Goal: Task Accomplishment & Management: Manage account settings

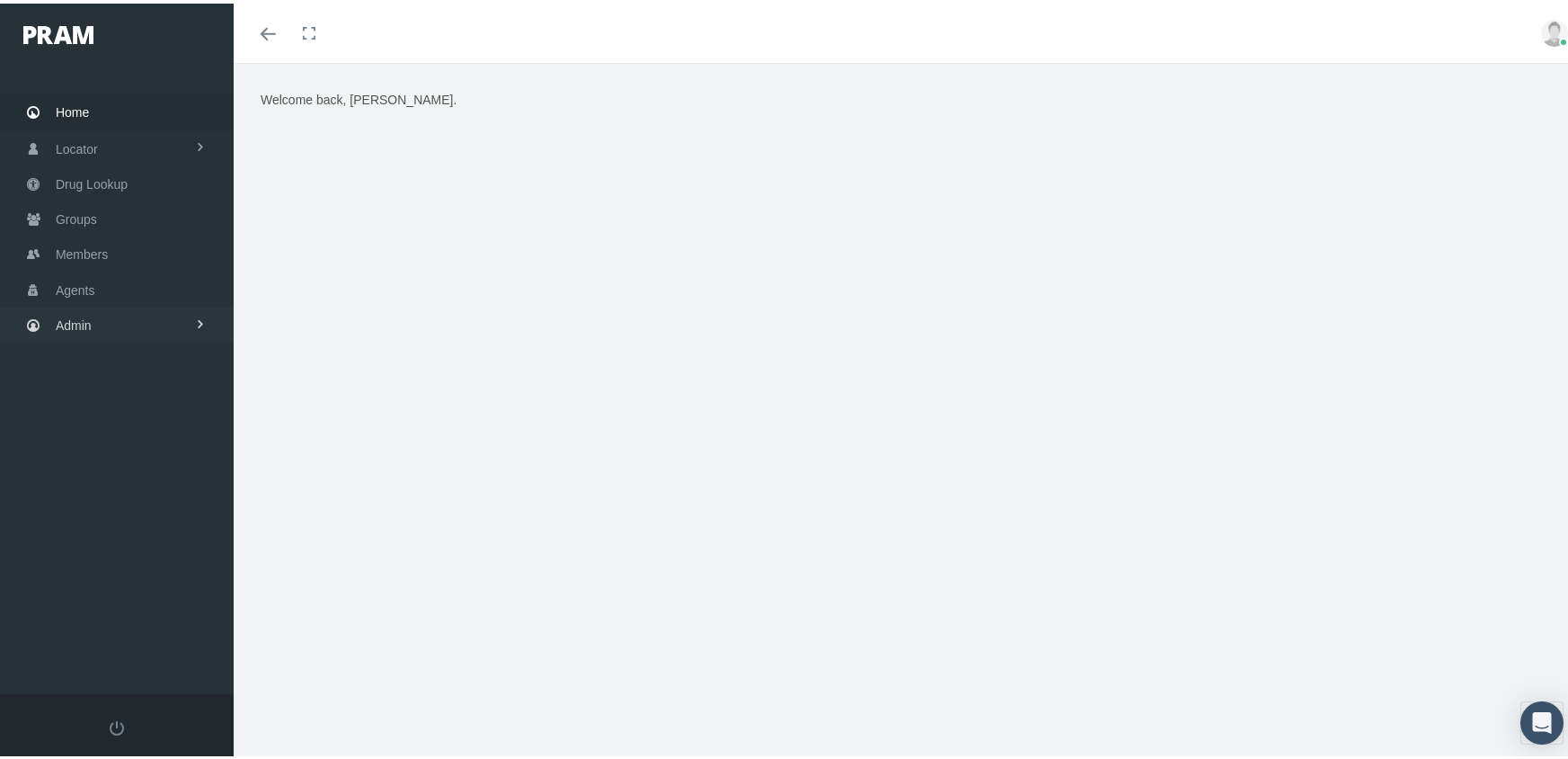
click at [71, 318] on span "Admin" at bounding box center [74, 322] width 36 height 34
click at [162, 609] on span "Eligibility File Uploads" at bounding box center [134, 624] width 123 height 30
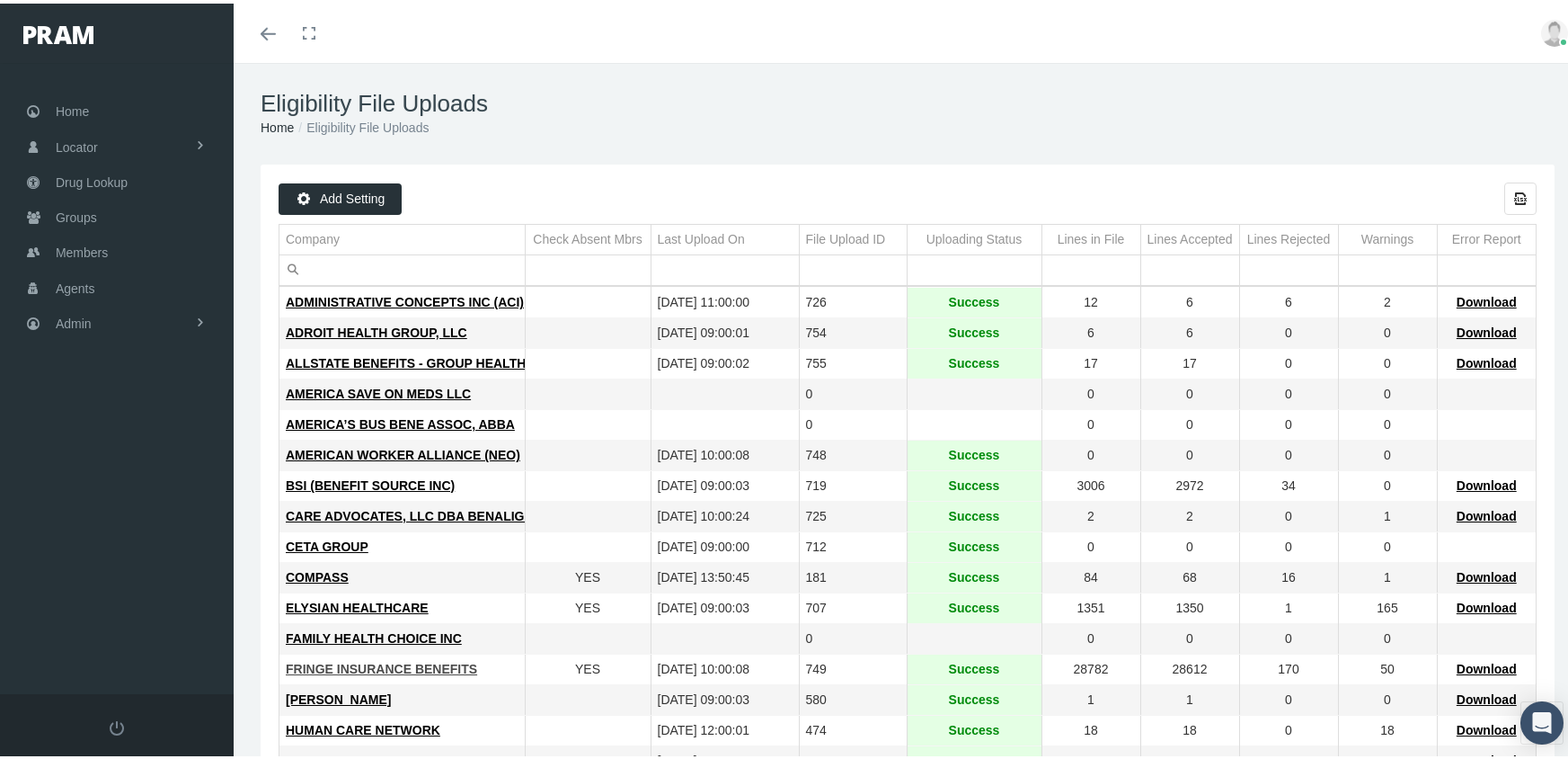
click at [323, 658] on span "FRINGE INSURANCE BENEFITS" at bounding box center [380, 665] width 191 height 15
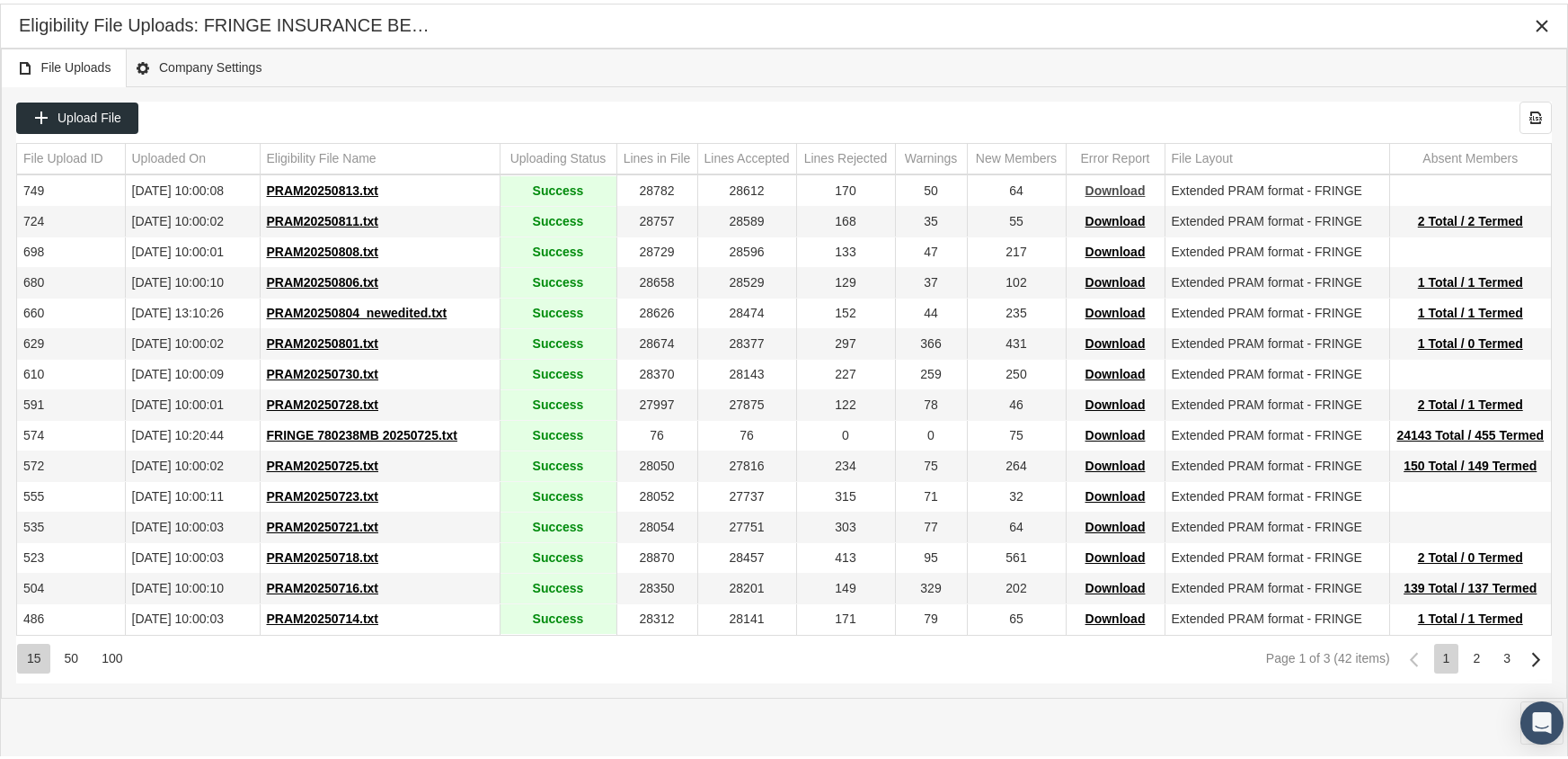
click at [1111, 182] on span "Download" at bounding box center [1115, 186] width 60 height 15
click at [1069, 29] on div "Eligibility File Uploads: FRINGE INSURANCE BENEFITS" at bounding box center [784, 22] width 1531 height 32
click at [1536, 20] on icon "Close" at bounding box center [1543, 23] width 16 height 16
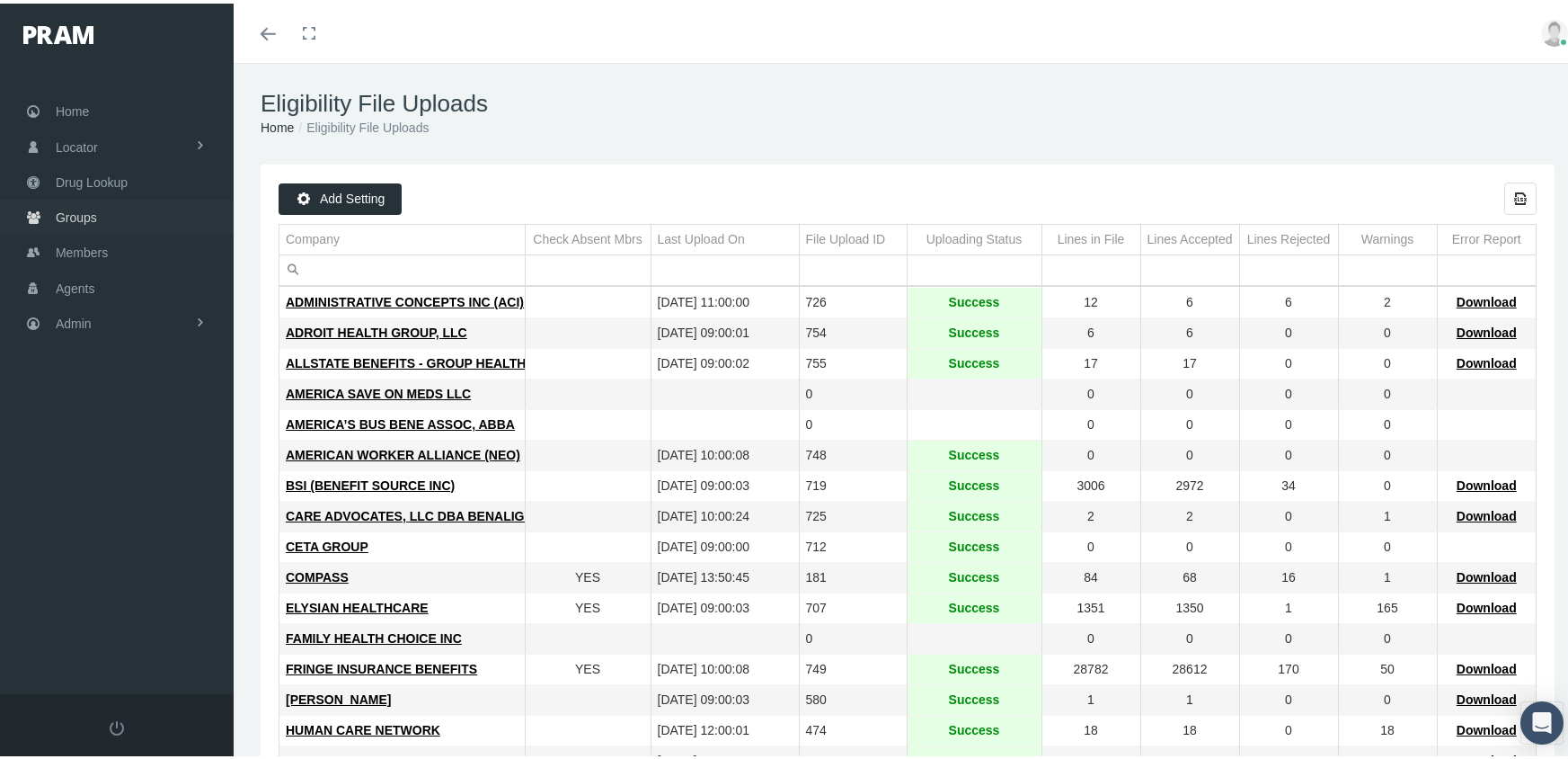
click at [88, 205] on span "Groups" at bounding box center [76, 214] width 41 height 34
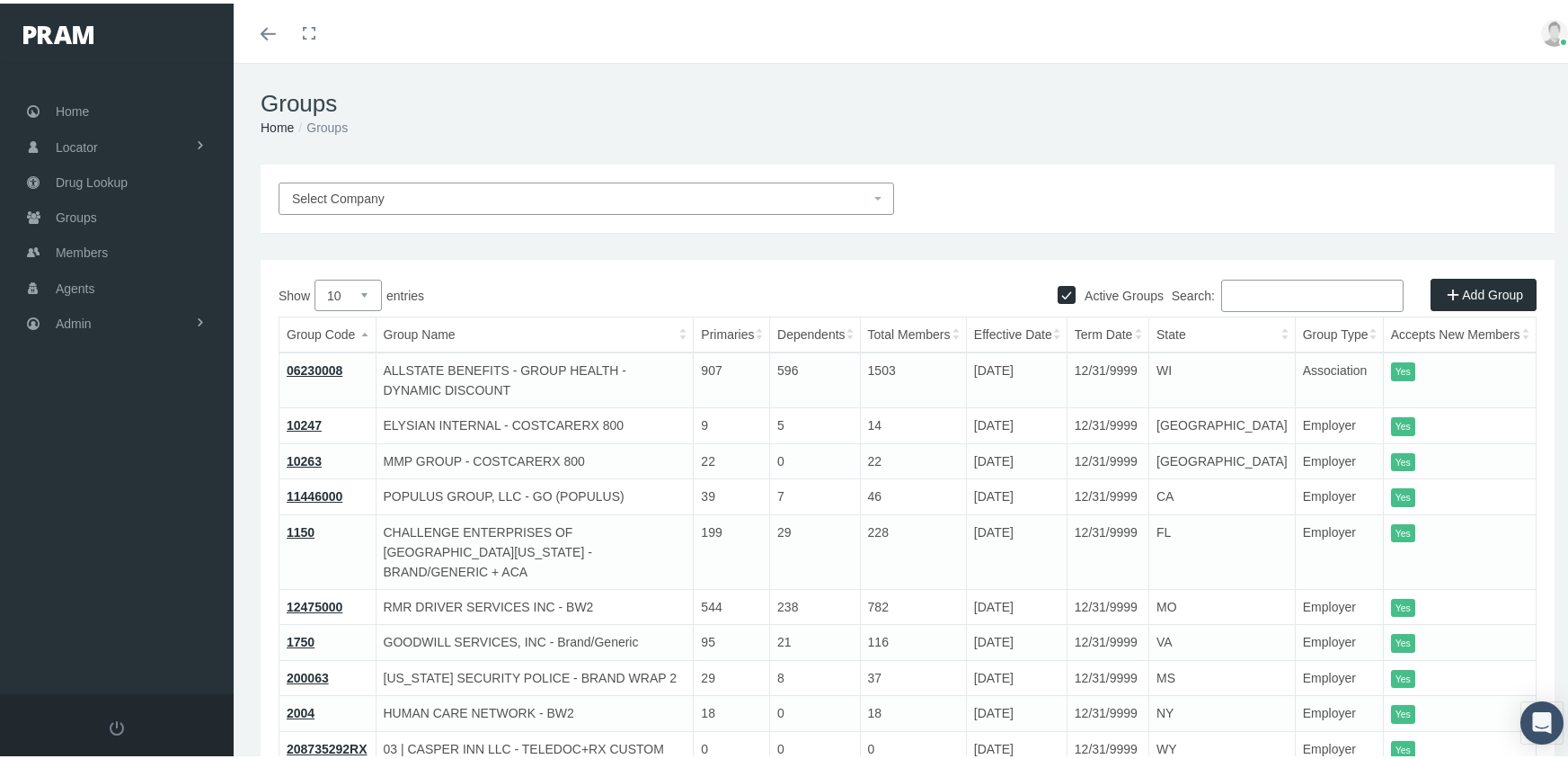
click at [1307, 292] on input "Search:" at bounding box center [1313, 291] width 182 height 32
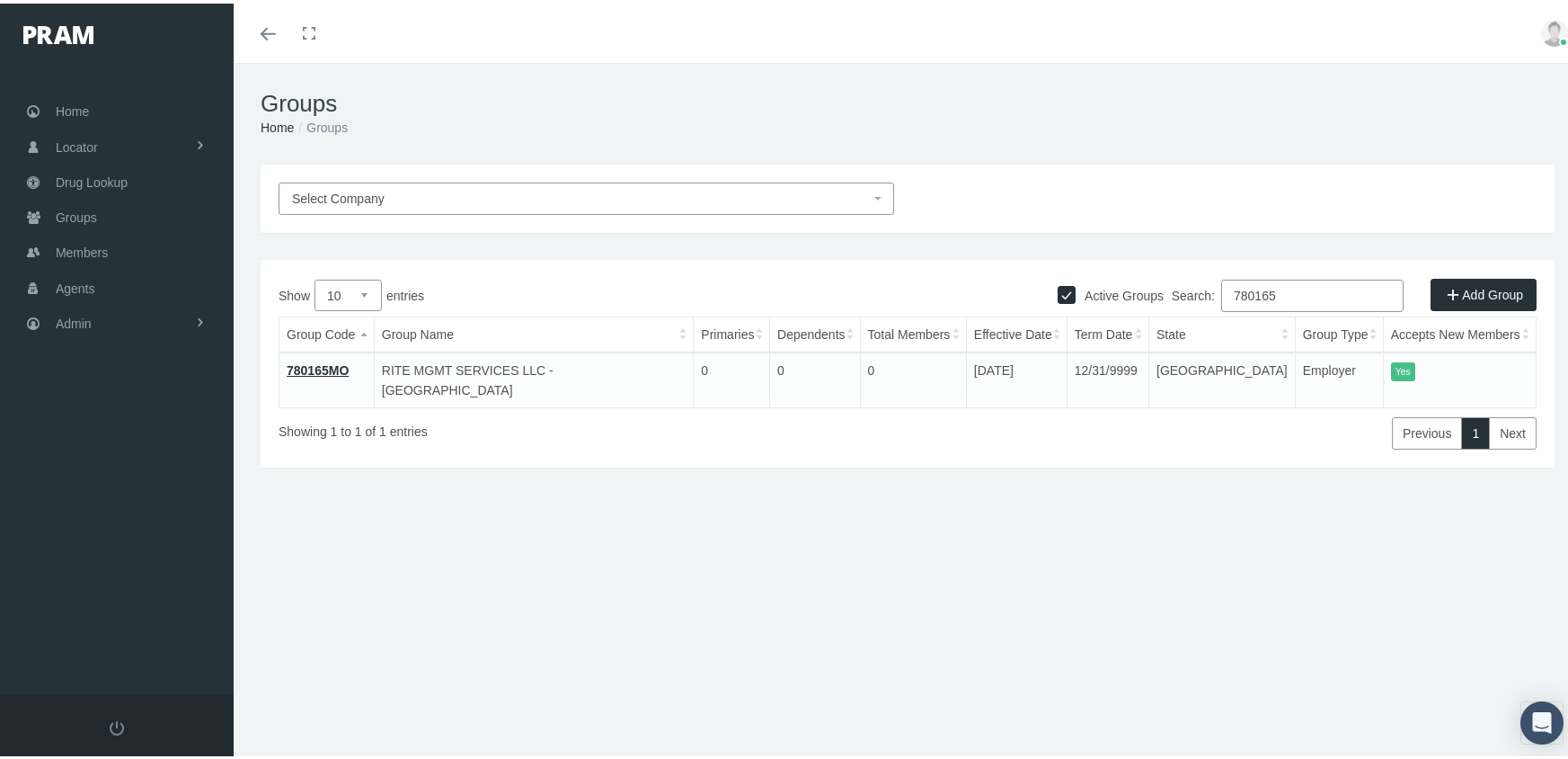
type input "780165"
click at [329, 361] on link "780165MO" at bounding box center [317, 367] width 62 height 15
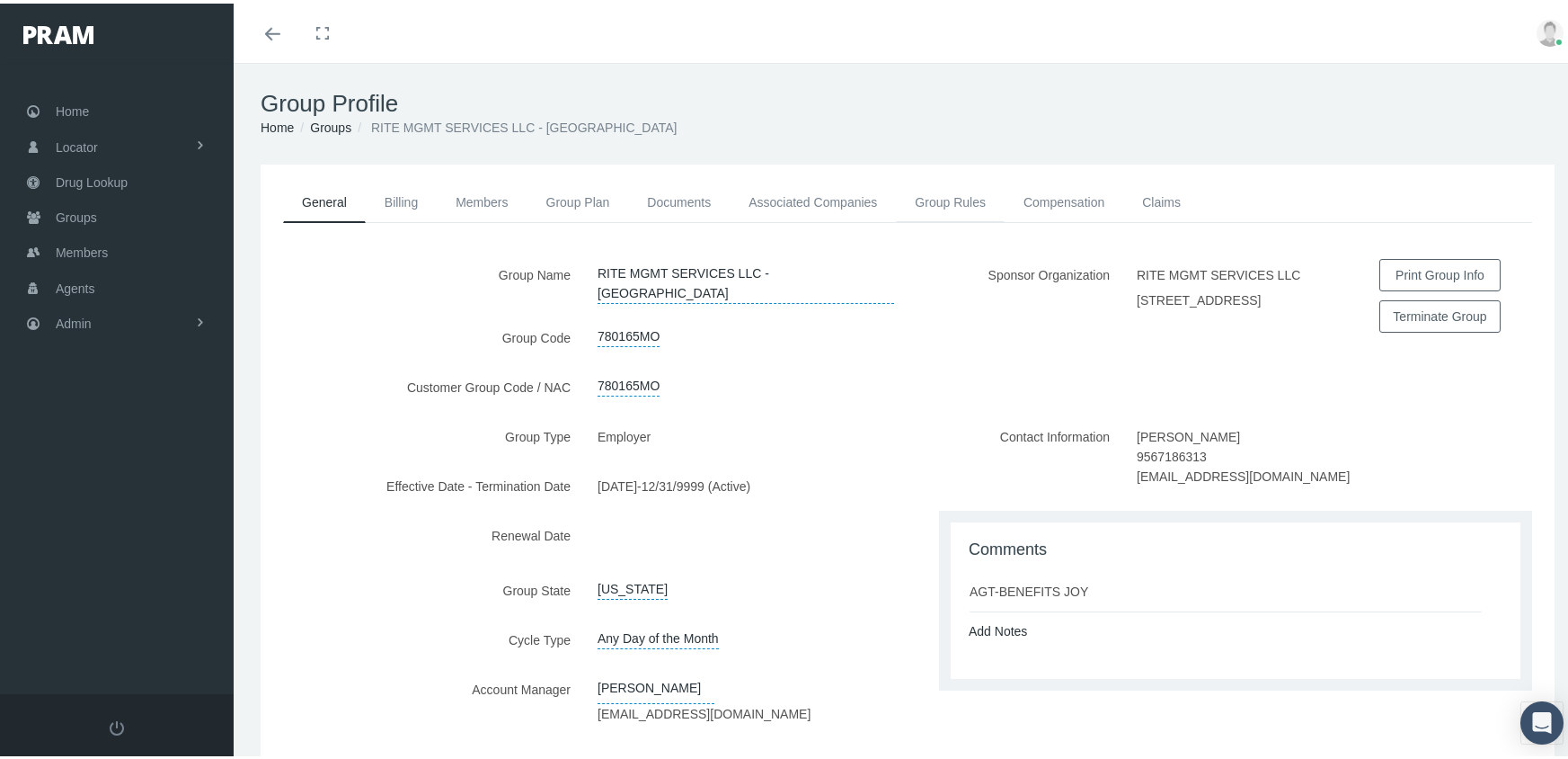
click at [976, 187] on link "Group Rules" at bounding box center [950, 198] width 109 height 39
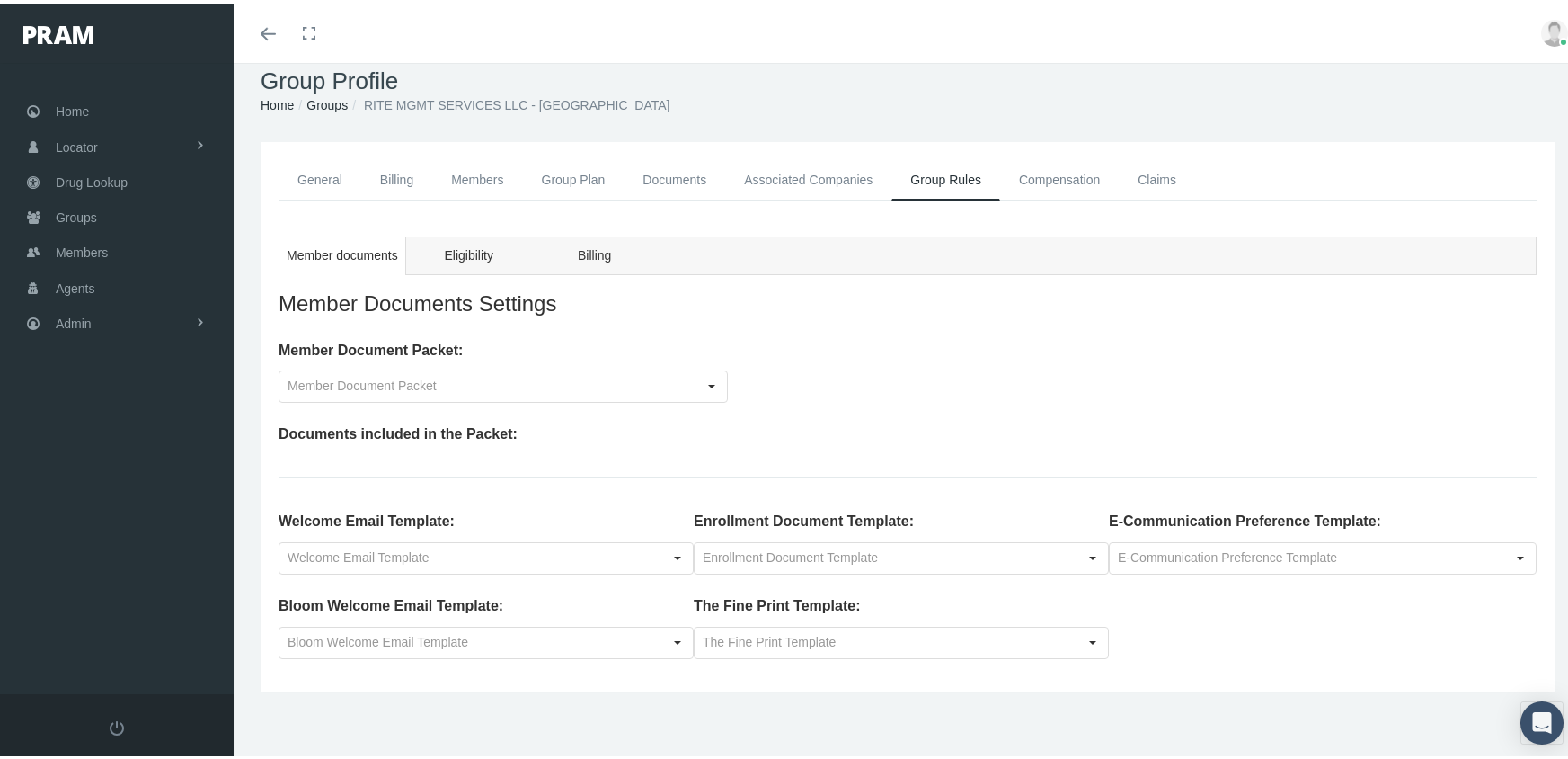
scroll to position [39, 0]
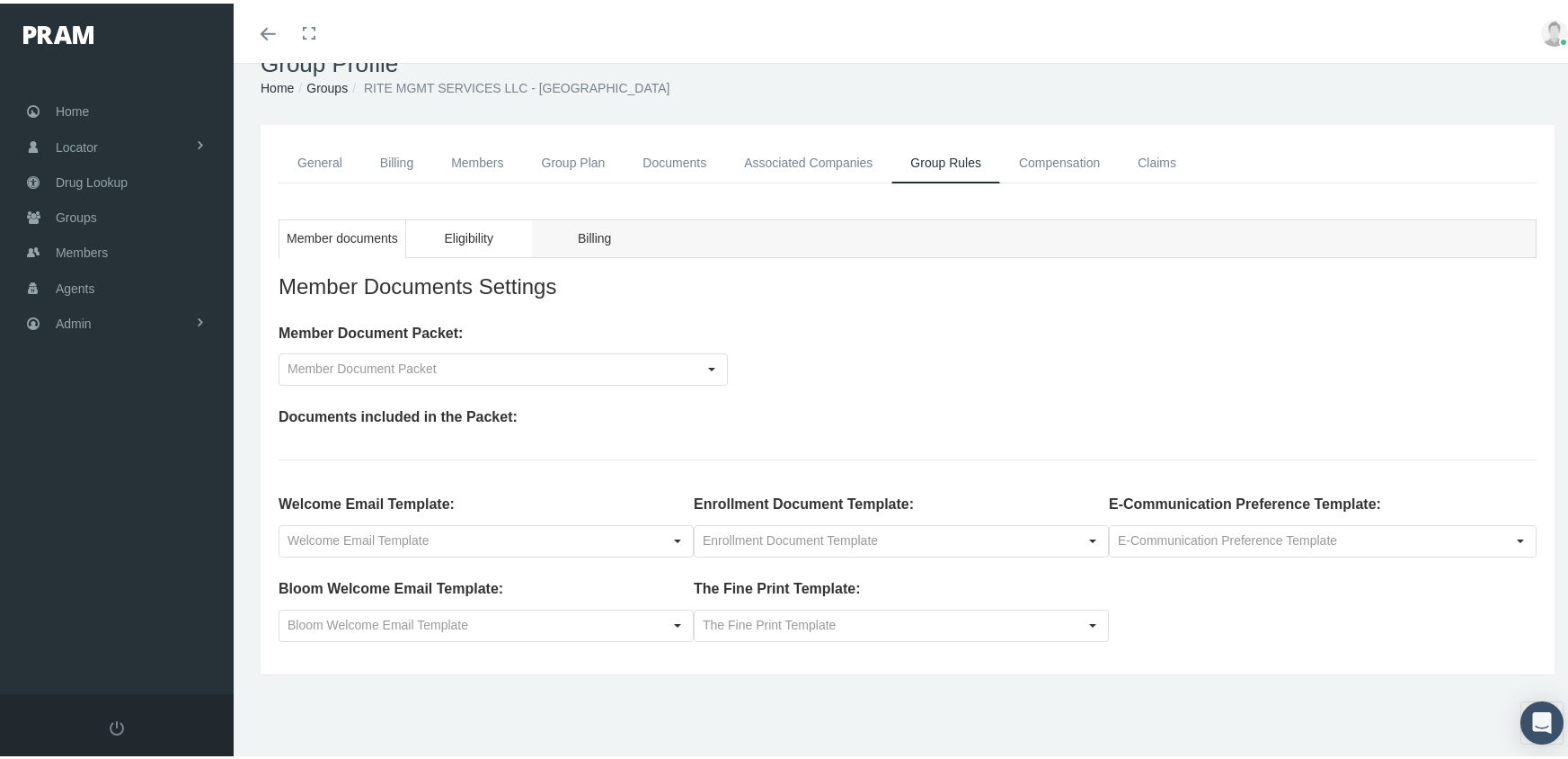
click at [473, 231] on span "Eligibility" at bounding box center [468, 234] width 48 height 23
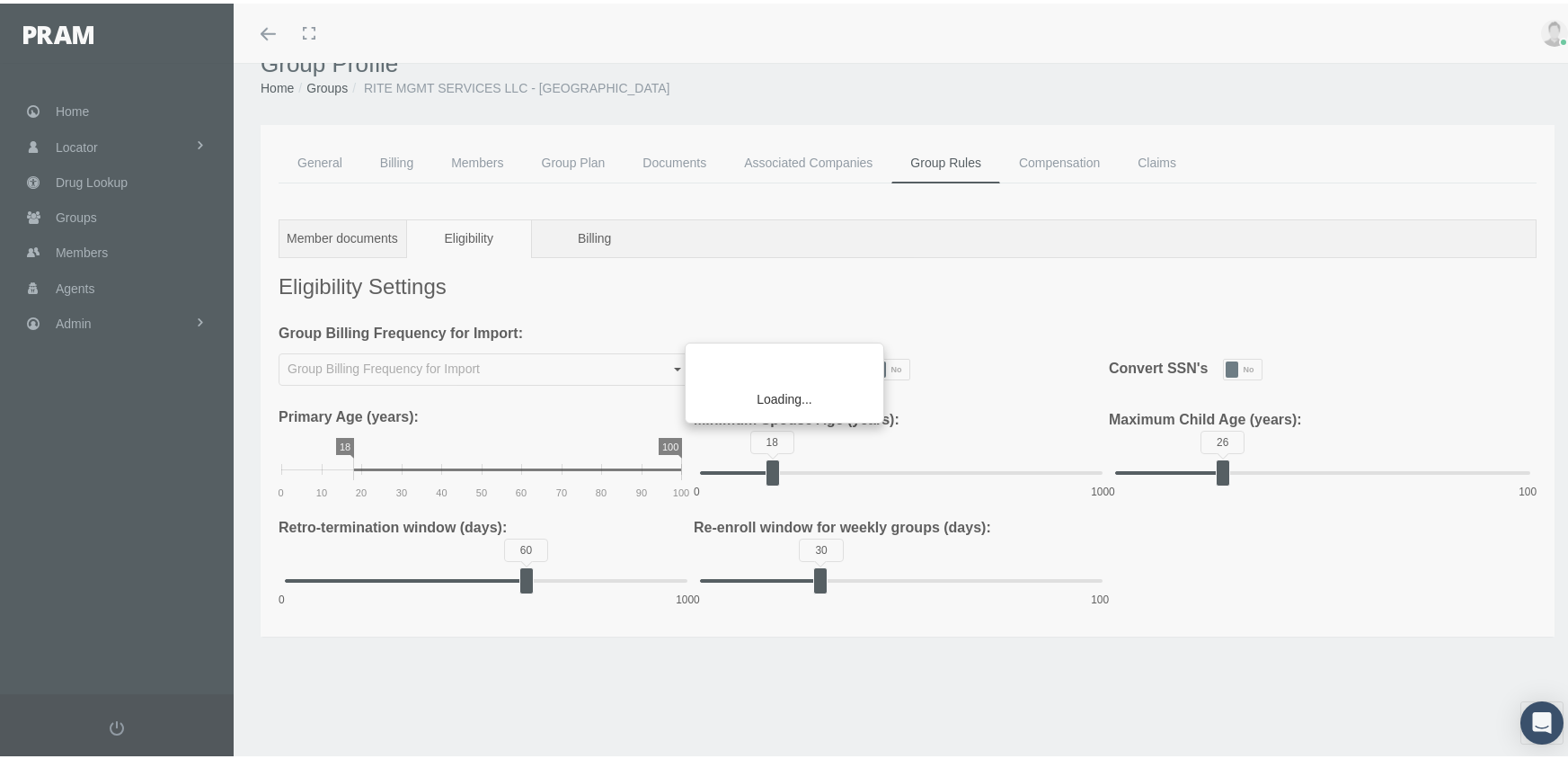
type input "Monthly"
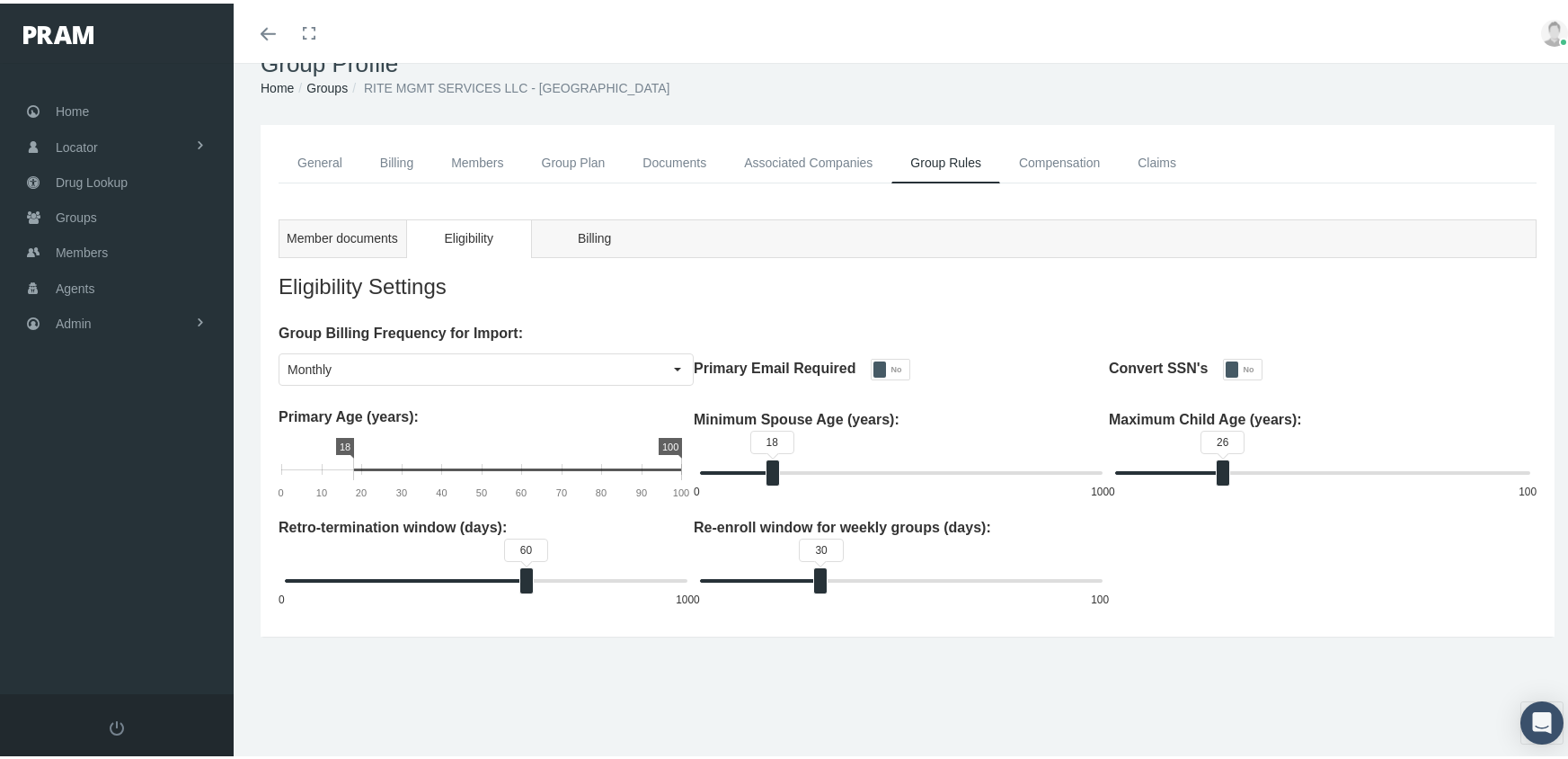
click at [327, 156] on link "General" at bounding box center [320, 159] width 82 height 40
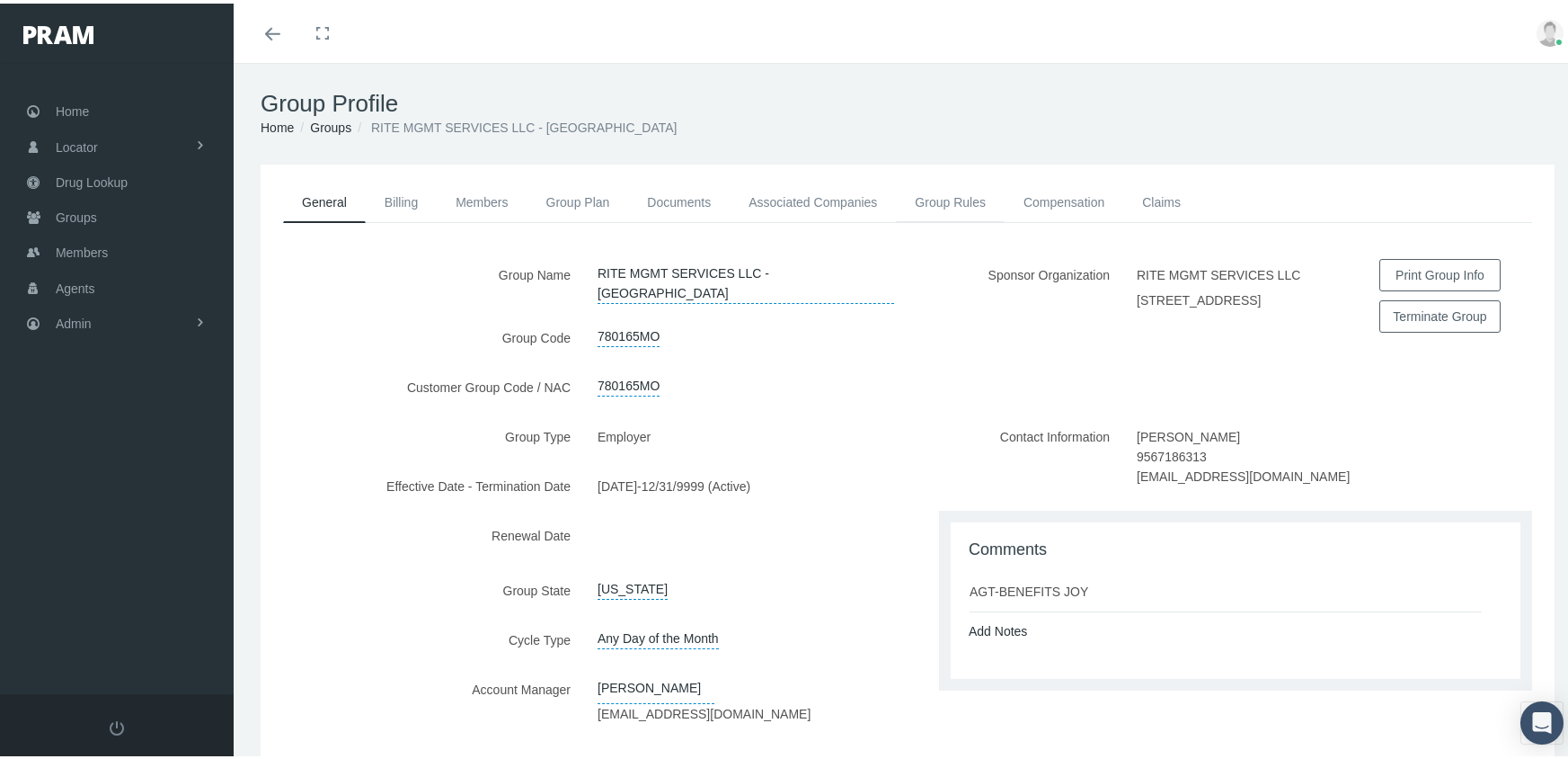
click at [952, 199] on link "Group Rules" at bounding box center [950, 198] width 109 height 39
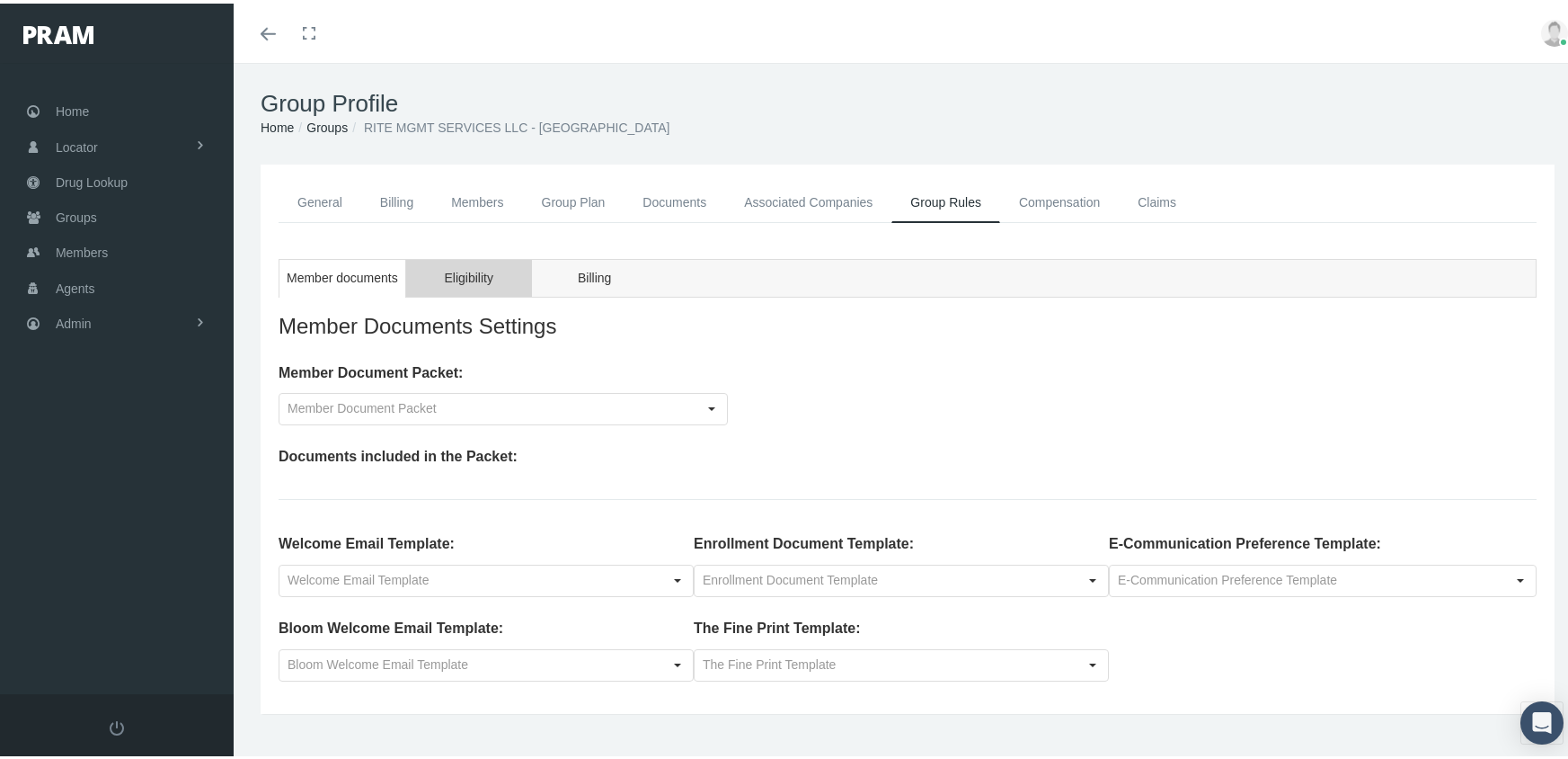
click at [444, 273] on div "Eligibility" at bounding box center [469, 274] width 126 height 38
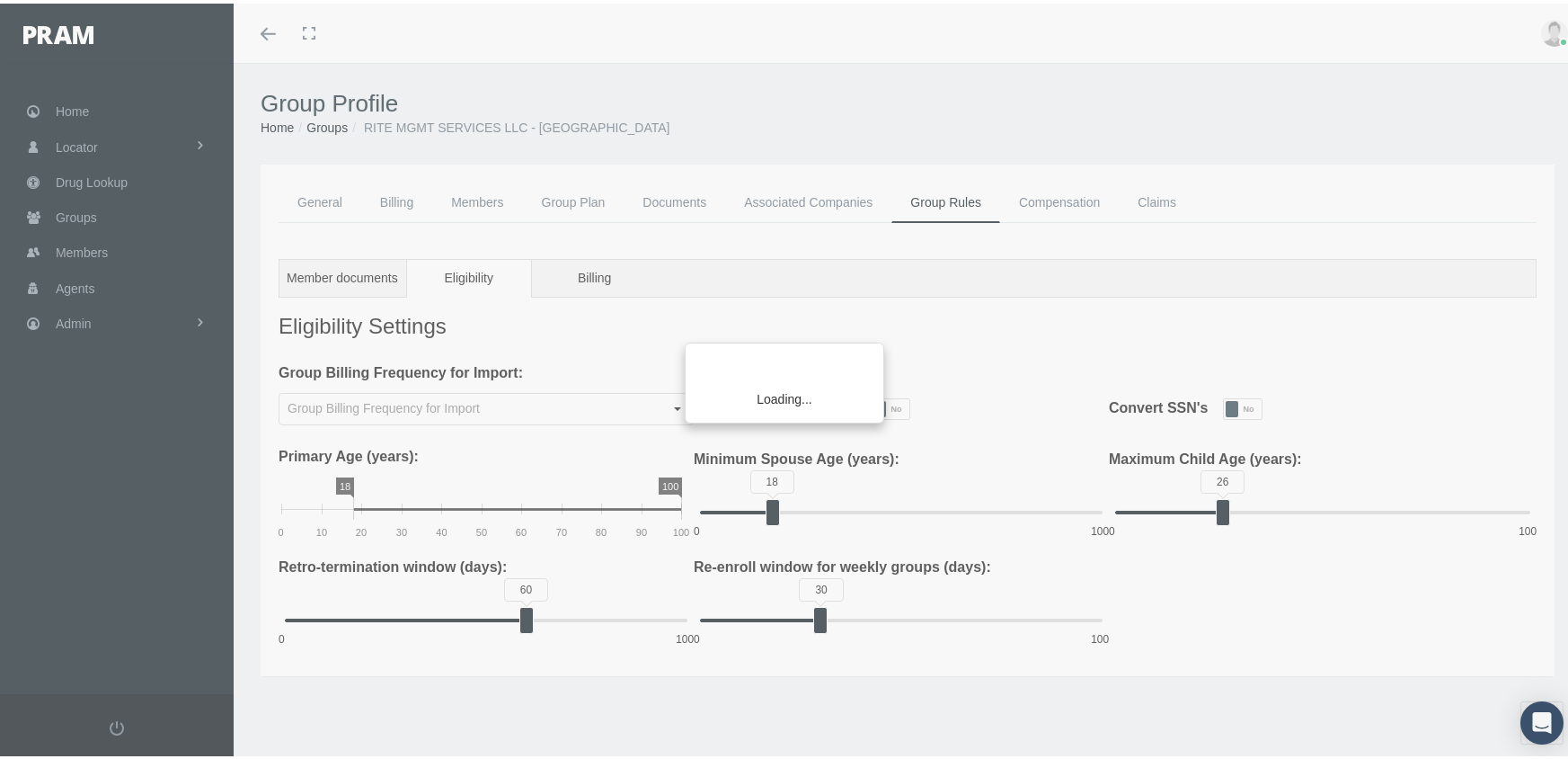
type input "Monthly"
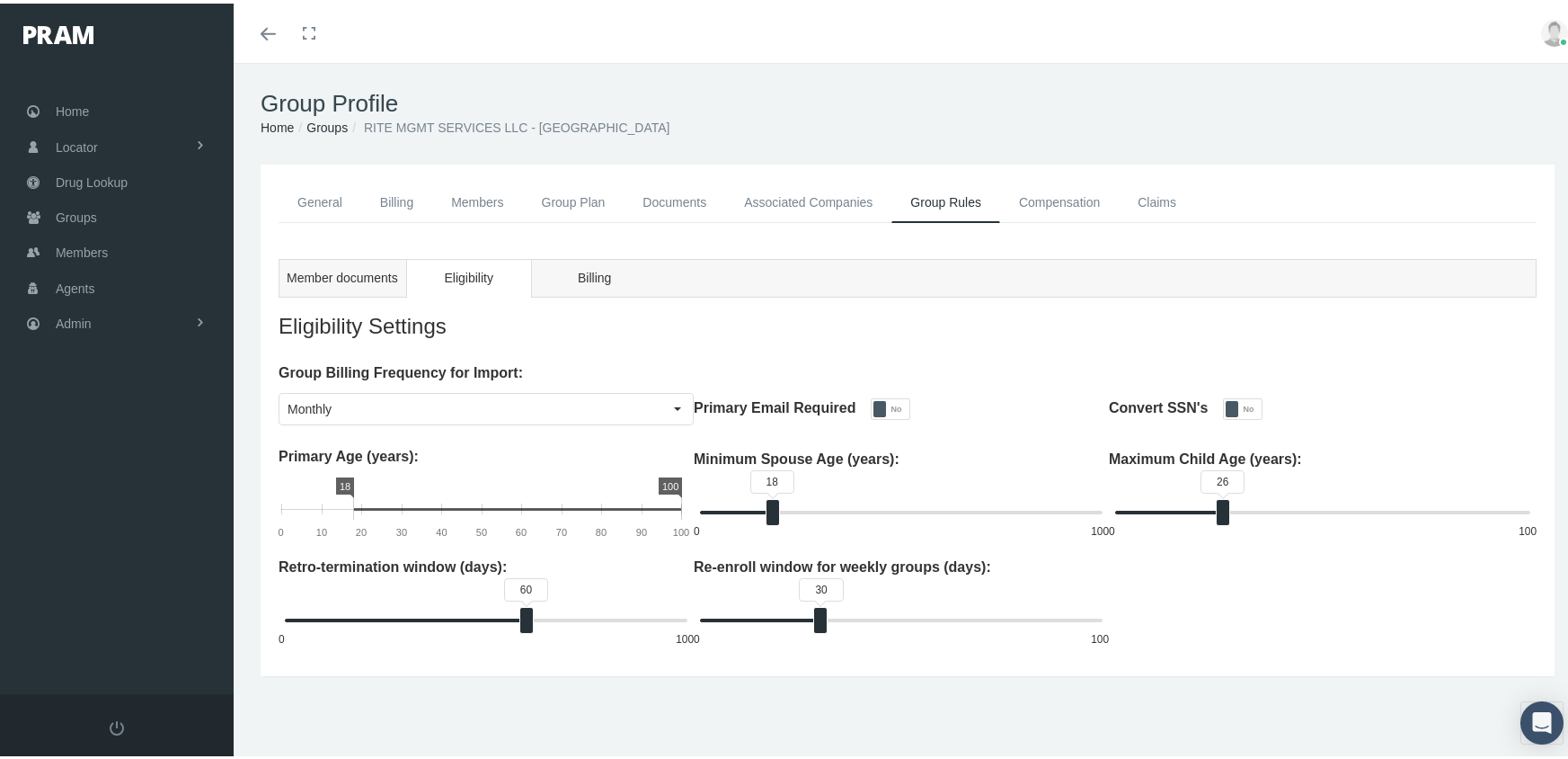
click at [322, 128] on link "Groups" at bounding box center [328, 124] width 41 height 15
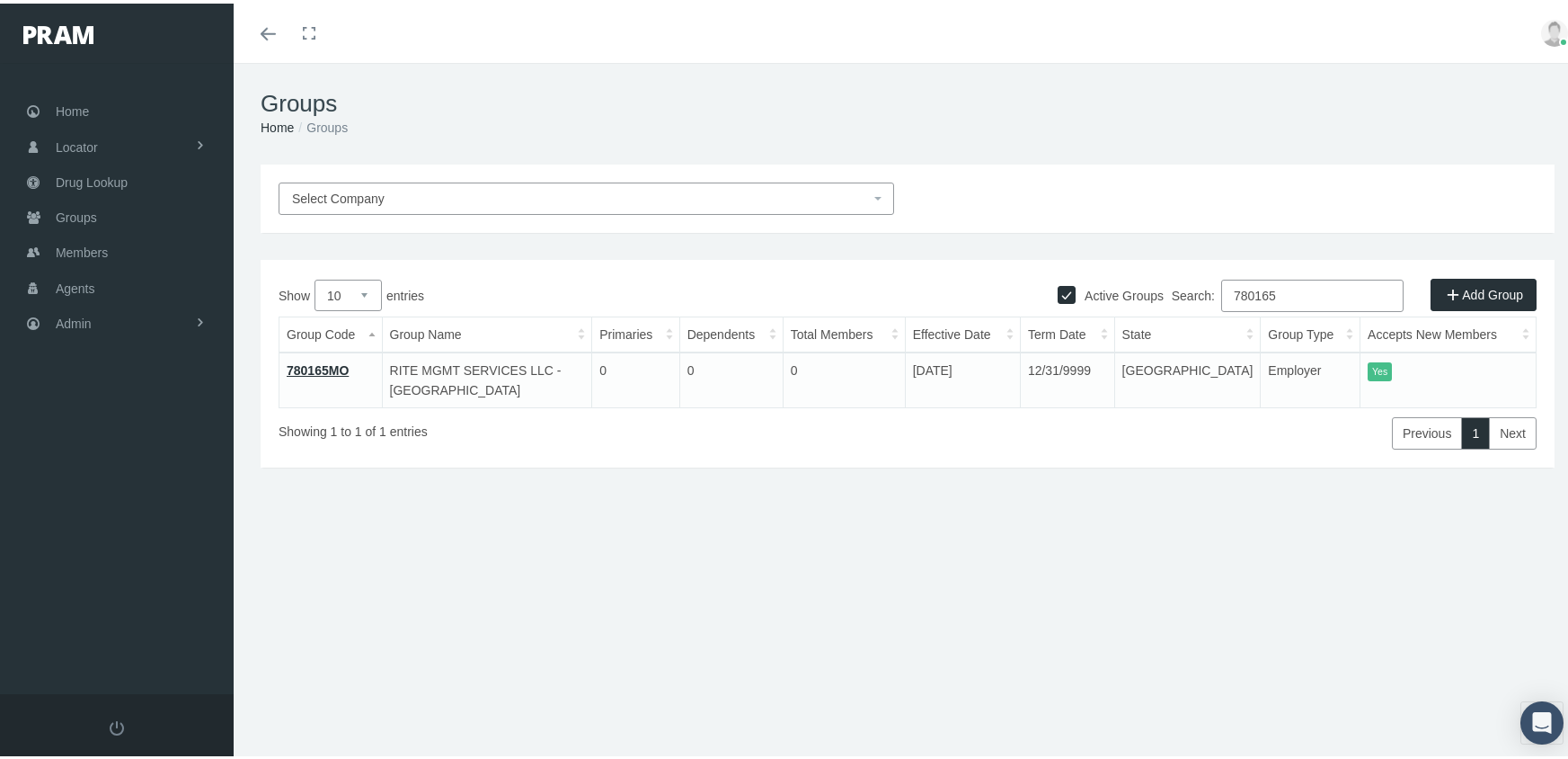
drag, startPoint x: 1288, startPoint y: 292, endPoint x: 1144, endPoint y: 308, distance: 144.9
click at [1144, 308] on div "Search: 780165" at bounding box center [1223, 294] width 630 height 37
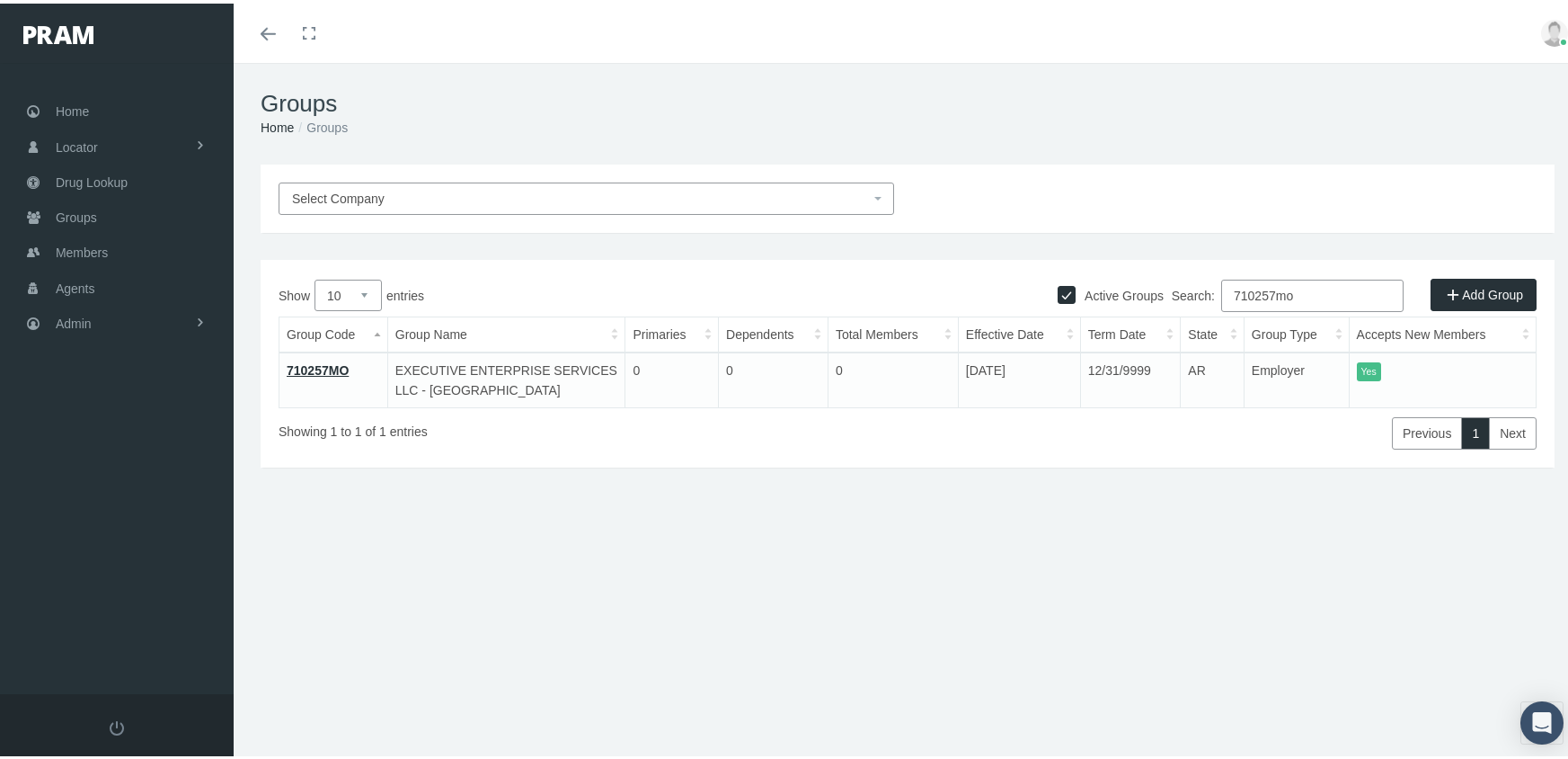
type input "710257mo"
click at [346, 365] on link "710257MO" at bounding box center [317, 367] width 62 height 15
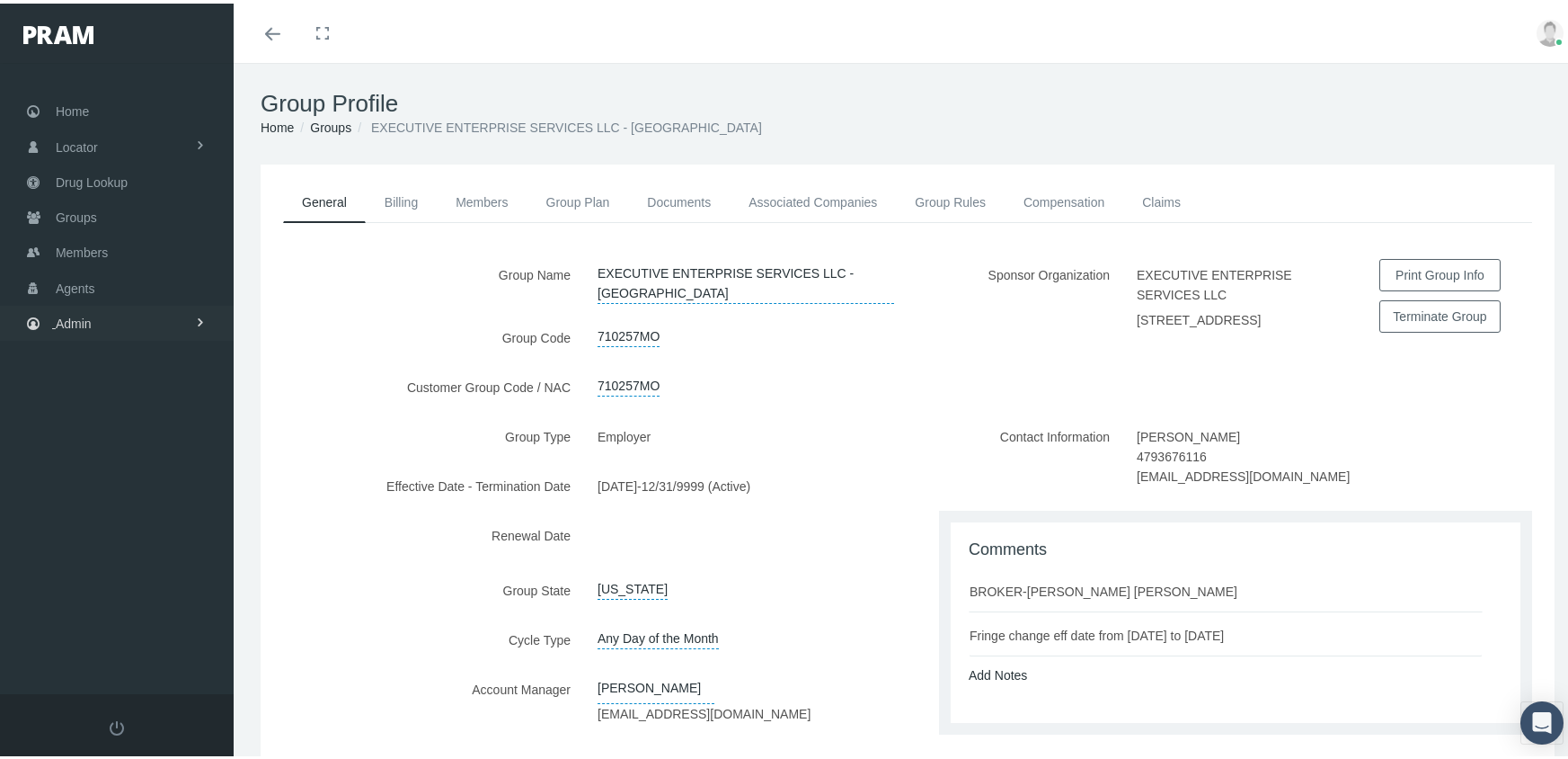
click at [86, 303] on span "Admin" at bounding box center [74, 320] width 36 height 34
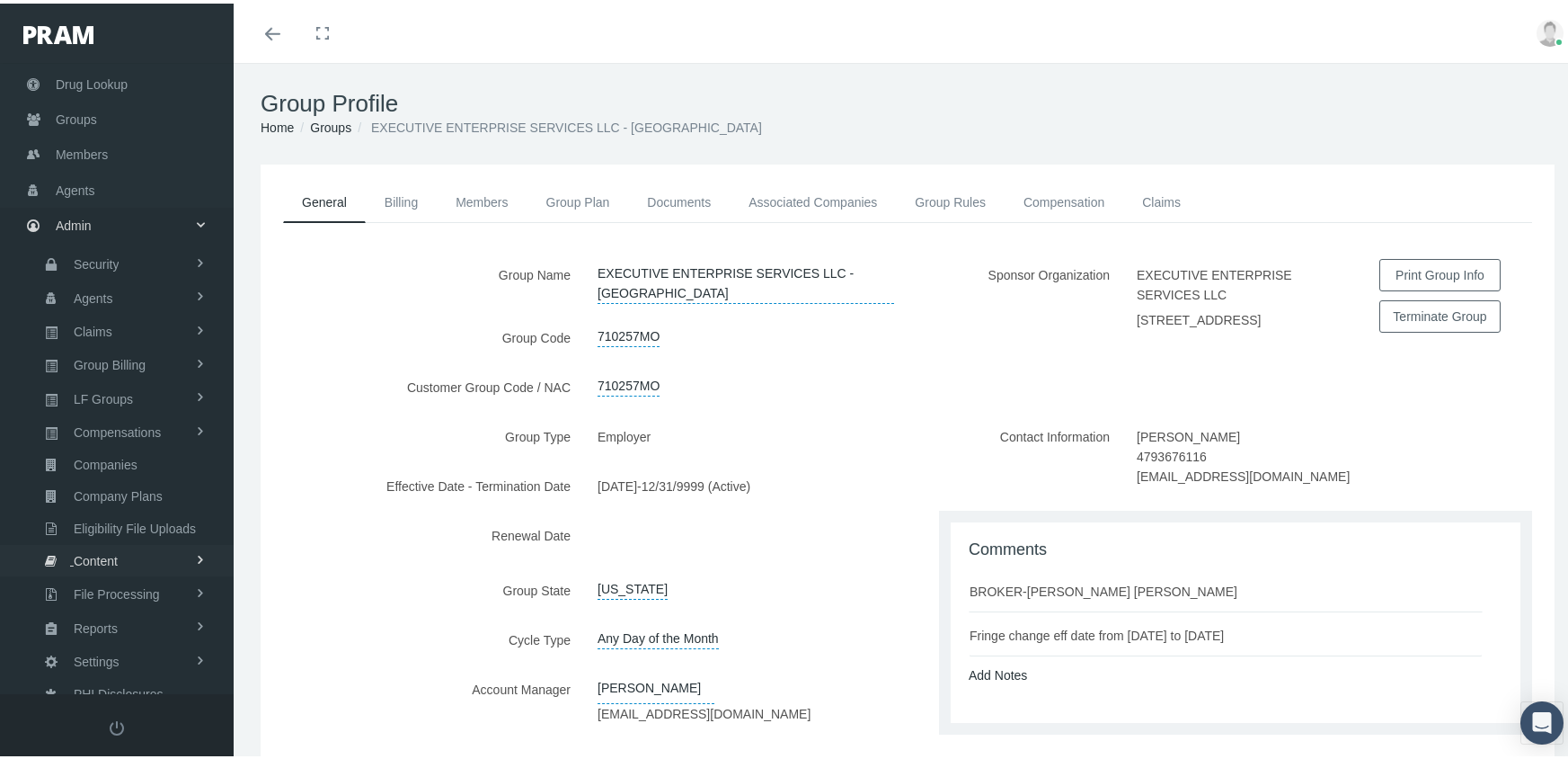
scroll to position [99, 0]
click at [165, 511] on span "Eligibility File Uploads" at bounding box center [134, 524] width 123 height 30
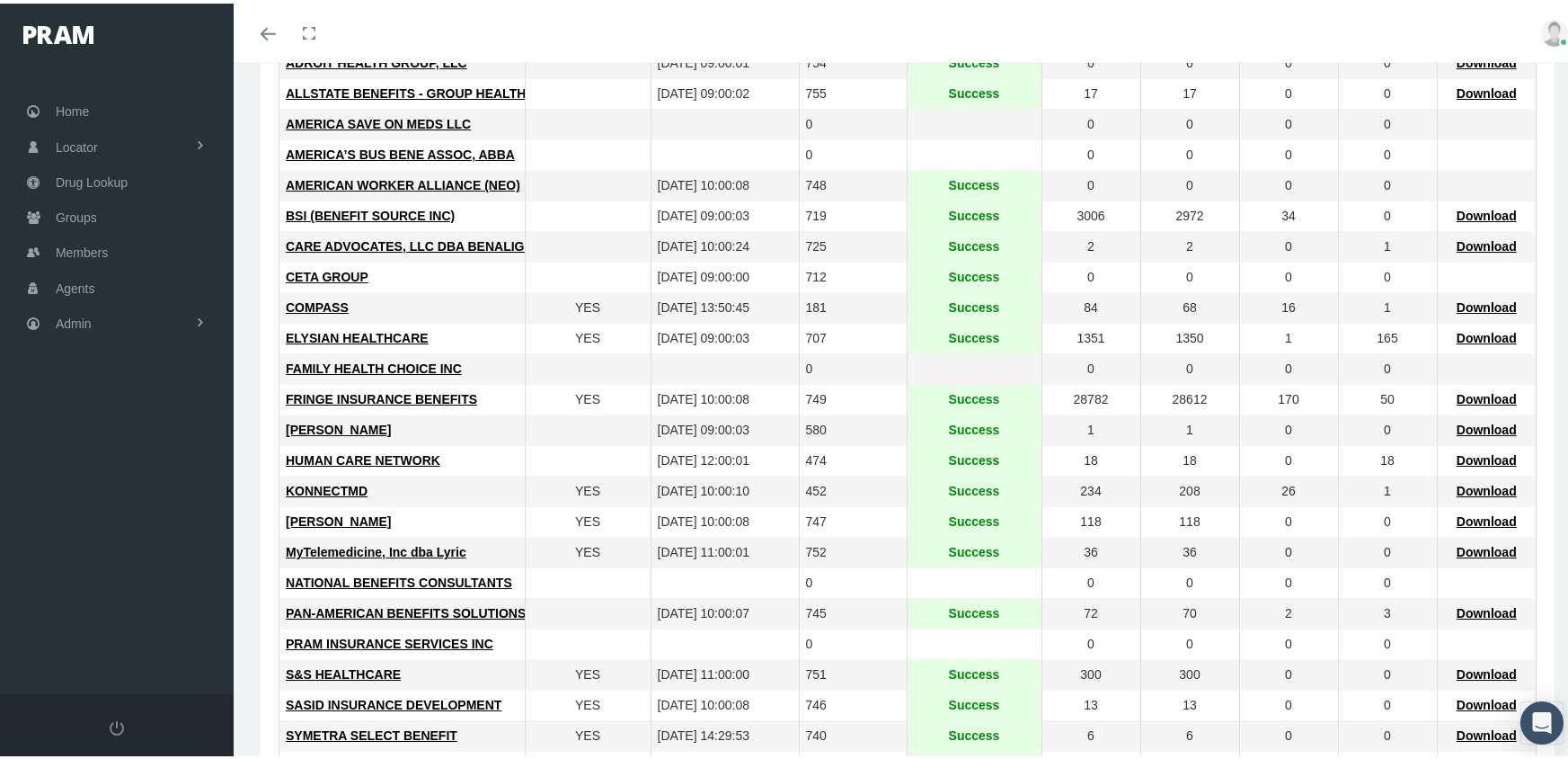
scroll to position [449, 0]
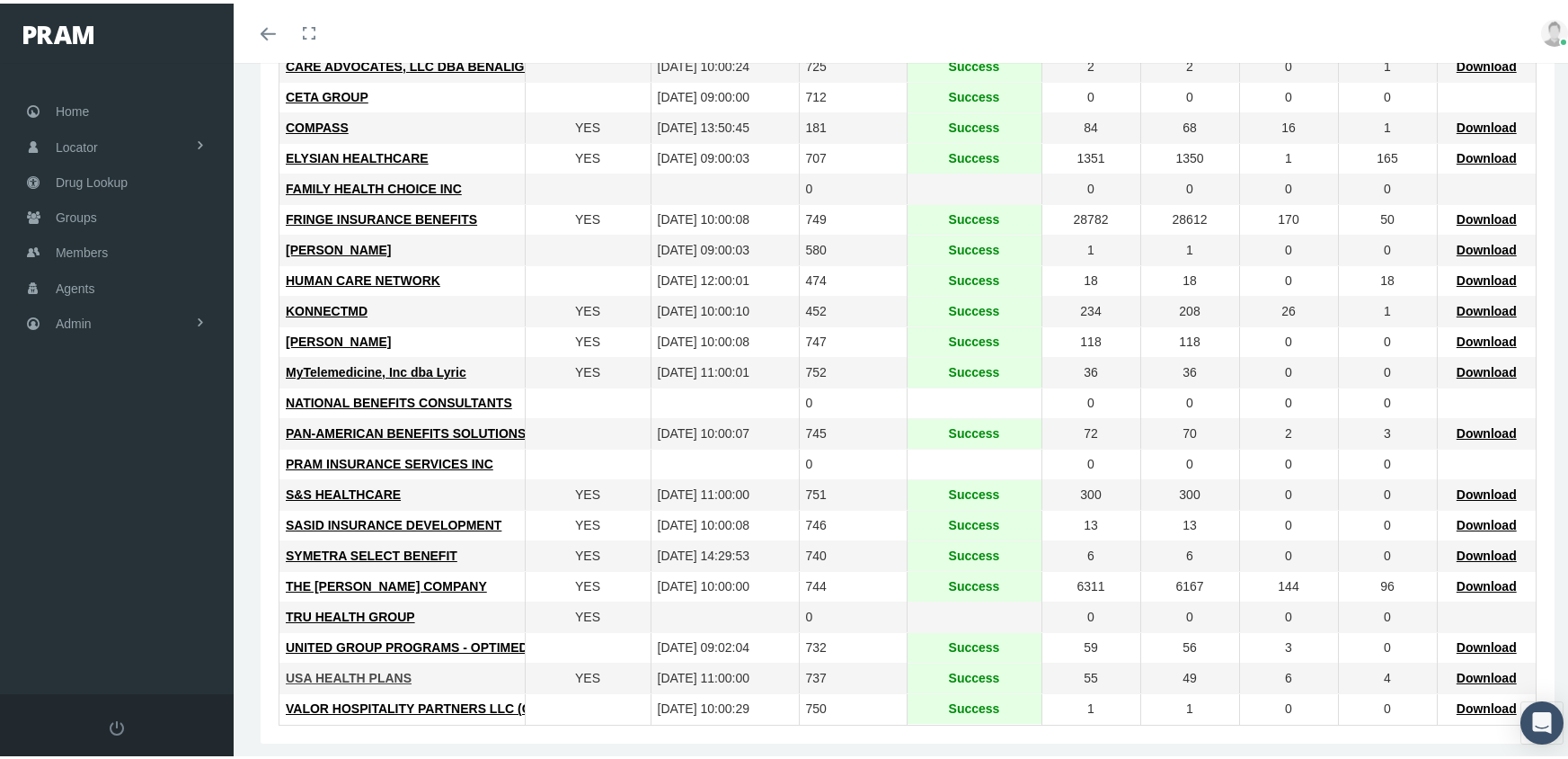
click at [334, 669] on span "USA HEALTH PLANS" at bounding box center [348, 674] width 126 height 15
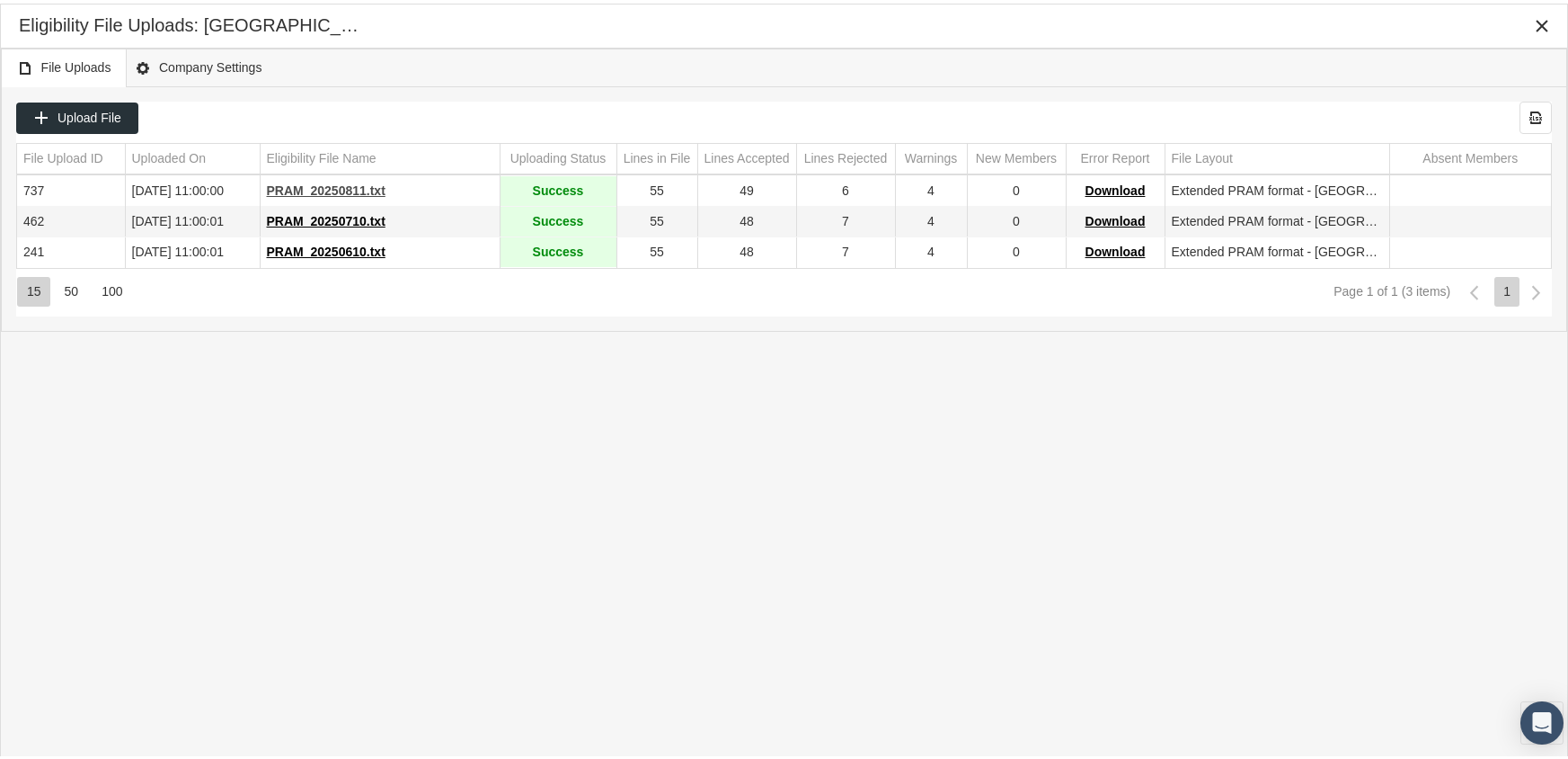
click at [329, 179] on span "PRAM_20250811.txt" at bounding box center [326, 186] width 119 height 15
click at [1086, 62] on div "File Uploads Company Settings" at bounding box center [784, 64] width 1567 height 38
click at [1538, 24] on icon "Close" at bounding box center [1543, 23] width 16 height 16
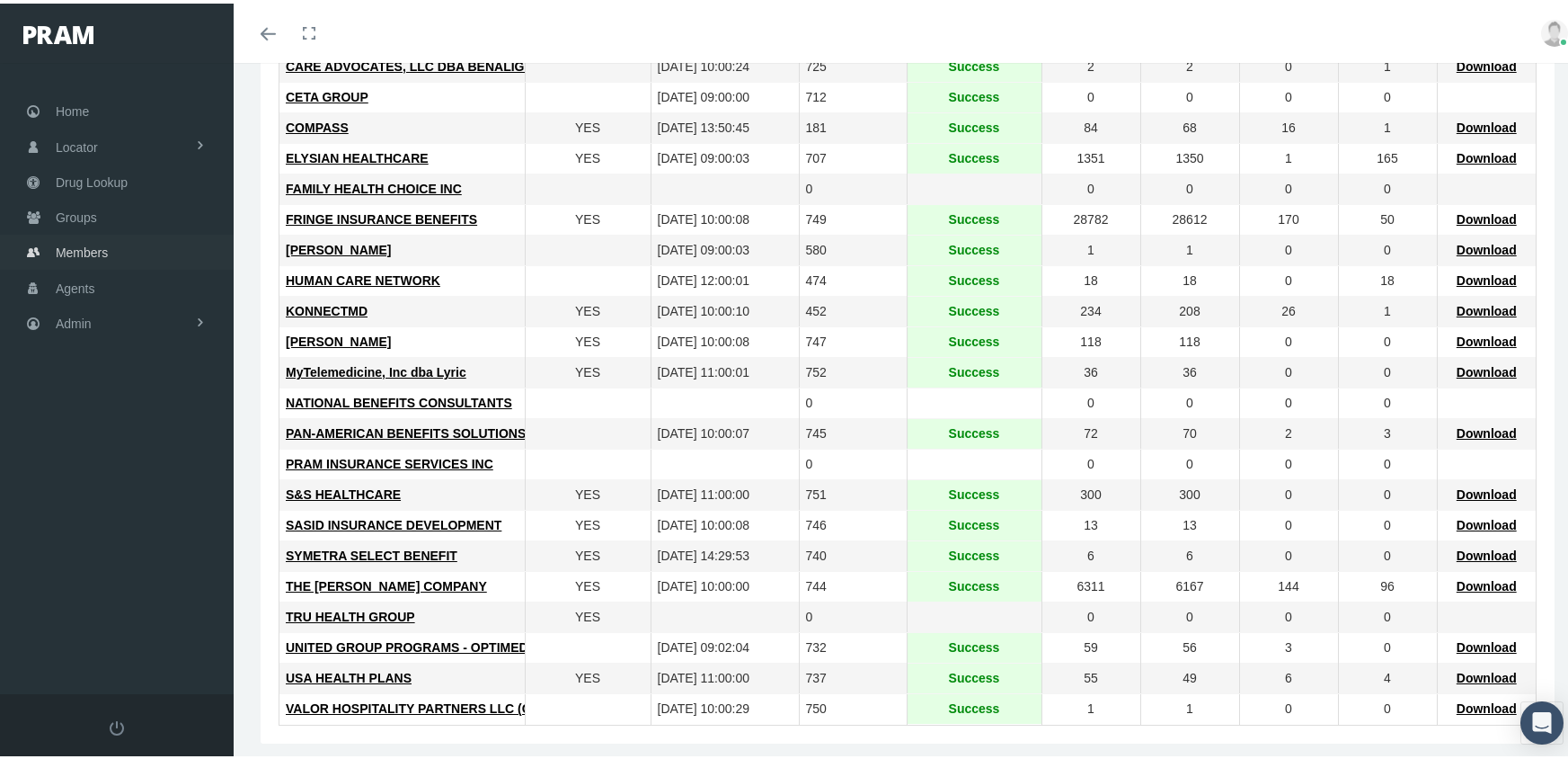
click at [86, 245] on span "Members" at bounding box center [81, 248] width 52 height 34
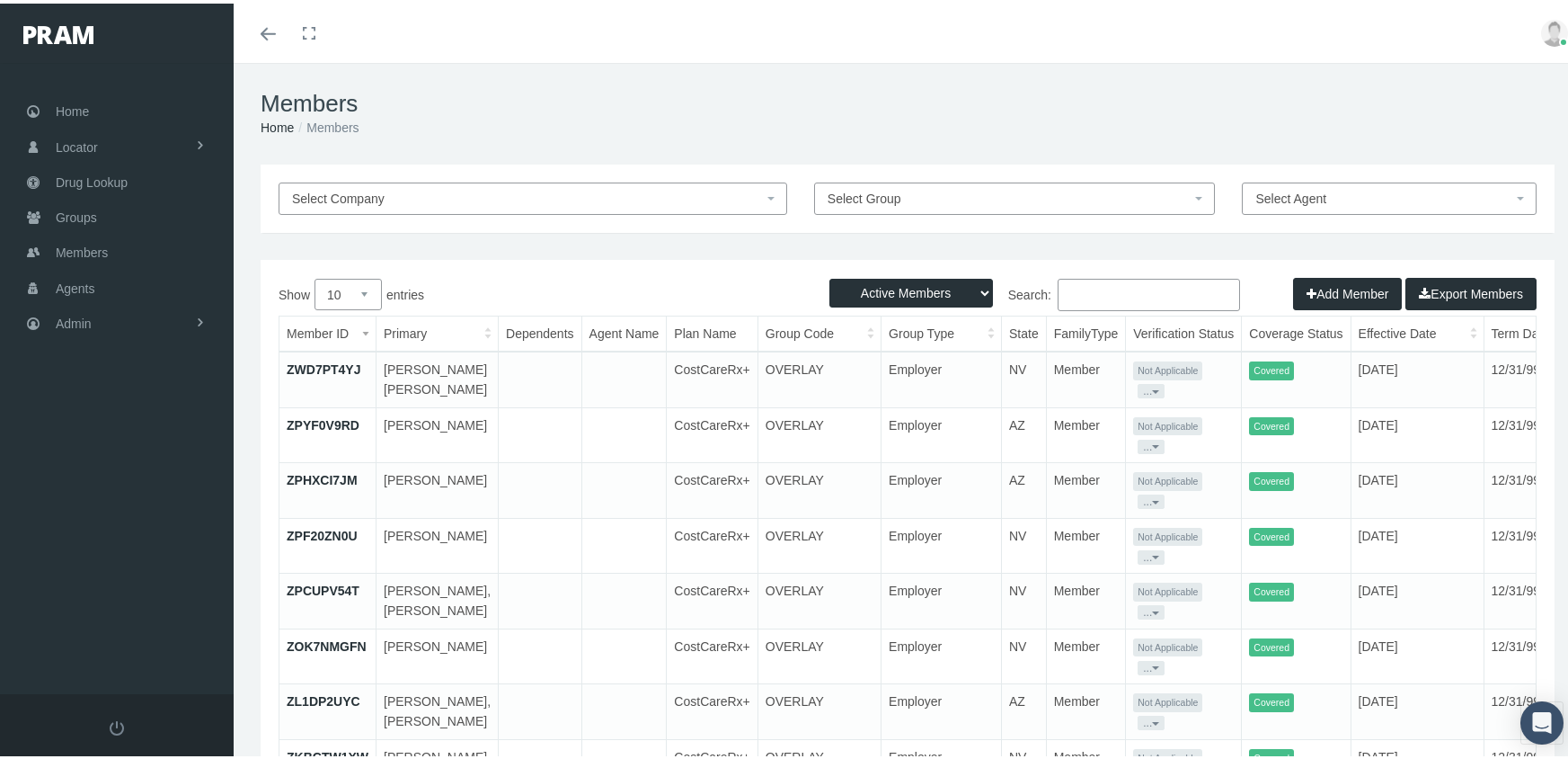
drag, startPoint x: 880, startPoint y: 287, endPoint x: 877, endPoint y: 307, distance: 20.2
click at [880, 287] on select "Active Members Terminated Members Active & Terminated" at bounding box center [911, 288] width 164 height 28
select select "3"
click at [830, 275] on select "Active Members Terminated Members Active & Terminated" at bounding box center [911, 288] width 164 height 28
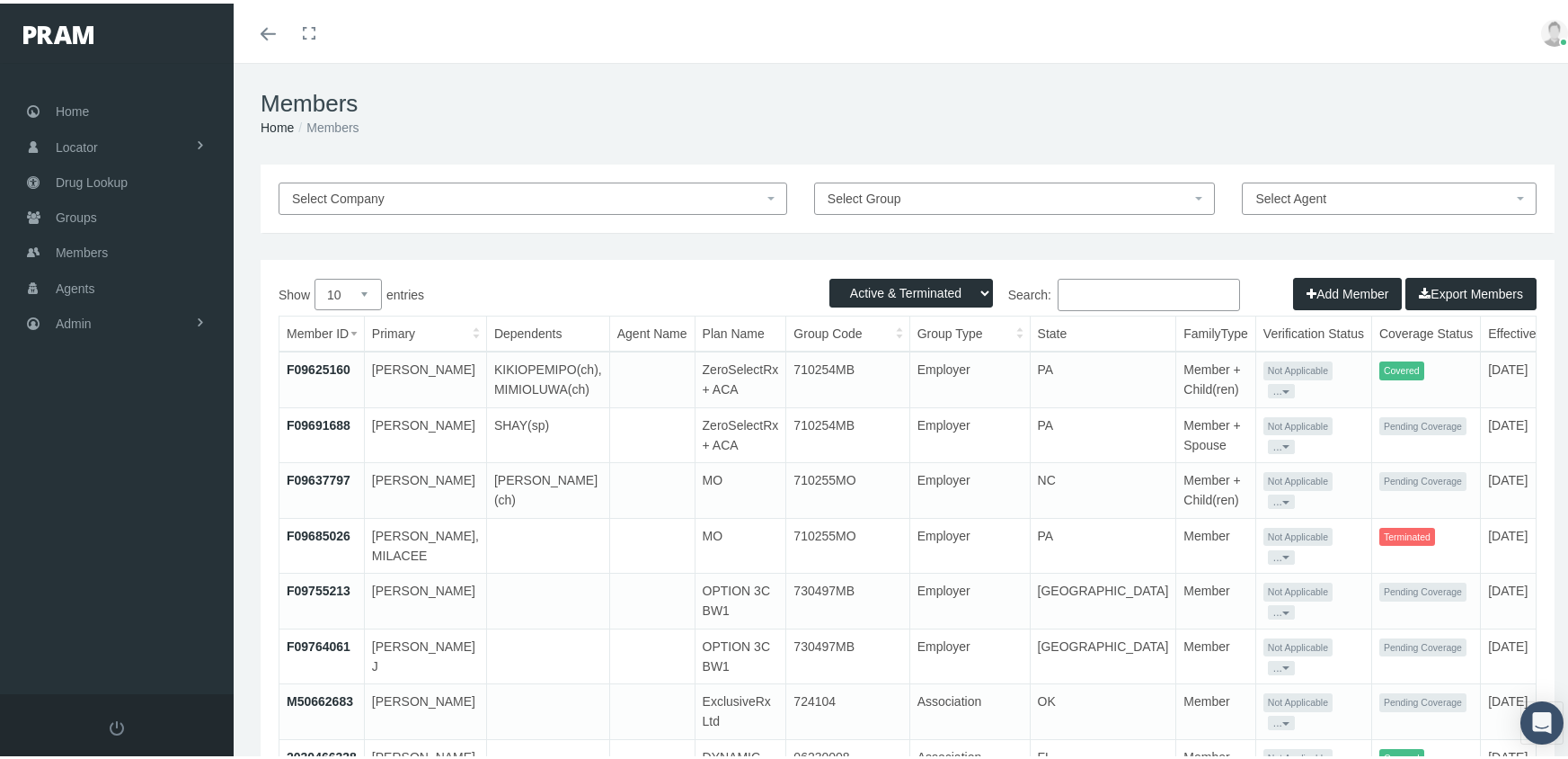
click at [1136, 289] on input "Search:" at bounding box center [1149, 290] width 182 height 32
paste input "675495786"
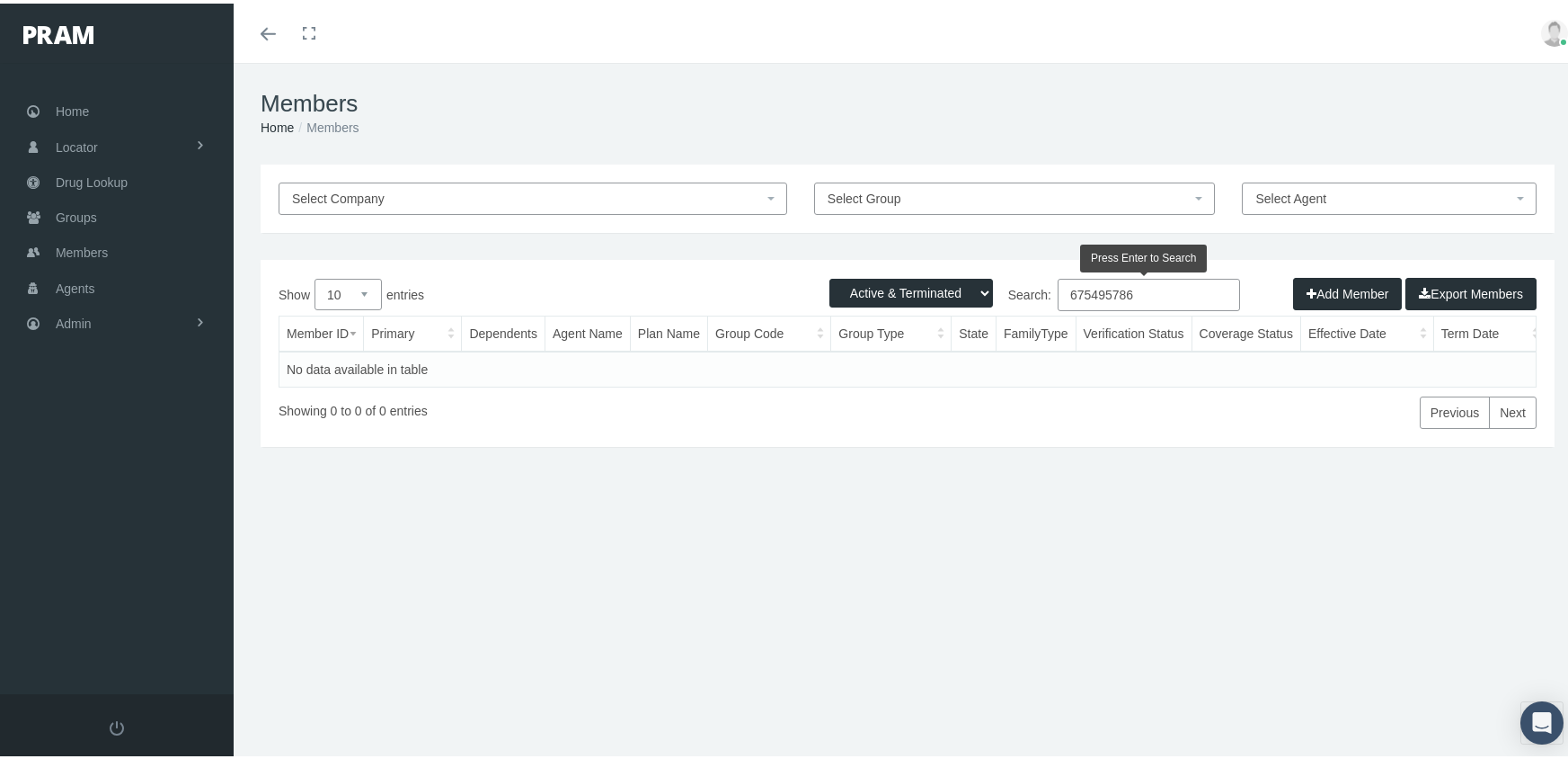
drag, startPoint x: 1145, startPoint y: 283, endPoint x: 884, endPoint y: 311, distance: 262.5
click at [884, 309] on div "Active Members Terminated Members Active & Terminated Add Member Export Members…" at bounding box center [908, 349] width 1294 height 187
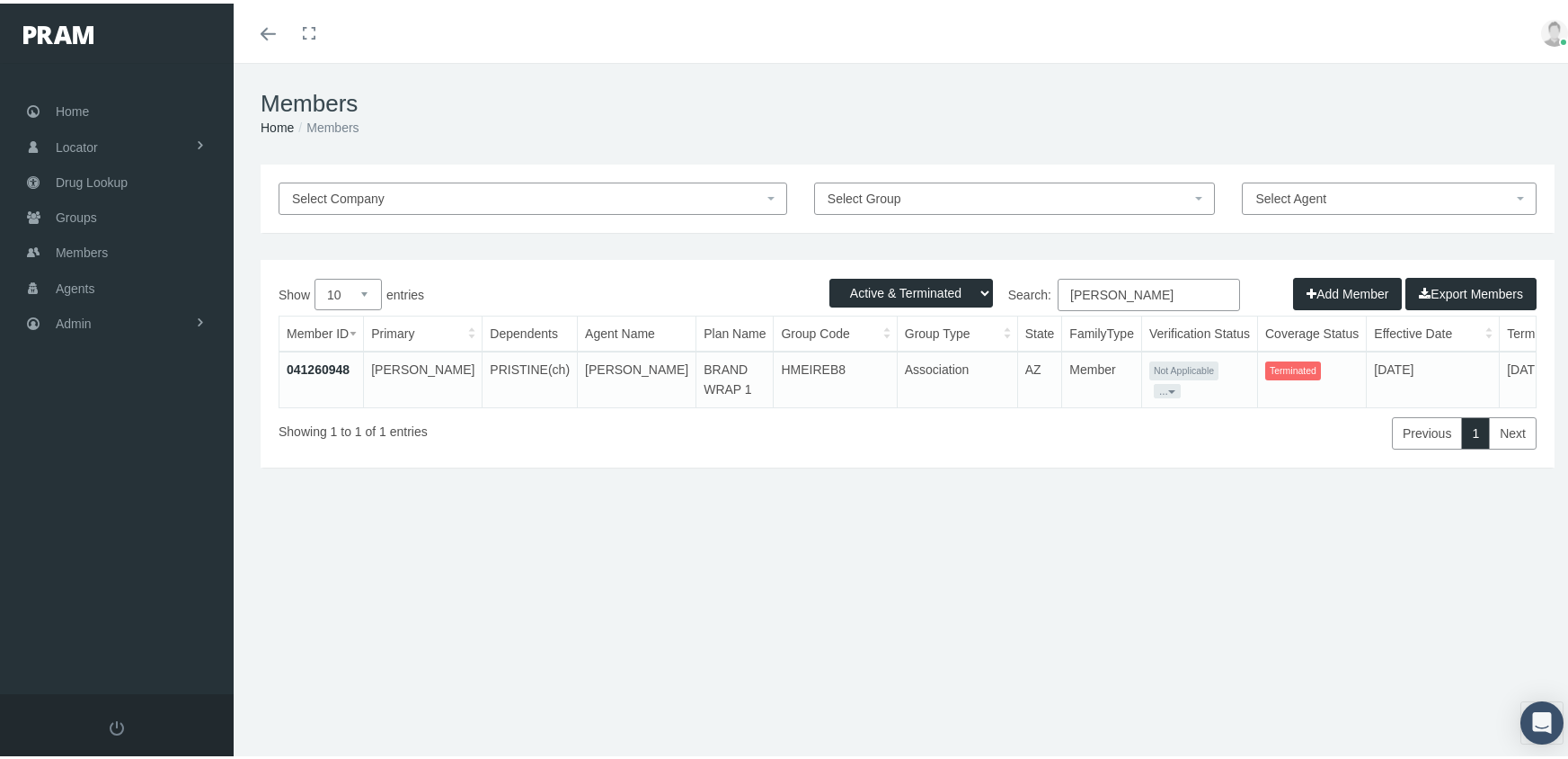
type input "[PERSON_NAME]"
click at [321, 361] on link "041260948" at bounding box center [318, 366] width 63 height 15
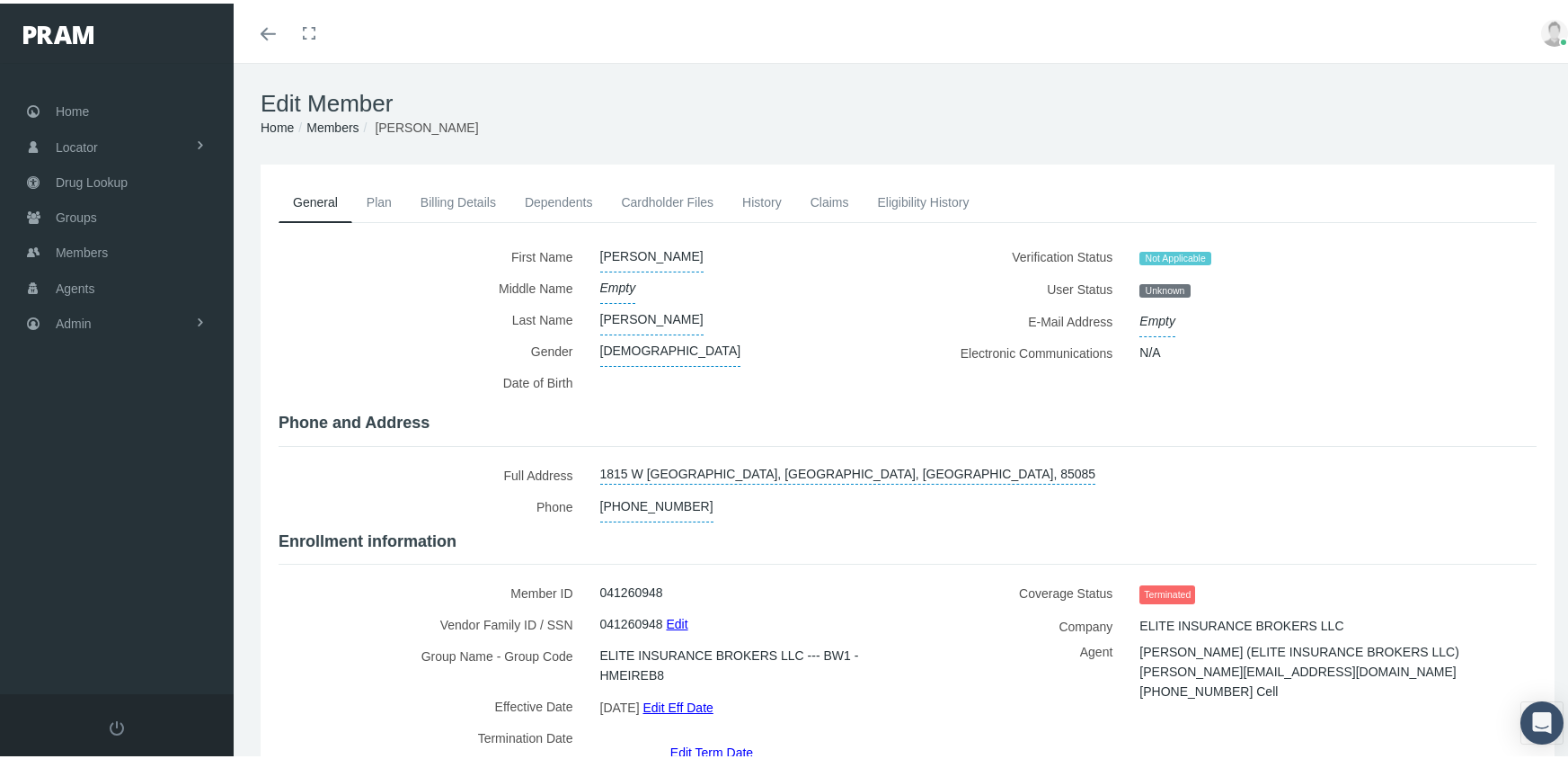
click at [823, 199] on link "Claims" at bounding box center [830, 198] width 68 height 39
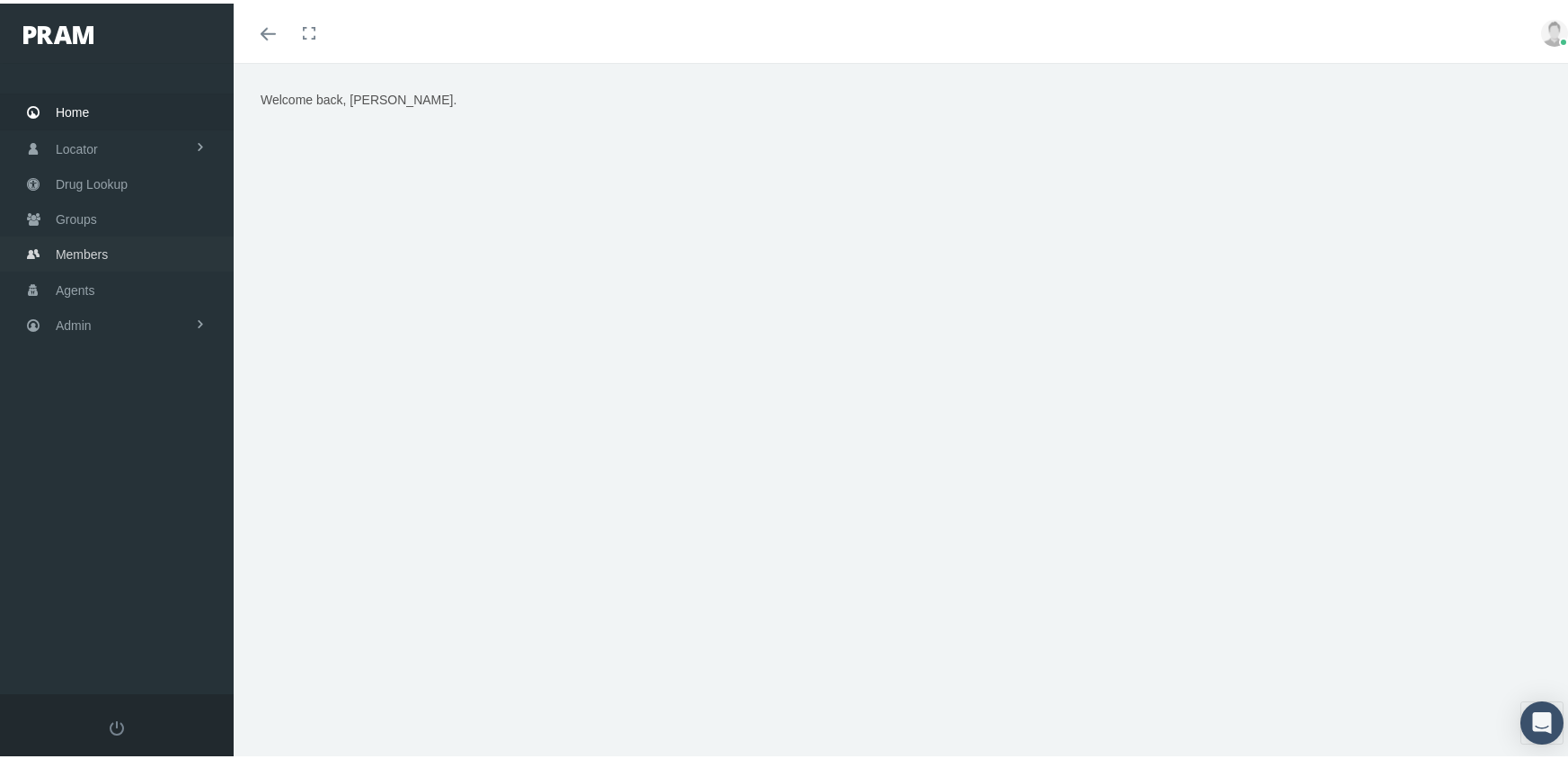
click at [77, 244] on span "Members" at bounding box center [81, 250] width 52 height 34
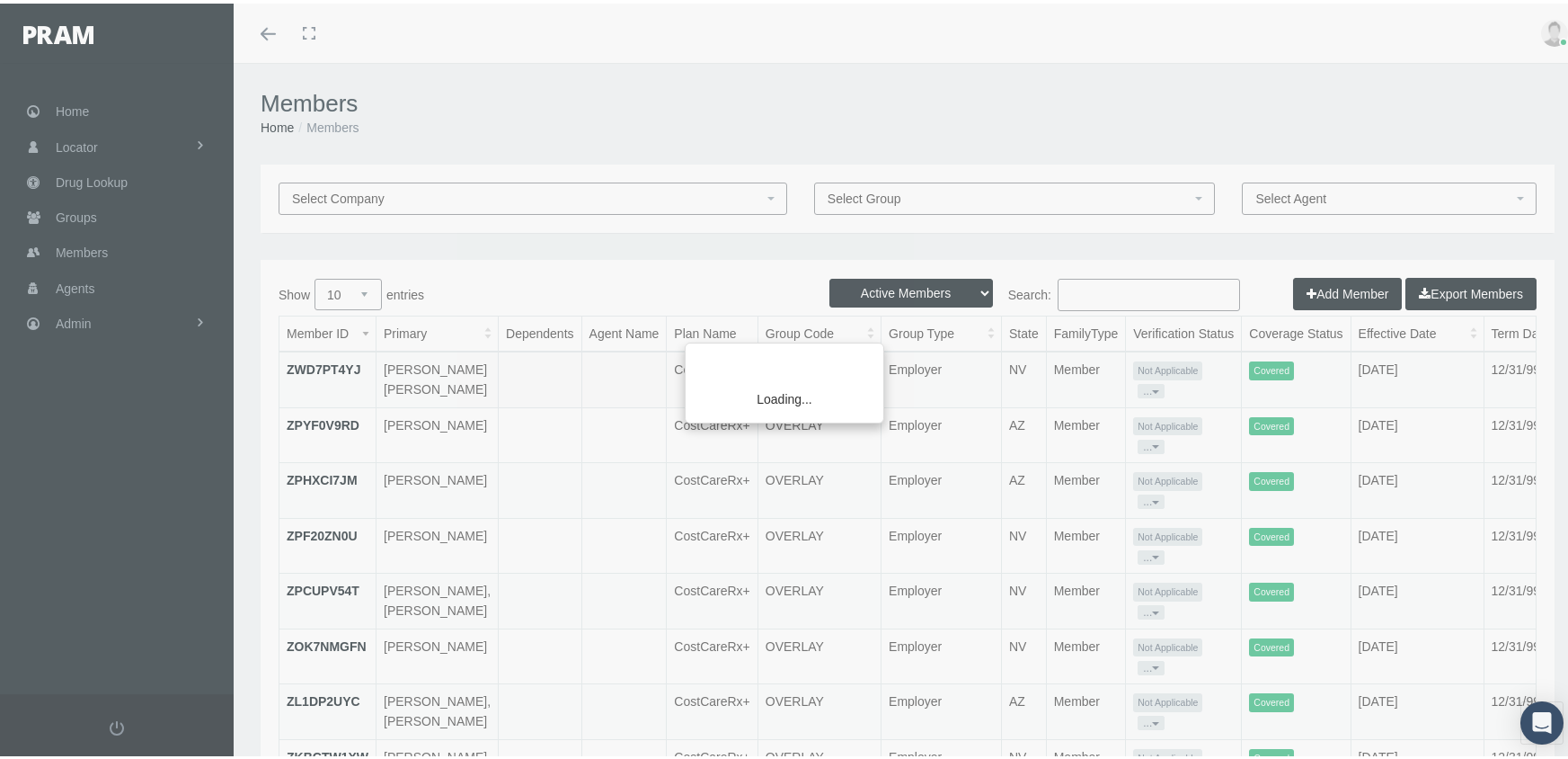
click at [902, 283] on div "Loading..." at bounding box center [784, 380] width 1568 height 759
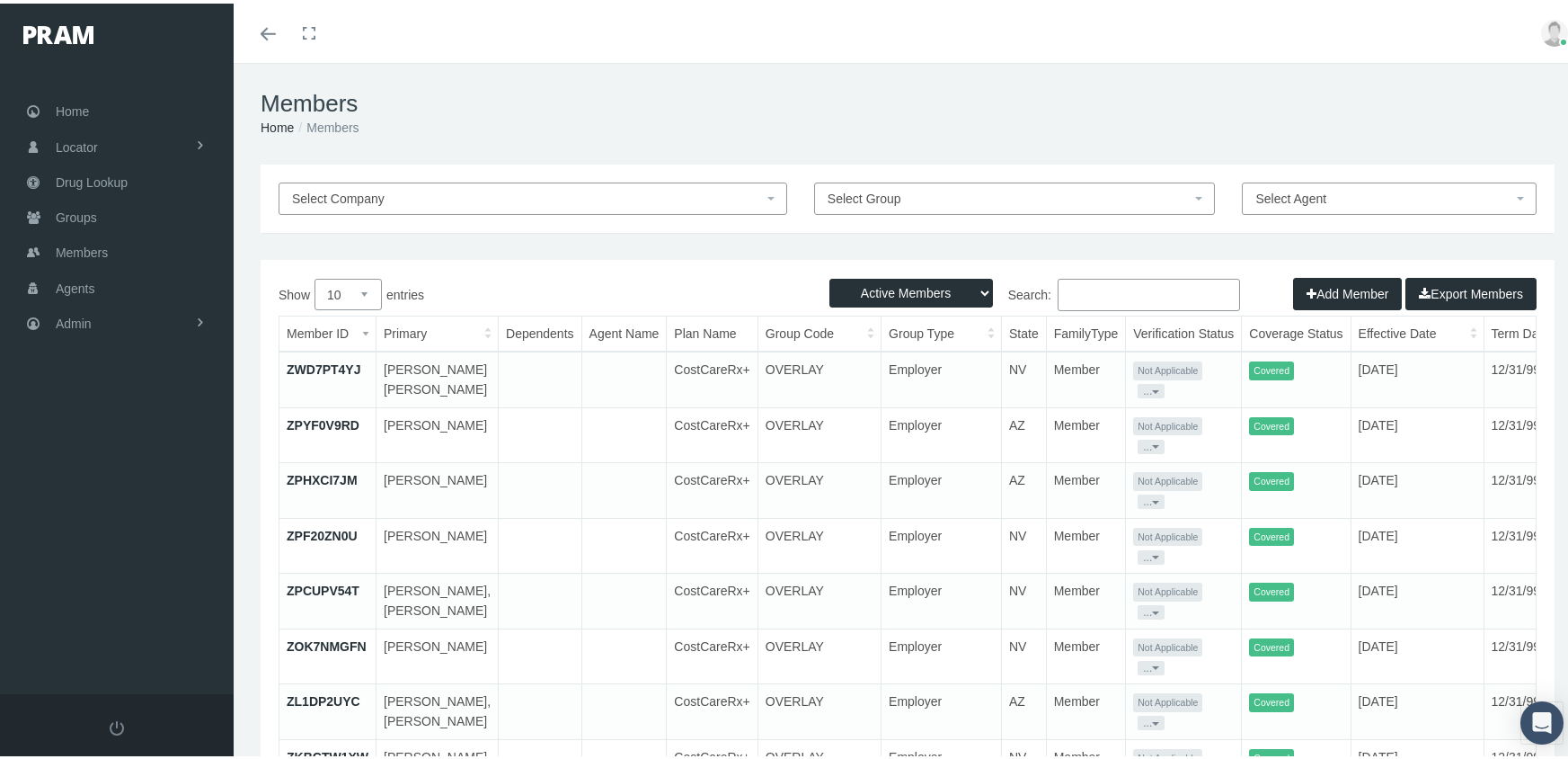
drag, startPoint x: 897, startPoint y: 283, endPoint x: 897, endPoint y: 304, distance: 21.0
click at [897, 283] on select "Active Members Terminated Members Active & Terminated" at bounding box center [911, 288] width 164 height 28
select select "3"
click at [830, 275] on select "Active Members Terminated Members Active & Terminated" at bounding box center [911, 288] width 164 height 28
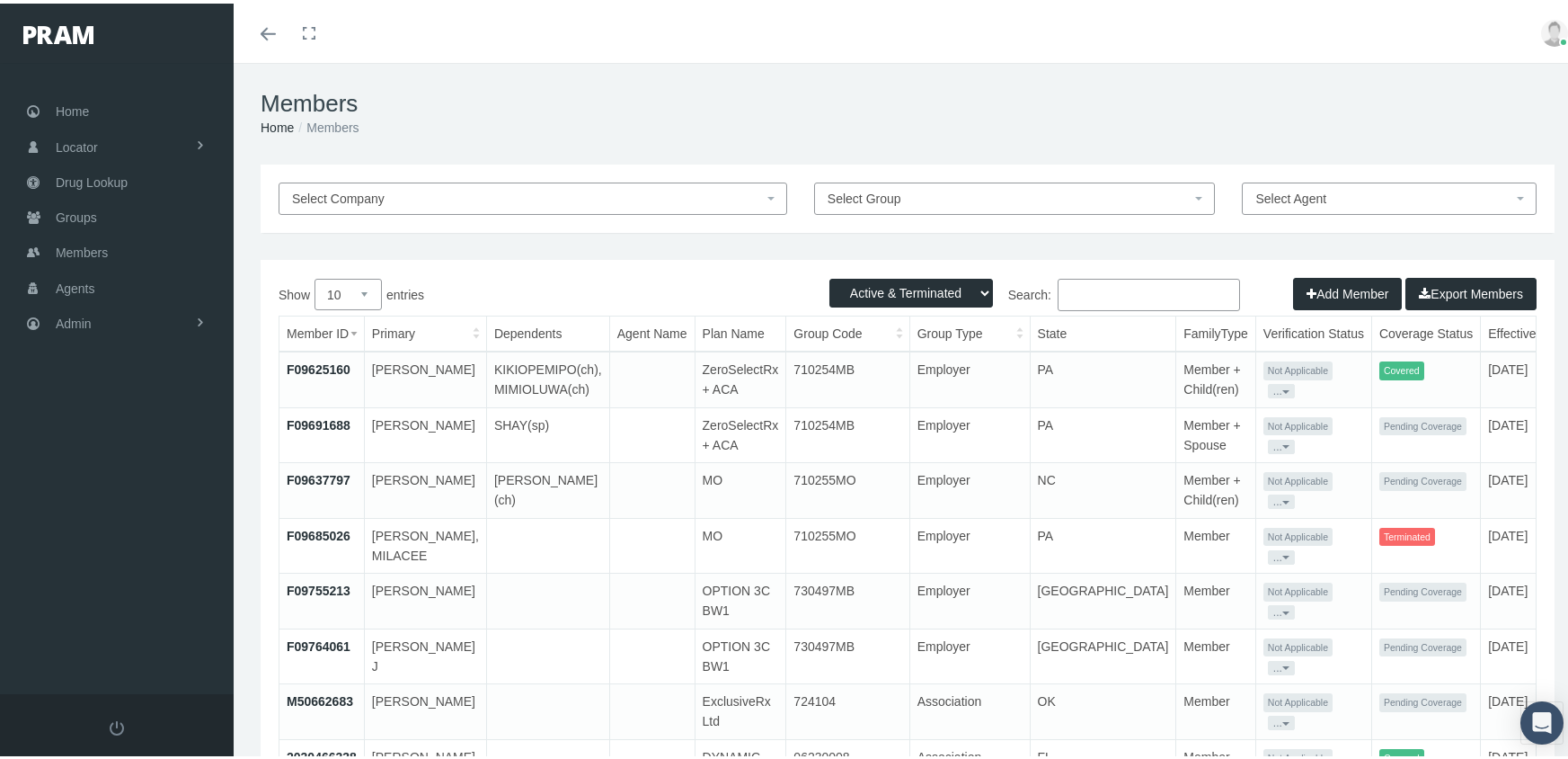
click at [1109, 291] on input "Search:" at bounding box center [1149, 290] width 182 height 32
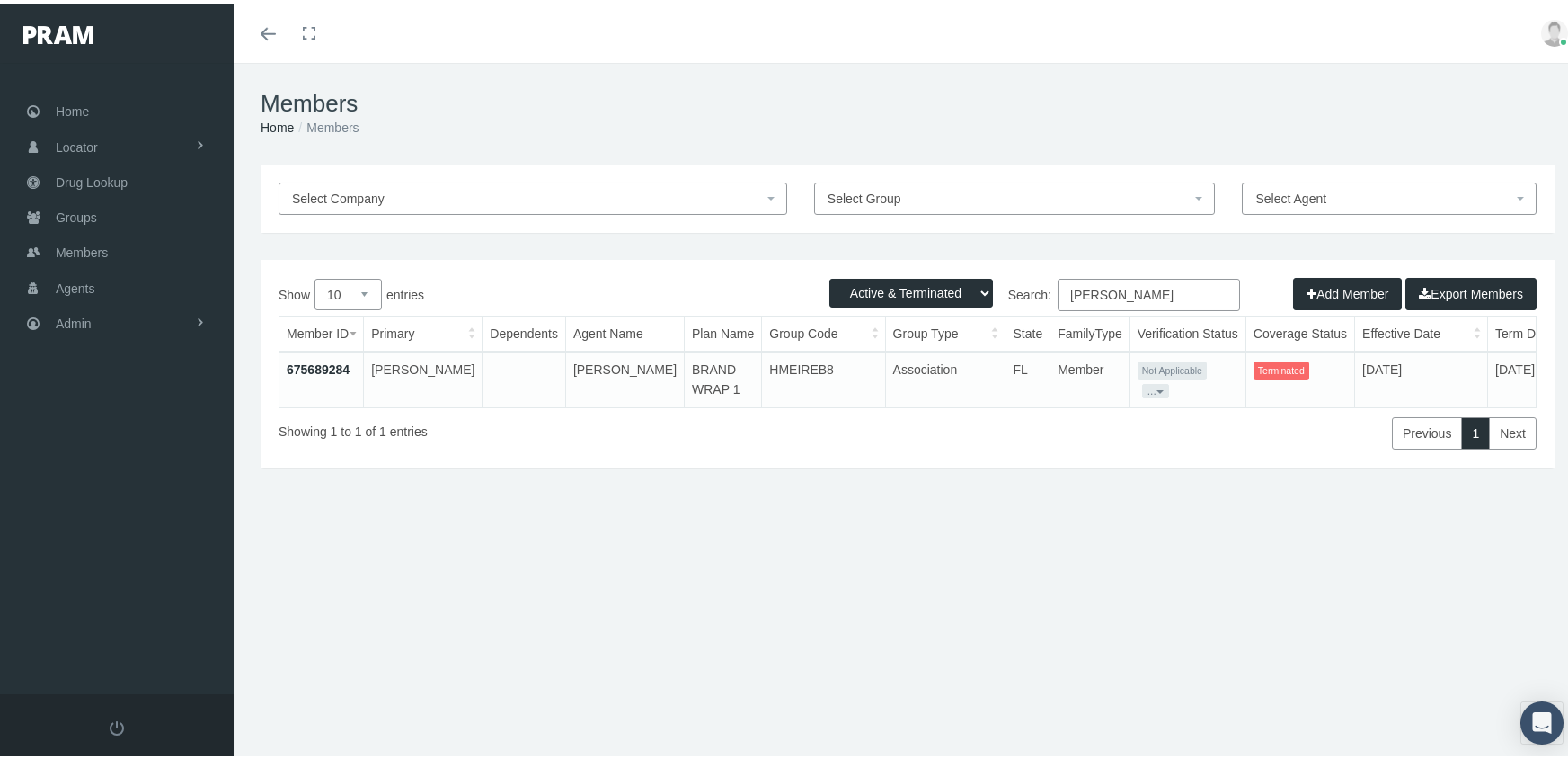
type input "wilken, michael"
click at [308, 367] on link "675689284" at bounding box center [318, 366] width 63 height 15
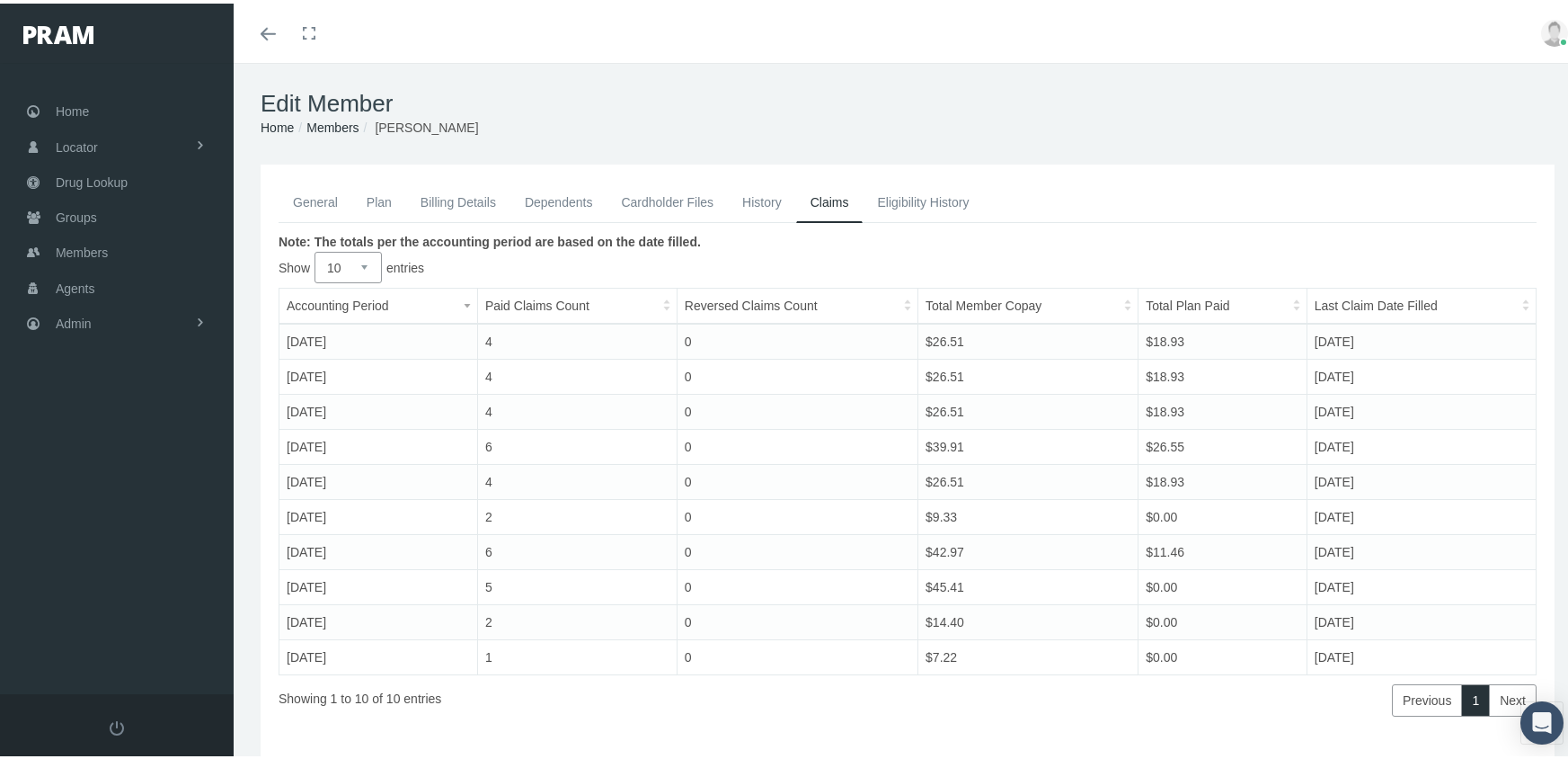
click at [838, 199] on link "Claims" at bounding box center [830, 198] width 68 height 40
click at [308, 190] on link "General" at bounding box center [315, 198] width 74 height 39
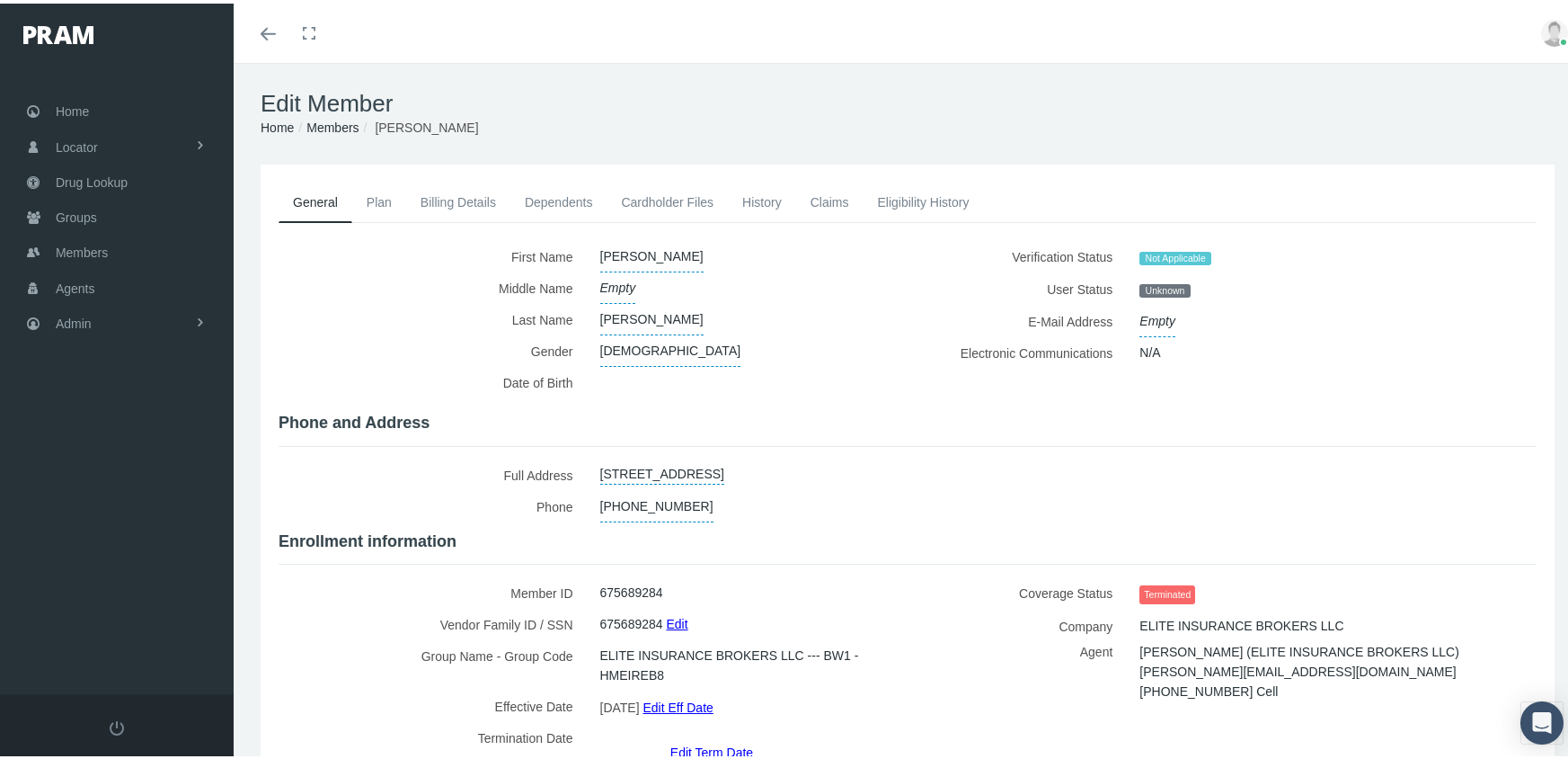
click at [772, 190] on link "History" at bounding box center [762, 198] width 69 height 39
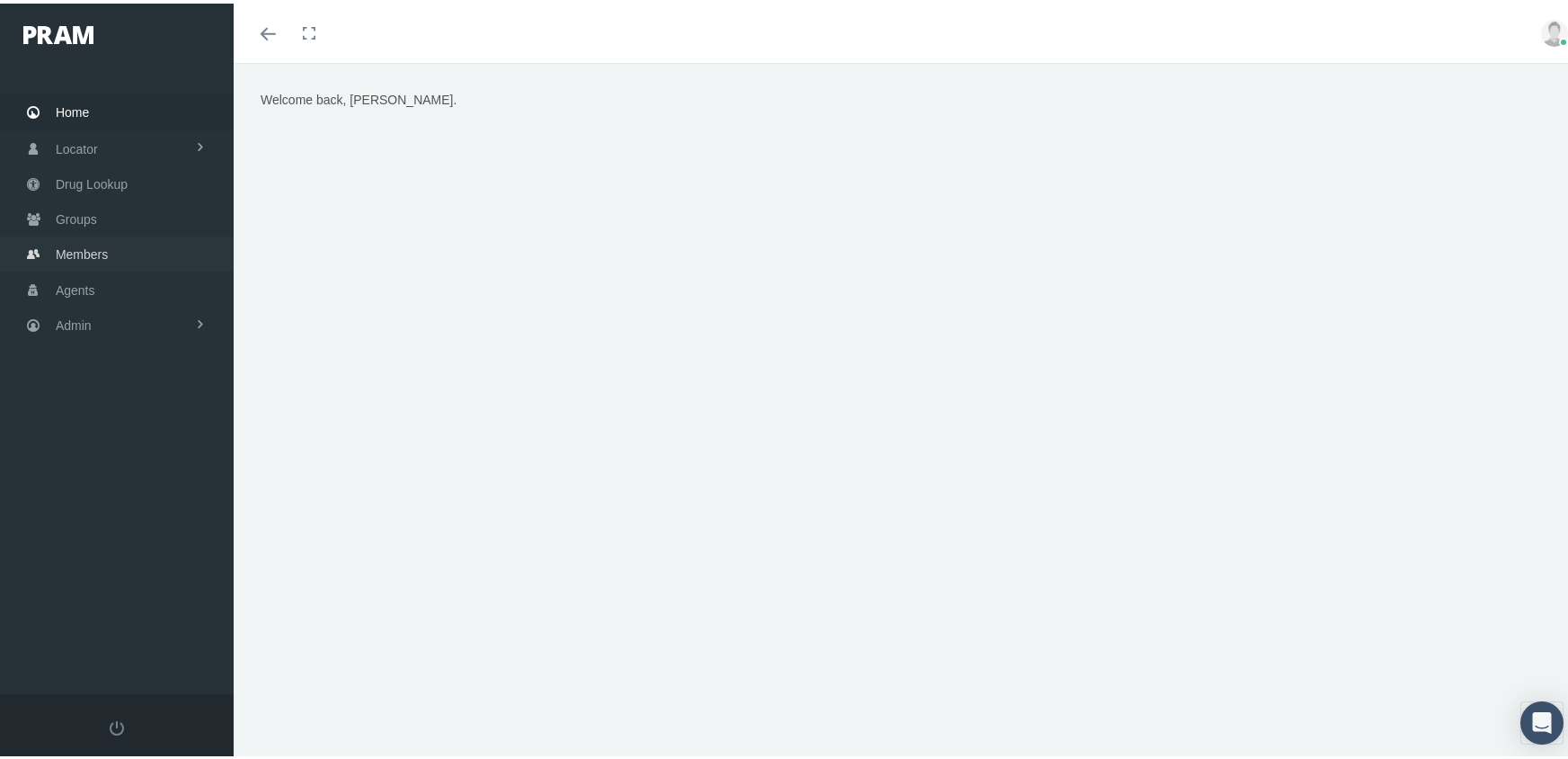
click at [77, 237] on span "Members" at bounding box center [81, 250] width 52 height 34
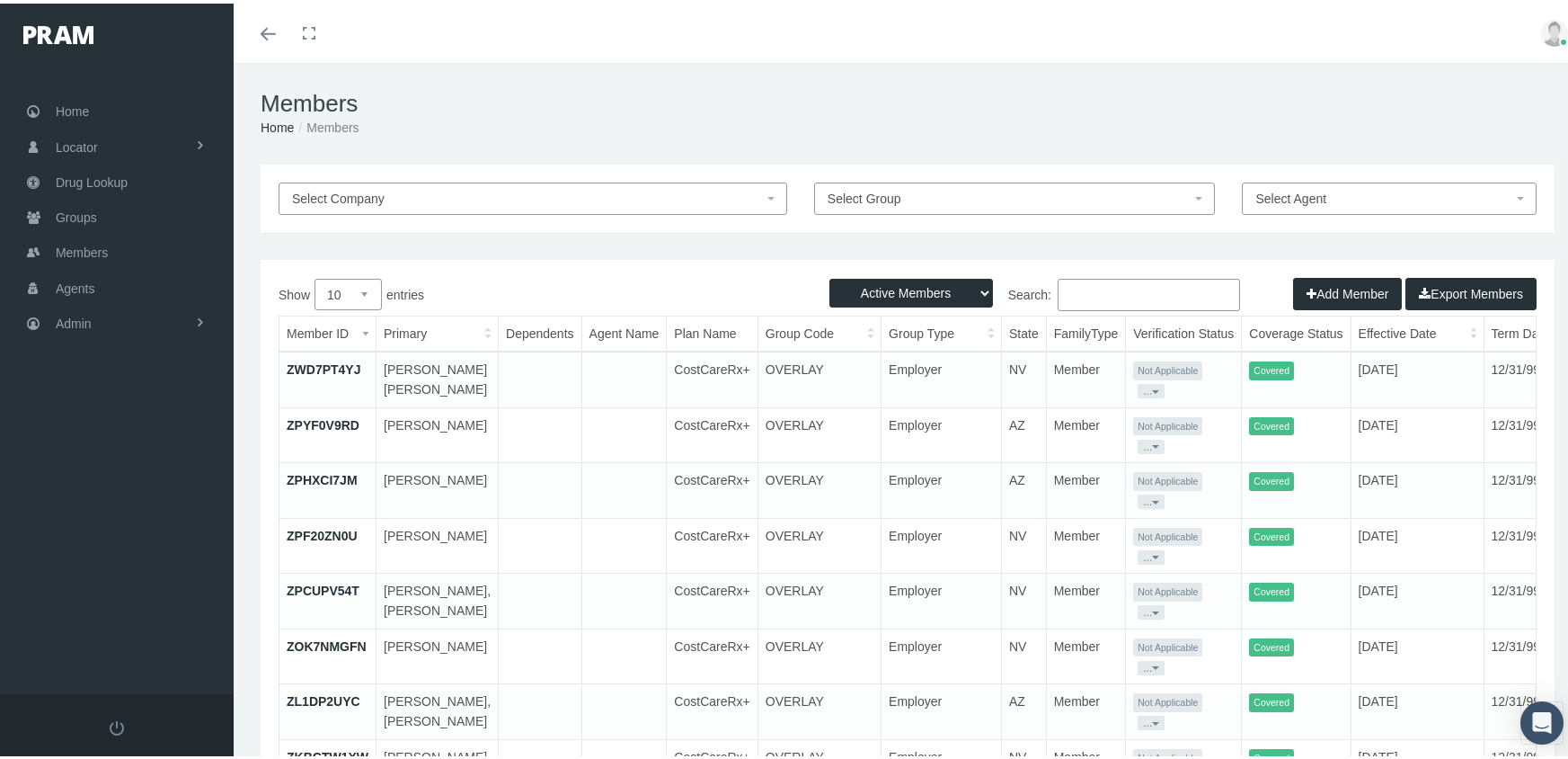
click at [915, 284] on select "Active Members Terminated Members Active & Terminated" at bounding box center [911, 288] width 164 height 28
select select "3"
click at [830, 275] on select "Active Members Terminated Members Active & Terminated" at bounding box center [911, 288] width 164 height 28
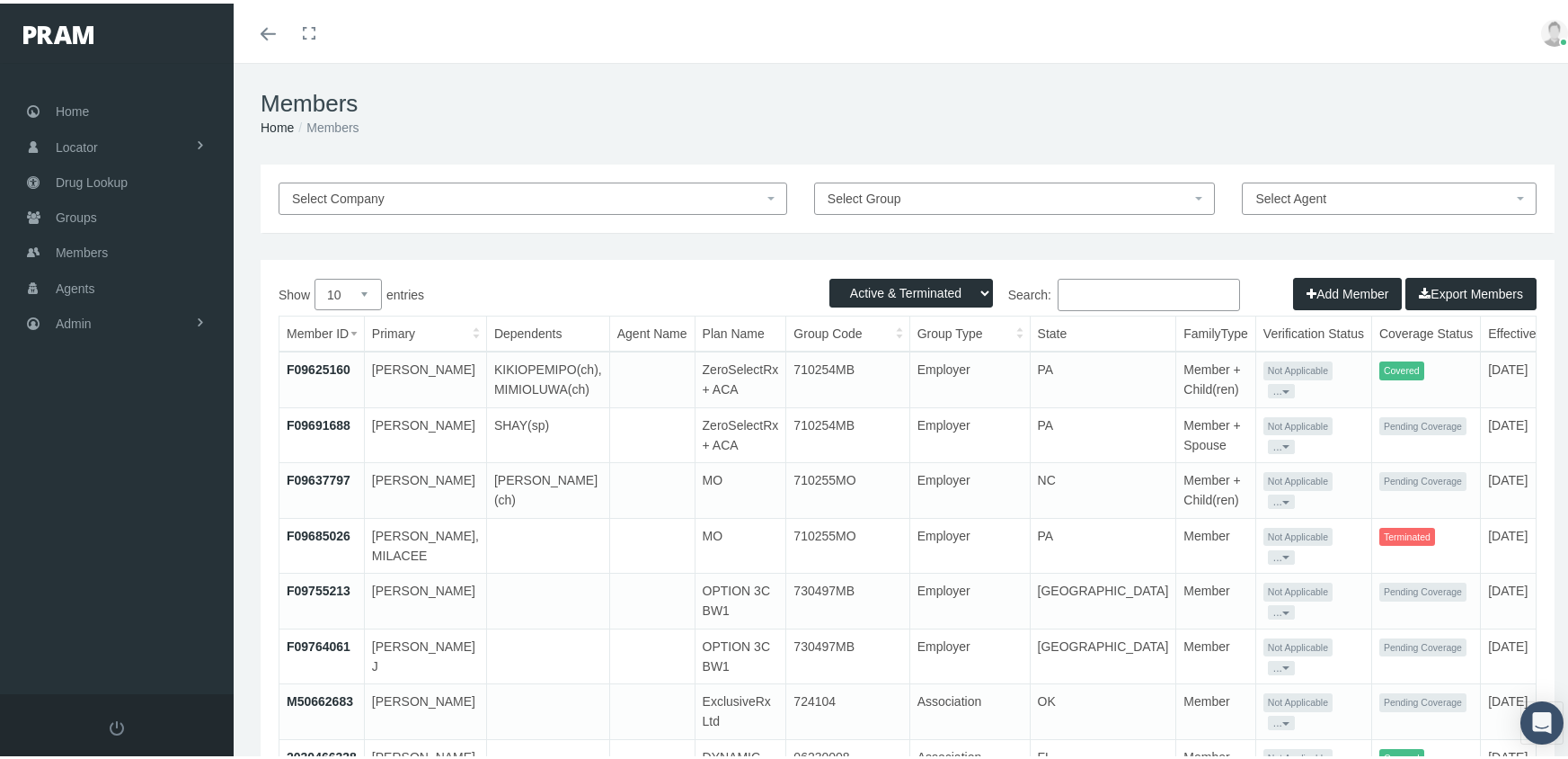
click at [1089, 280] on input "Search:" at bounding box center [1149, 290] width 182 height 32
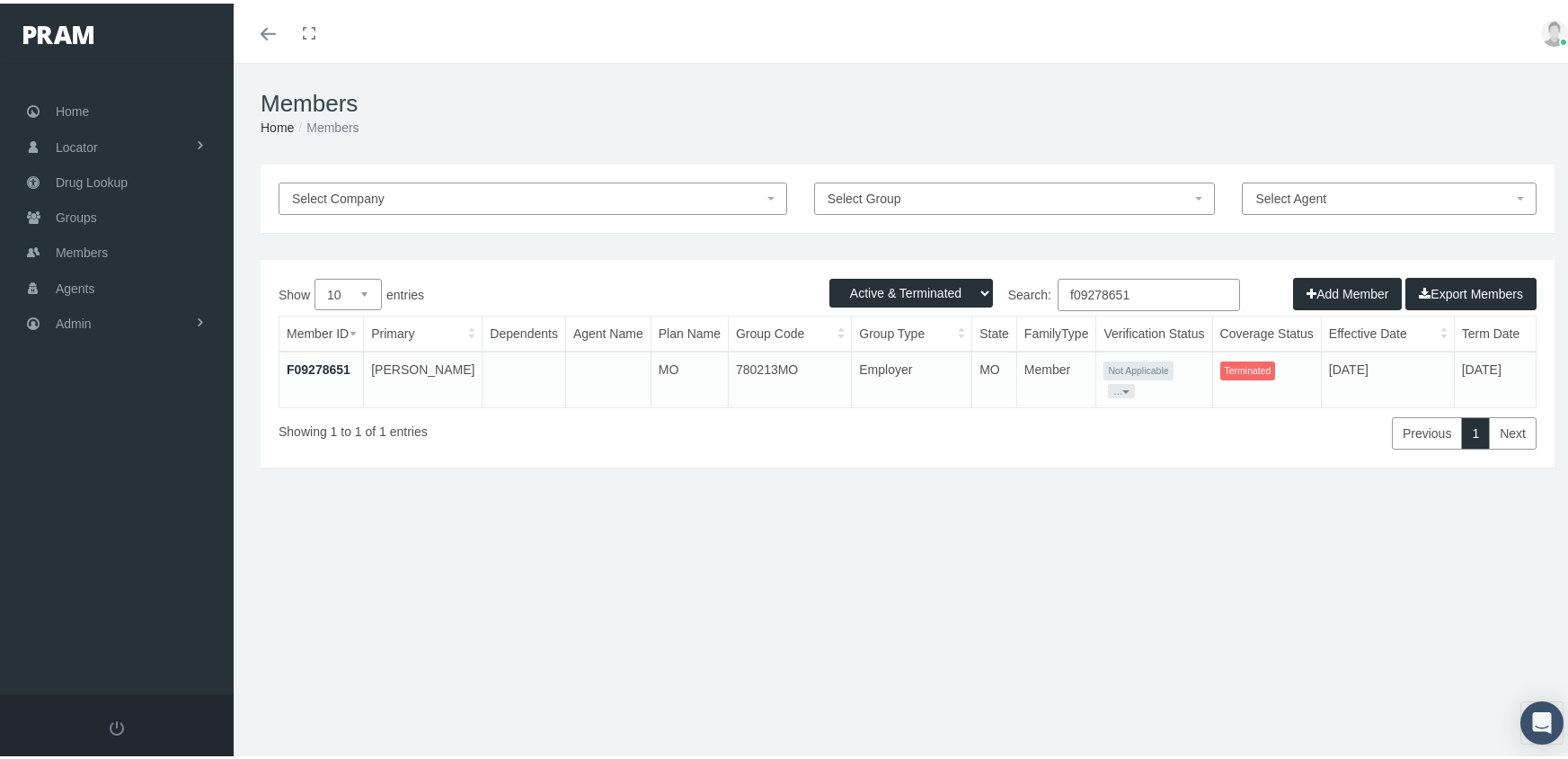
type input "f09278651"
click at [307, 363] on link "F09278651" at bounding box center [318, 366] width 64 height 15
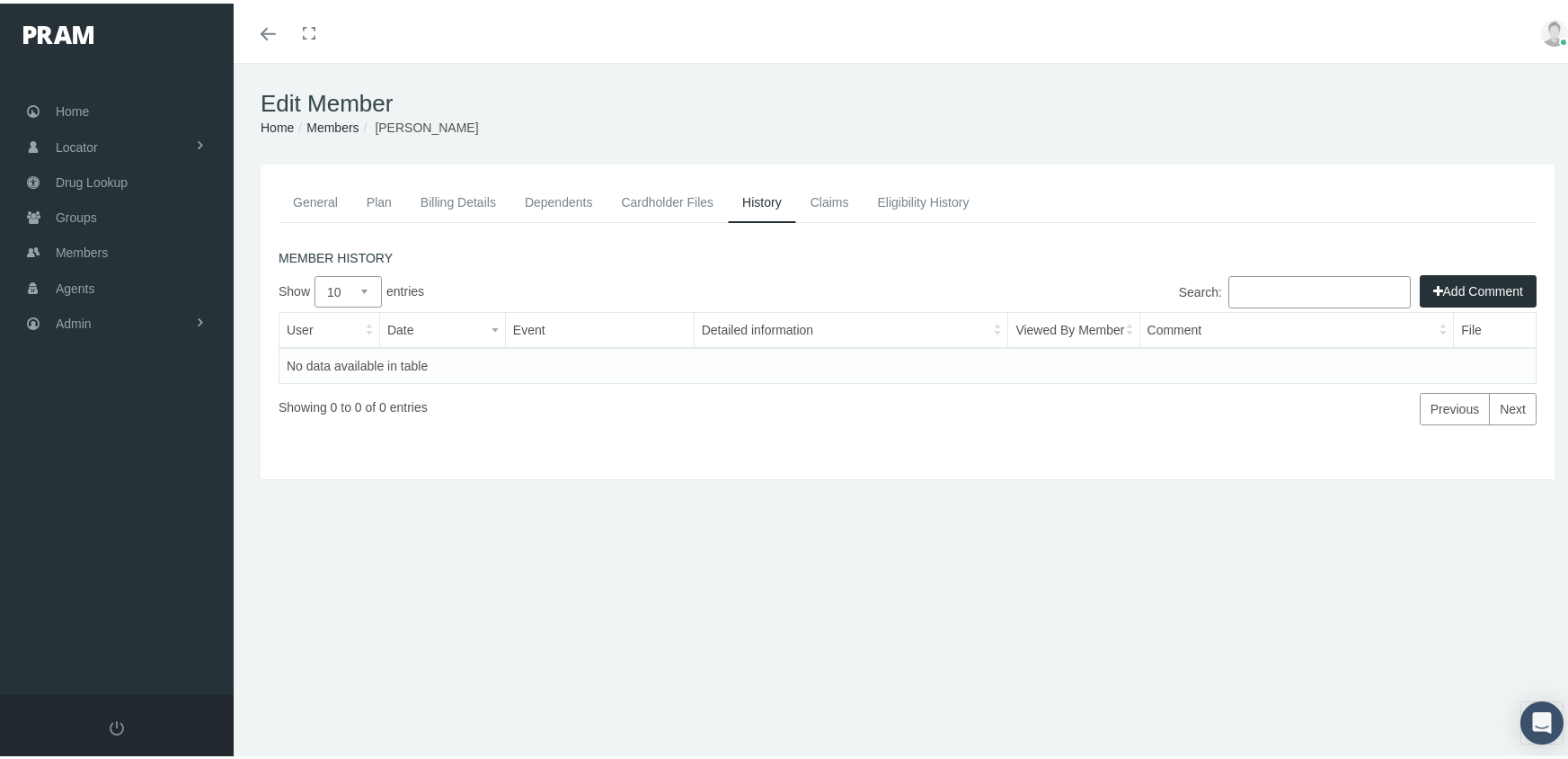
click at [308, 196] on link "General" at bounding box center [315, 198] width 74 height 39
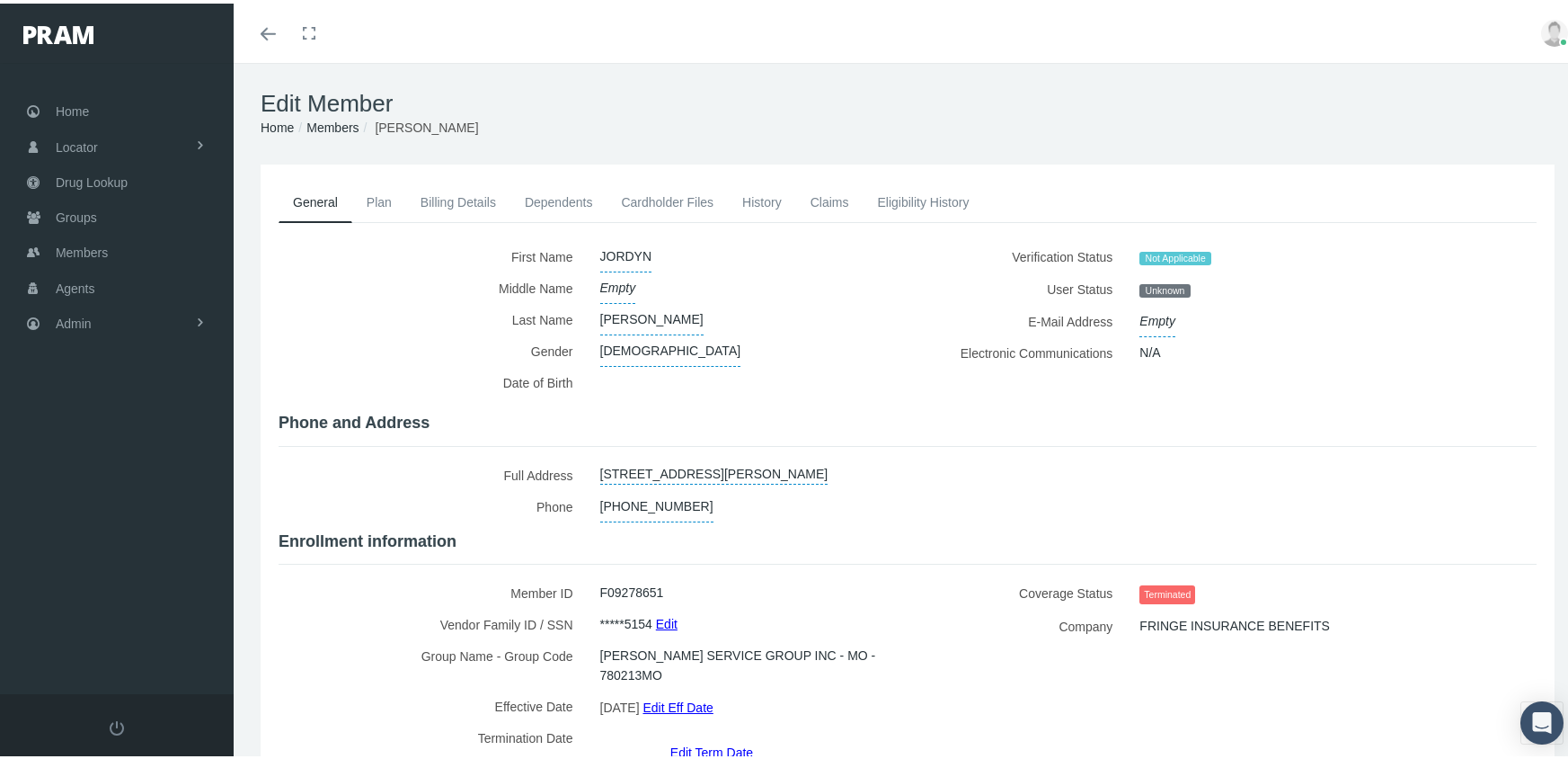
click at [702, 735] on link "Edit Term Date" at bounding box center [712, 748] width 82 height 26
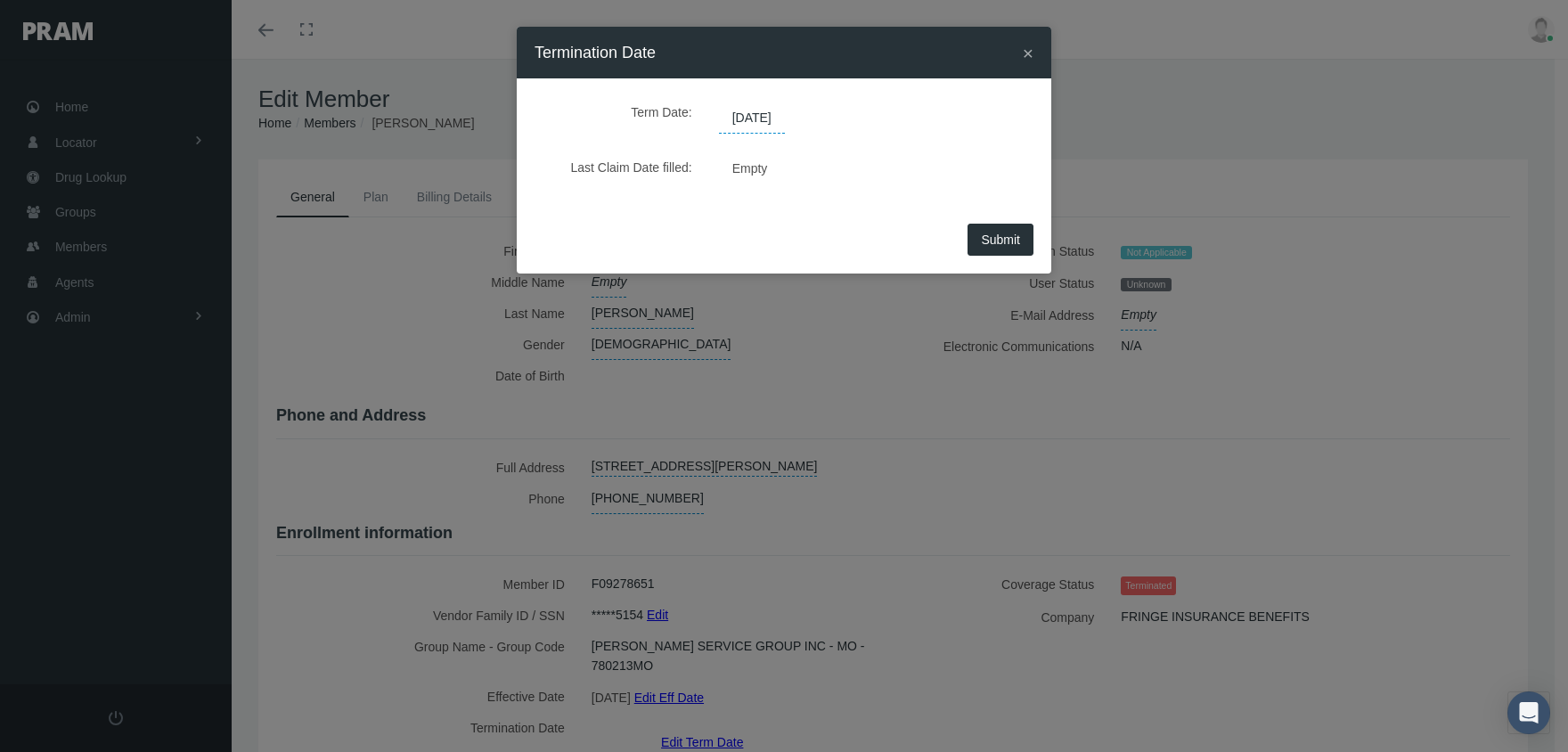
click at [758, 120] on span "06/22/2025" at bounding box center [752, 118] width 66 height 30
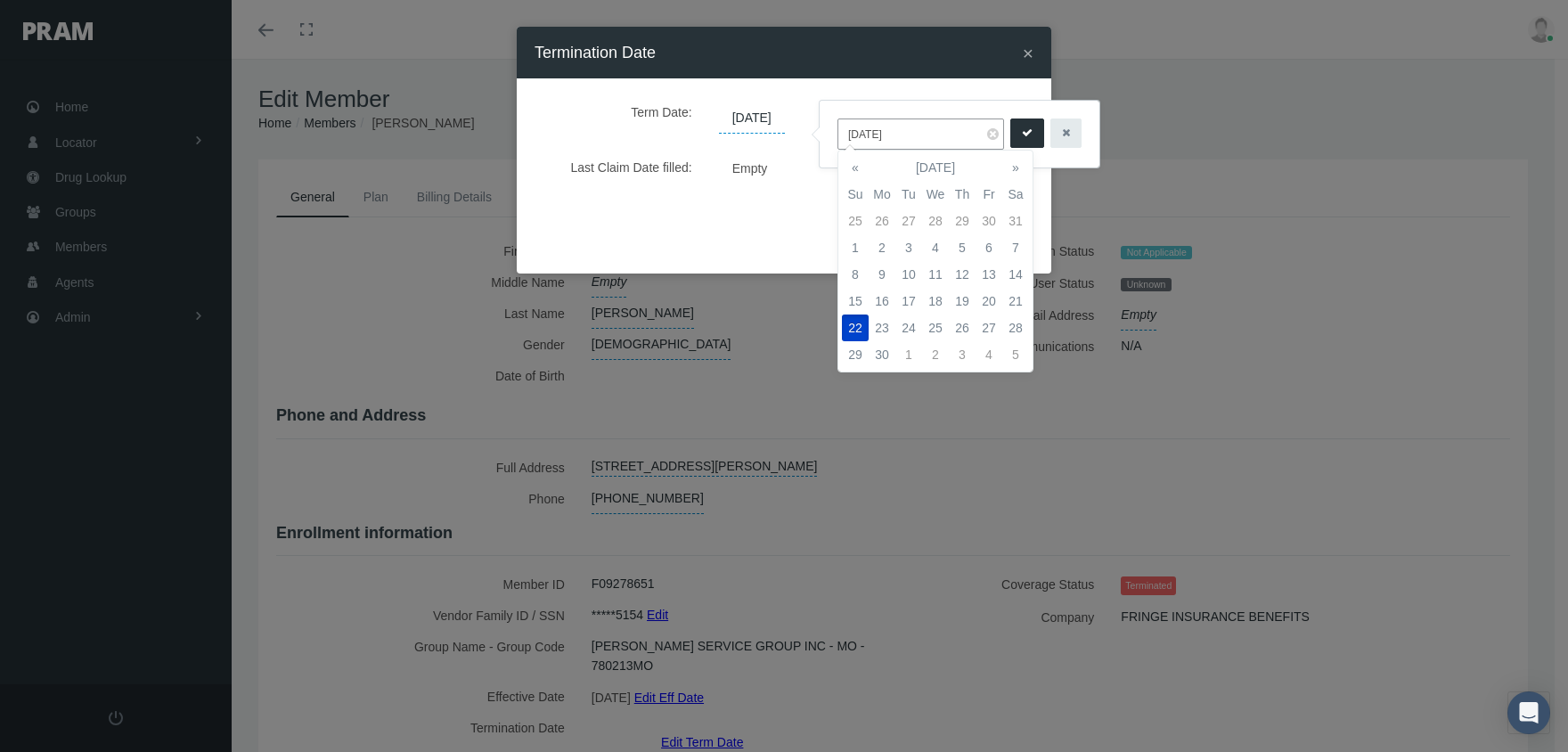
drag, startPoint x: 806, startPoint y: 133, endPoint x: 762, endPoint y: 128, distance: 44.3
click at [762, 128] on body "Toggle Fullscreen Toggle navigation Toggle menubar Toggle fullscreen Profile Lo…" at bounding box center [784, 376] width 1568 height 752
drag, startPoint x: 868, startPoint y: 125, endPoint x: 833, endPoint y: 125, distance: 35.0
click at [833, 125] on div "06/22/2025" at bounding box center [959, 134] width 280 height 67
type input "12/31/2039"
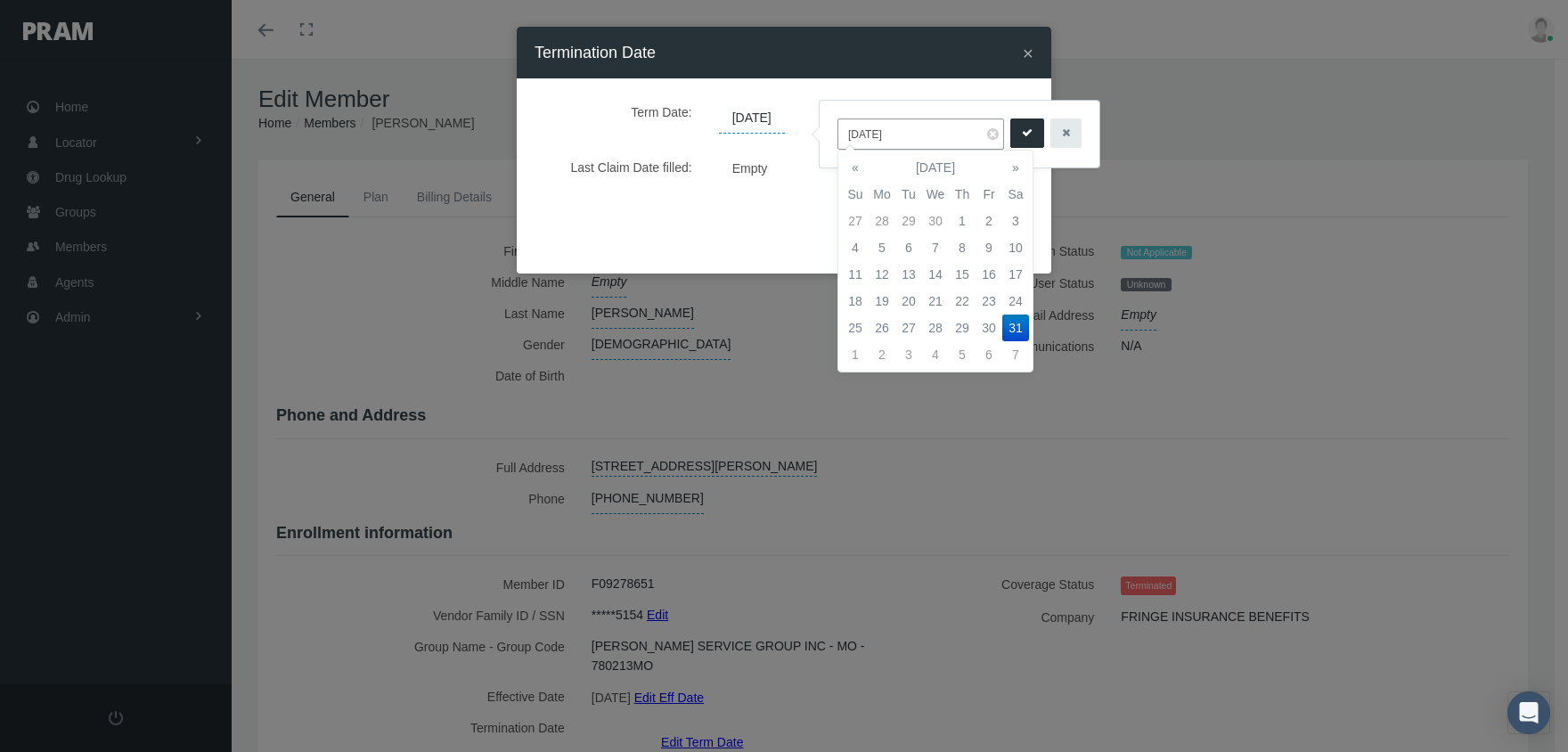
click at [1007, 329] on td "31" at bounding box center [1015, 327] width 26 height 26
click at [1022, 126] on icon "submit" at bounding box center [1027, 132] width 11 height 17
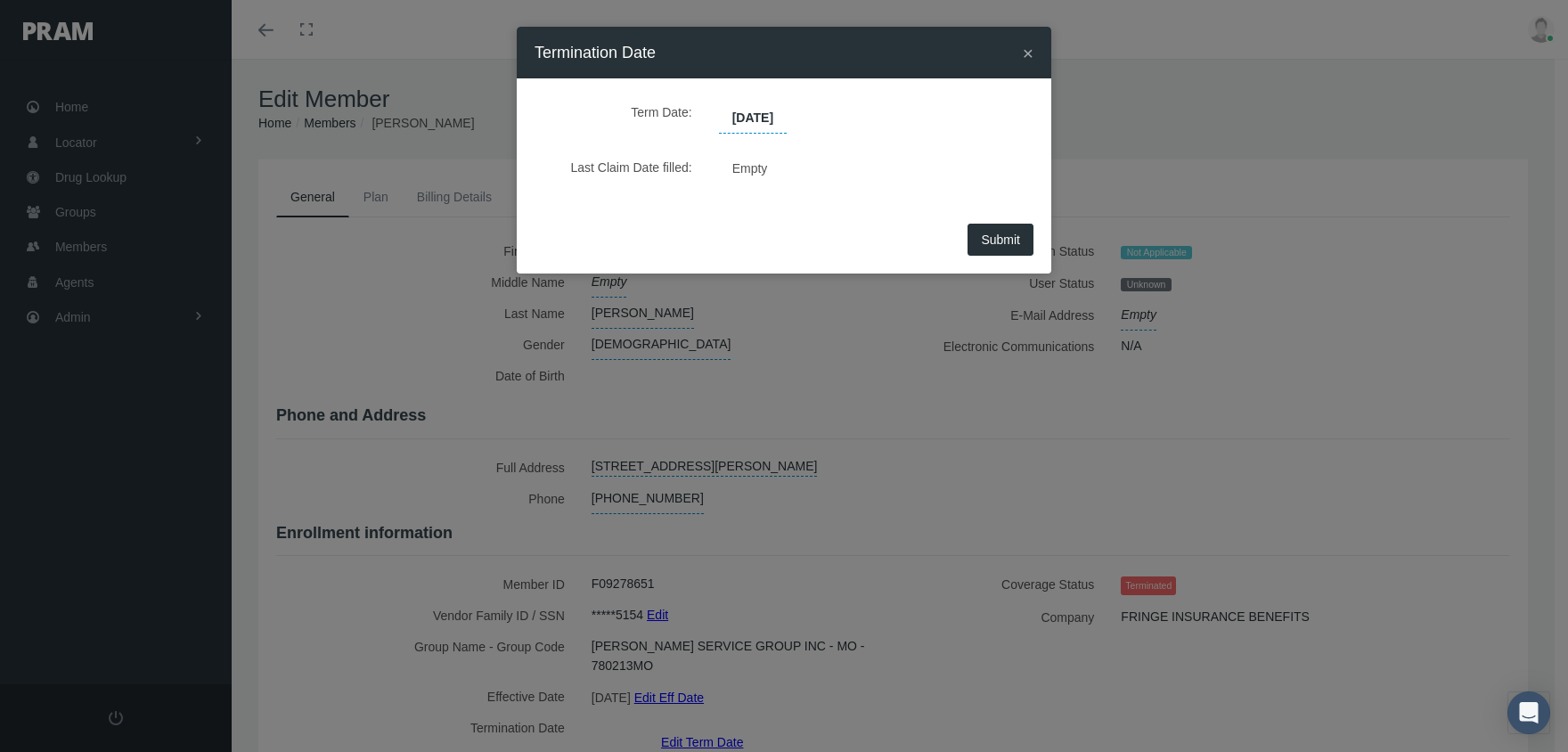
click at [1004, 232] on span "Submit" at bounding box center [1000, 239] width 39 height 15
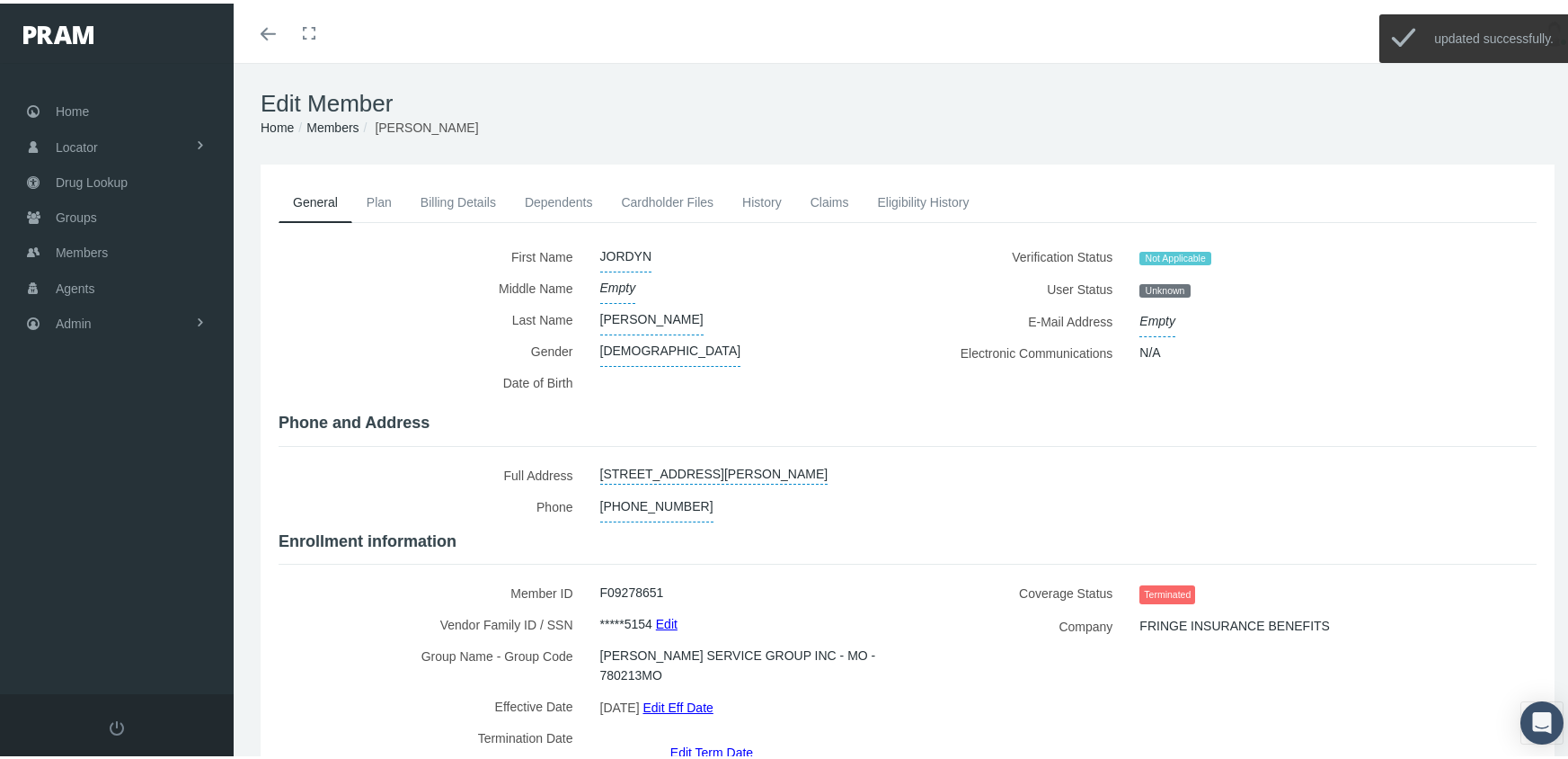
click at [334, 125] on link "Members" at bounding box center [332, 124] width 52 height 15
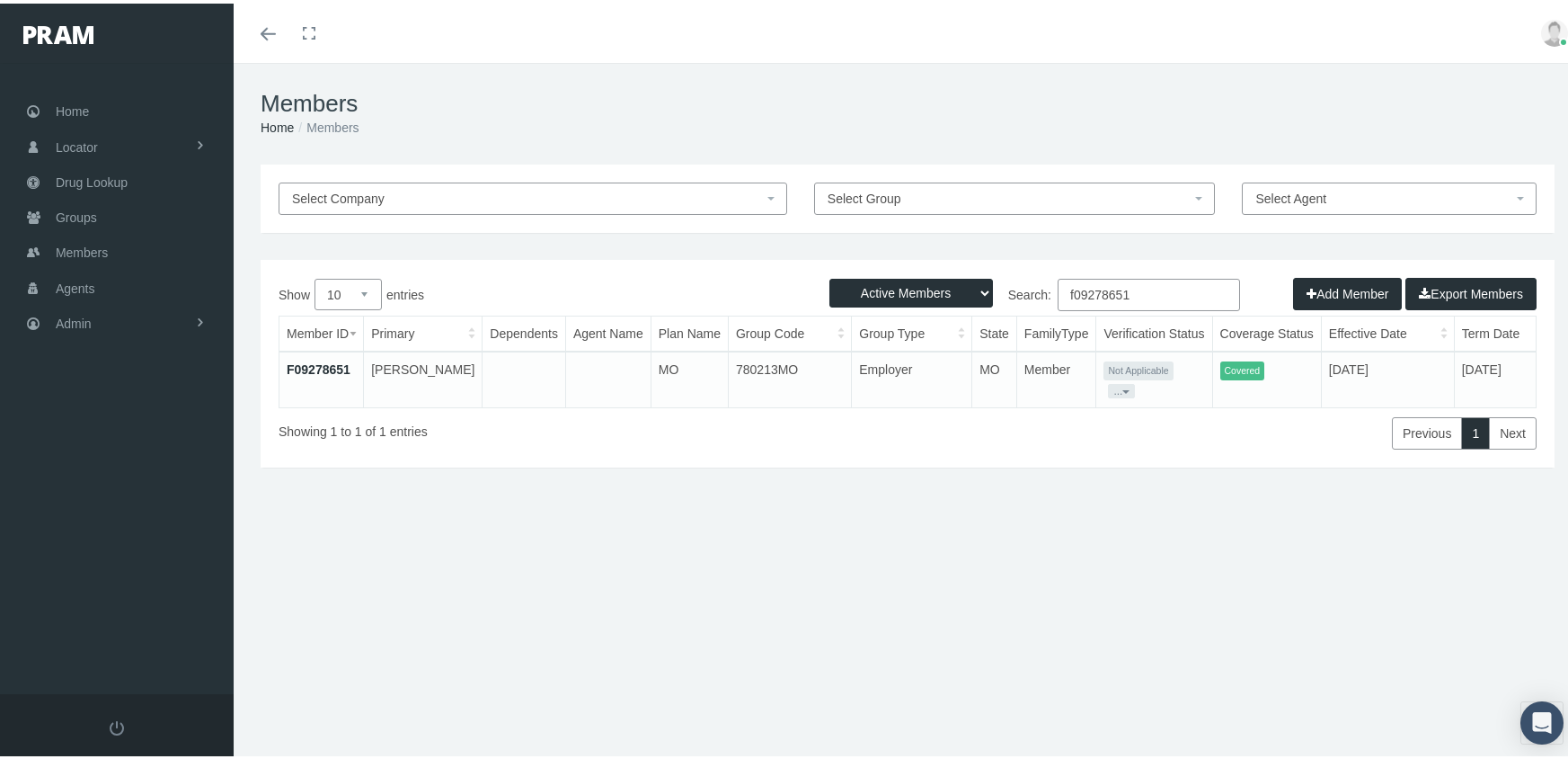
click at [920, 289] on select "Active Members Terminated Members Active & Terminated" at bounding box center [911, 288] width 164 height 28
select select "3"
click at [830, 275] on select "Active Members Terminated Members Active & Terminated" at bounding box center [911, 288] width 164 height 28
click at [1143, 290] on input "f09278651" at bounding box center [1149, 290] width 182 height 32
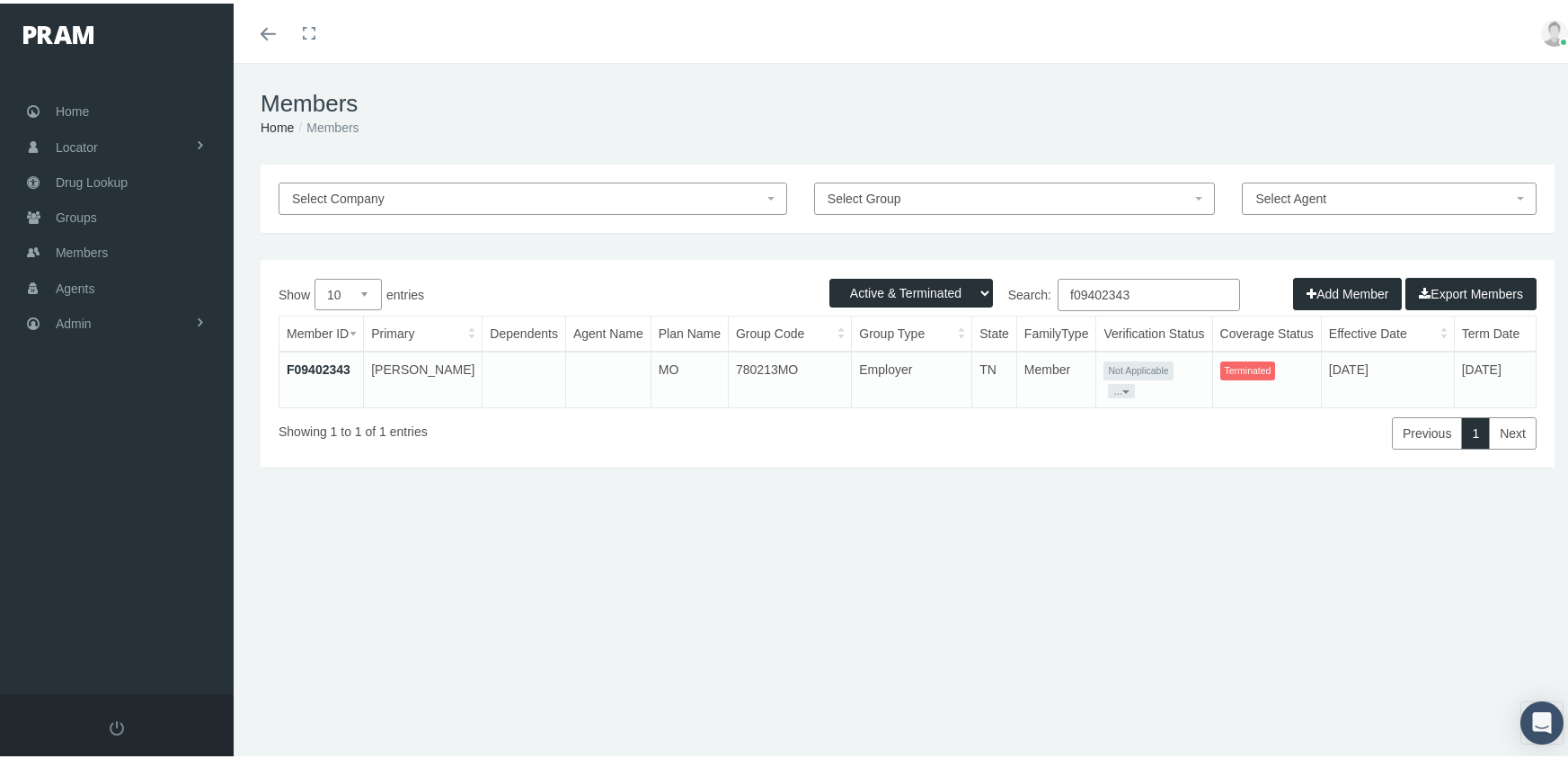
type input "f09402343"
click at [329, 361] on link "F09402343" at bounding box center [318, 366] width 64 height 15
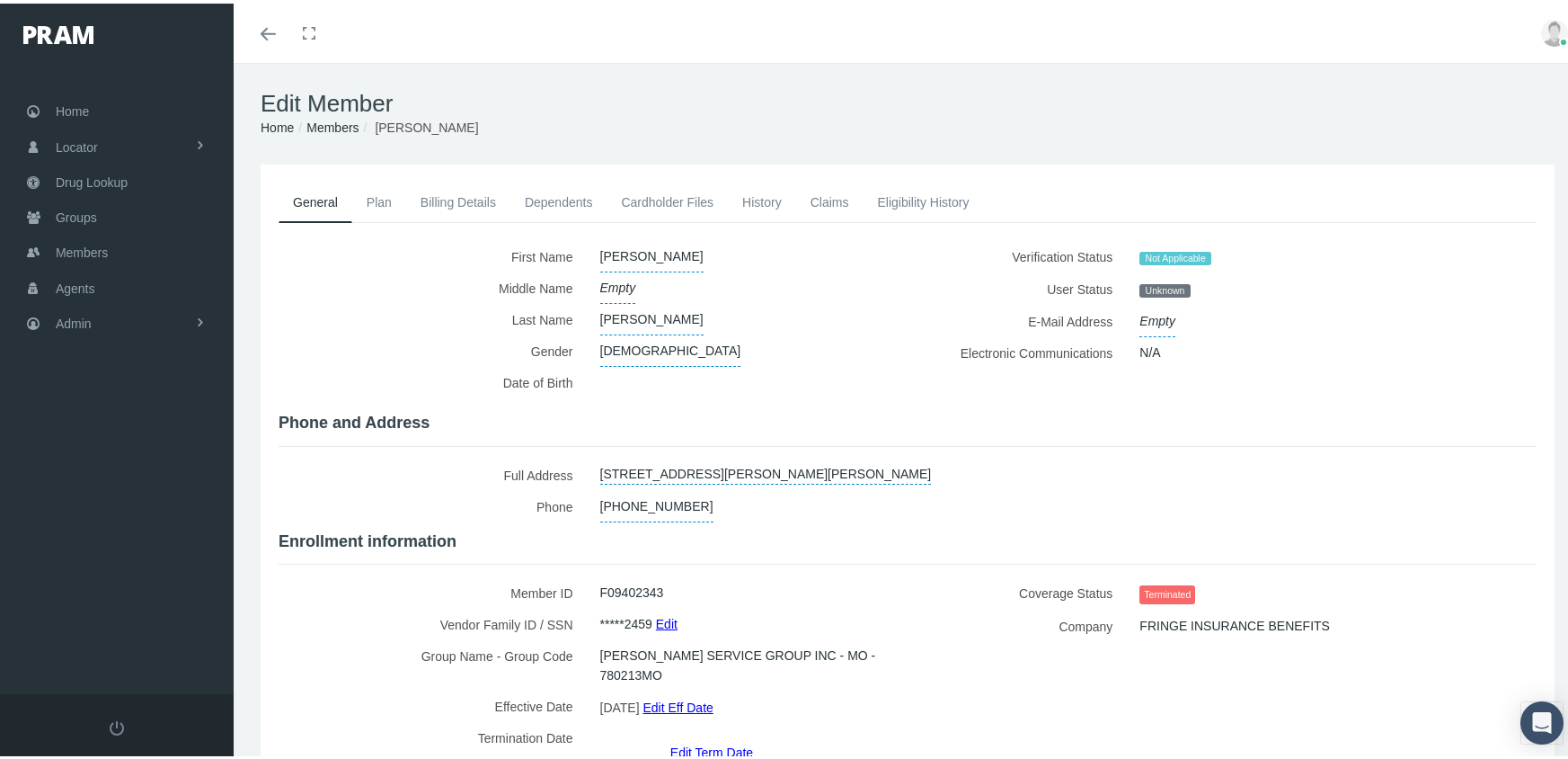
click at [733, 735] on link "Edit Term Date" at bounding box center [712, 748] width 82 height 26
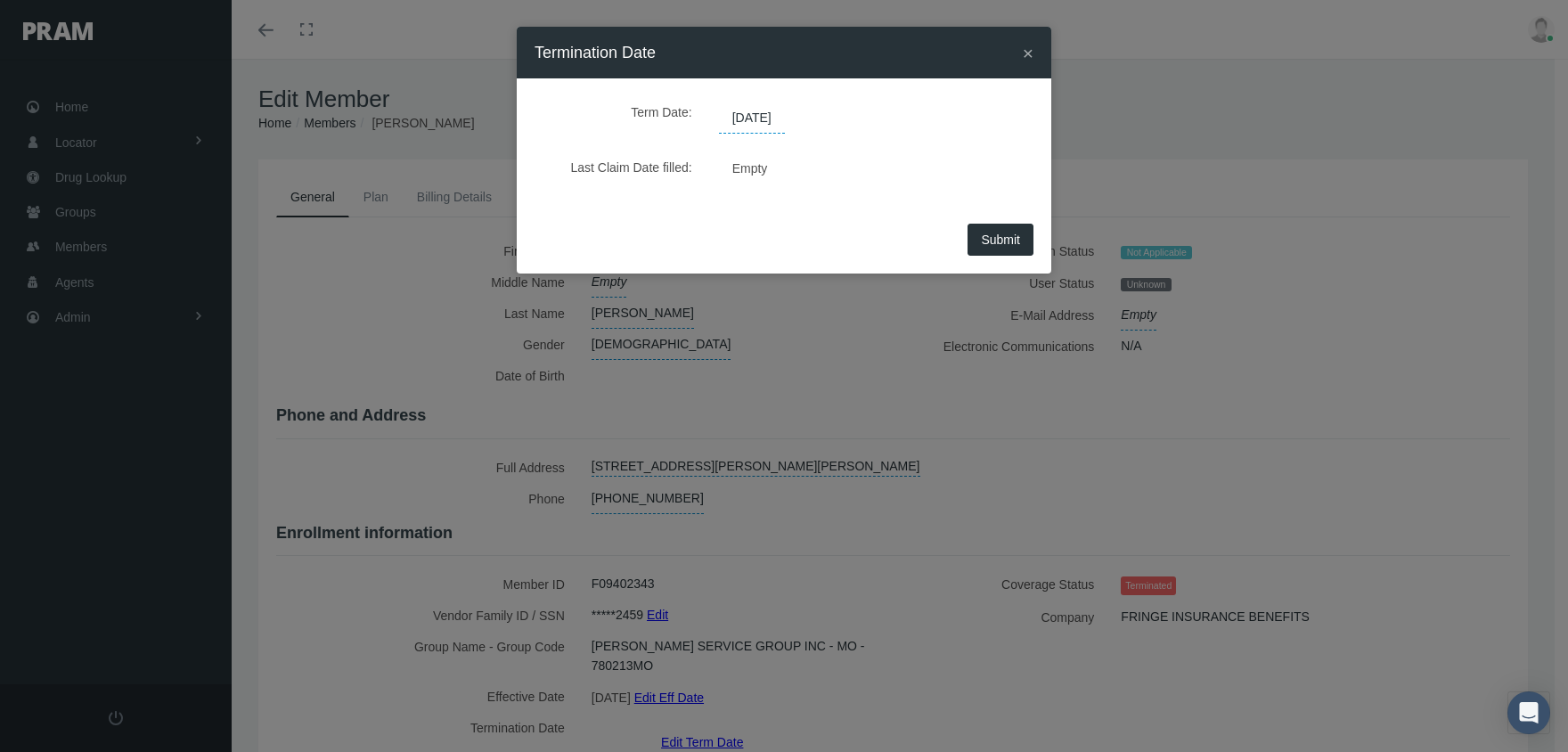
click at [767, 118] on span "06/23/2025" at bounding box center [752, 118] width 66 height 30
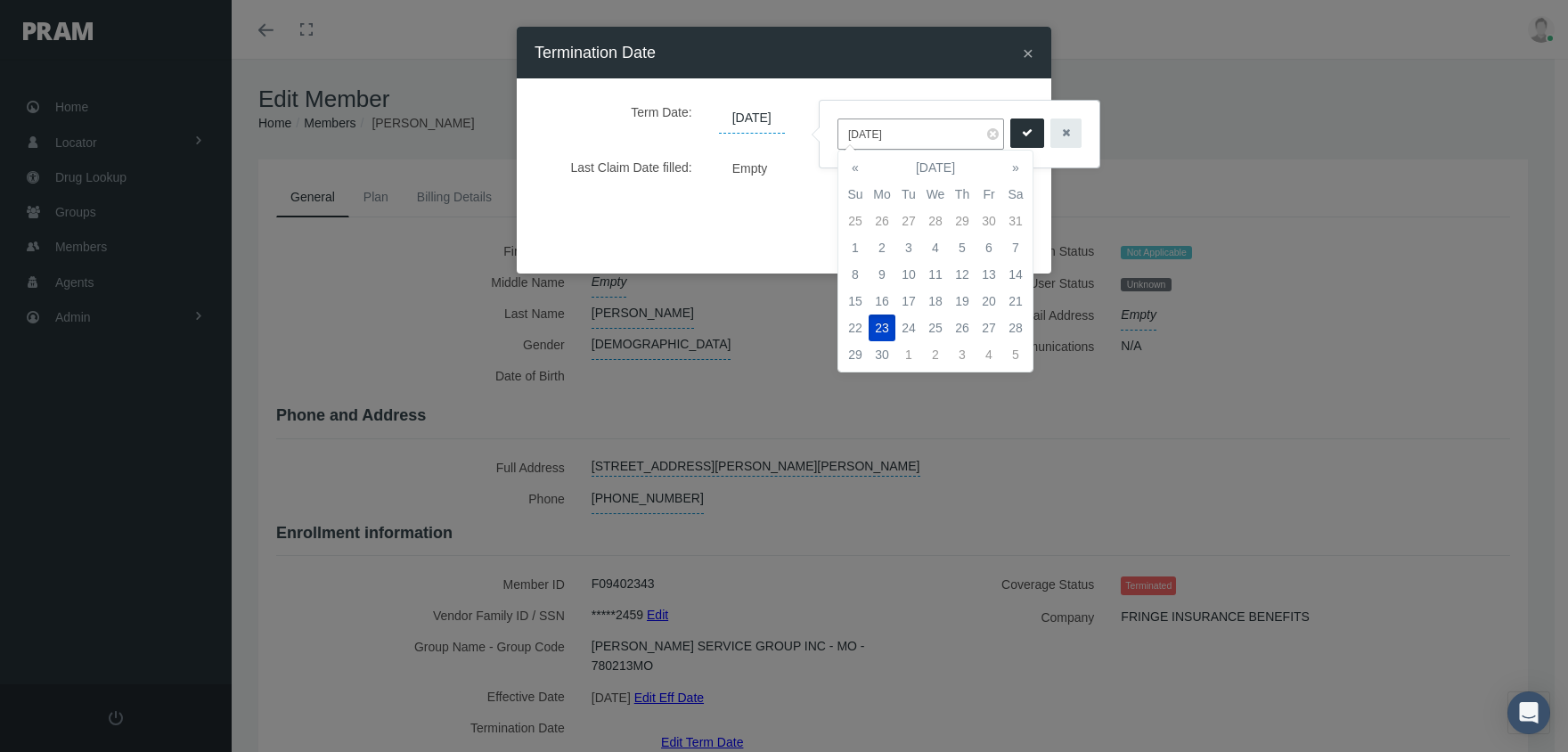
drag, startPoint x: 923, startPoint y: 134, endPoint x: 816, endPoint y: 134, distance: 107.0
click at [819, 134] on div "06/23/2025" at bounding box center [959, 134] width 282 height 69
type input "12/31/2039"
drag, startPoint x: 1021, startPoint y: 326, endPoint x: 1019, endPoint y: 159, distance: 167.0
click at [1020, 321] on td "31" at bounding box center [1015, 327] width 26 height 26
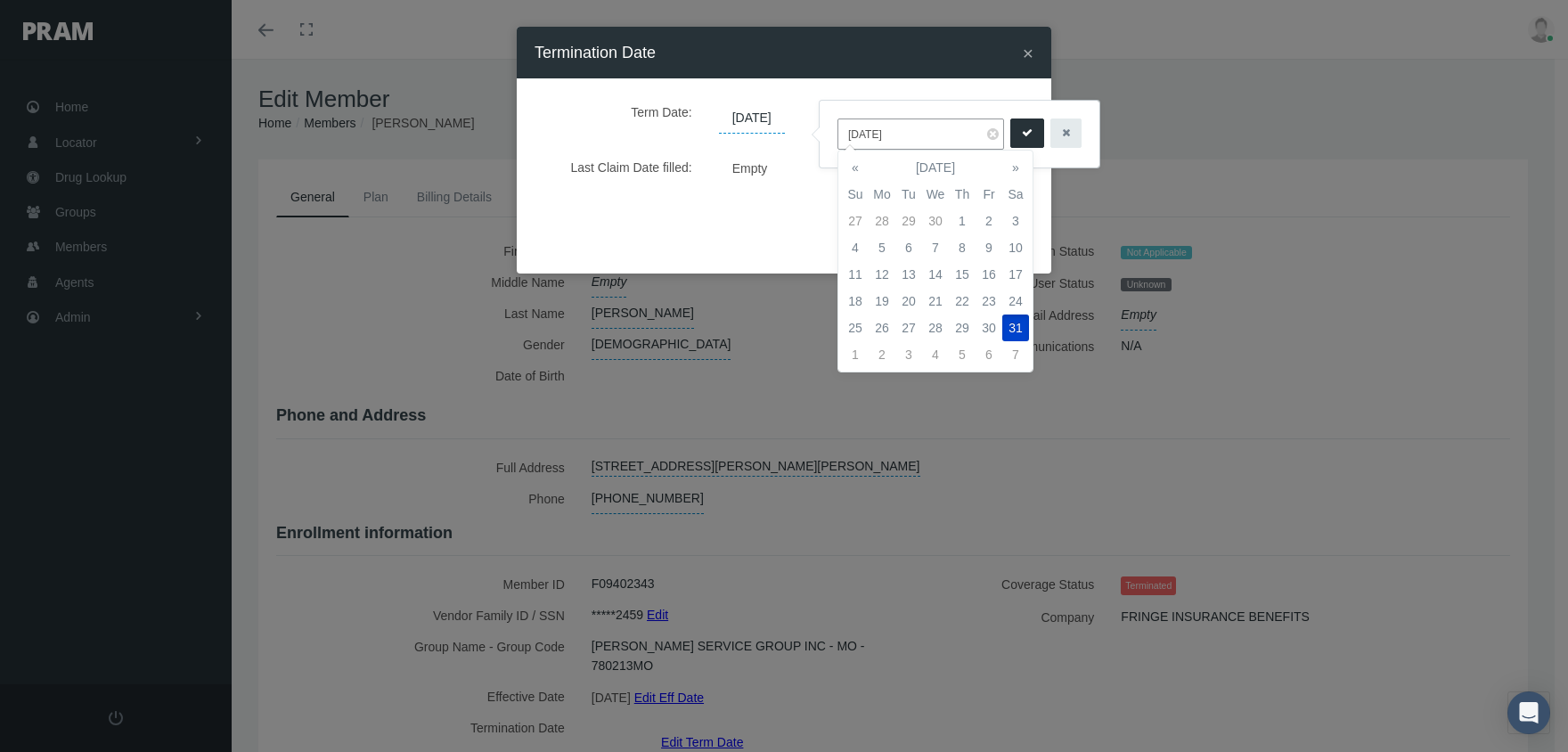
click at [1010, 133] on button "submit" at bounding box center [1027, 133] width 34 height 29
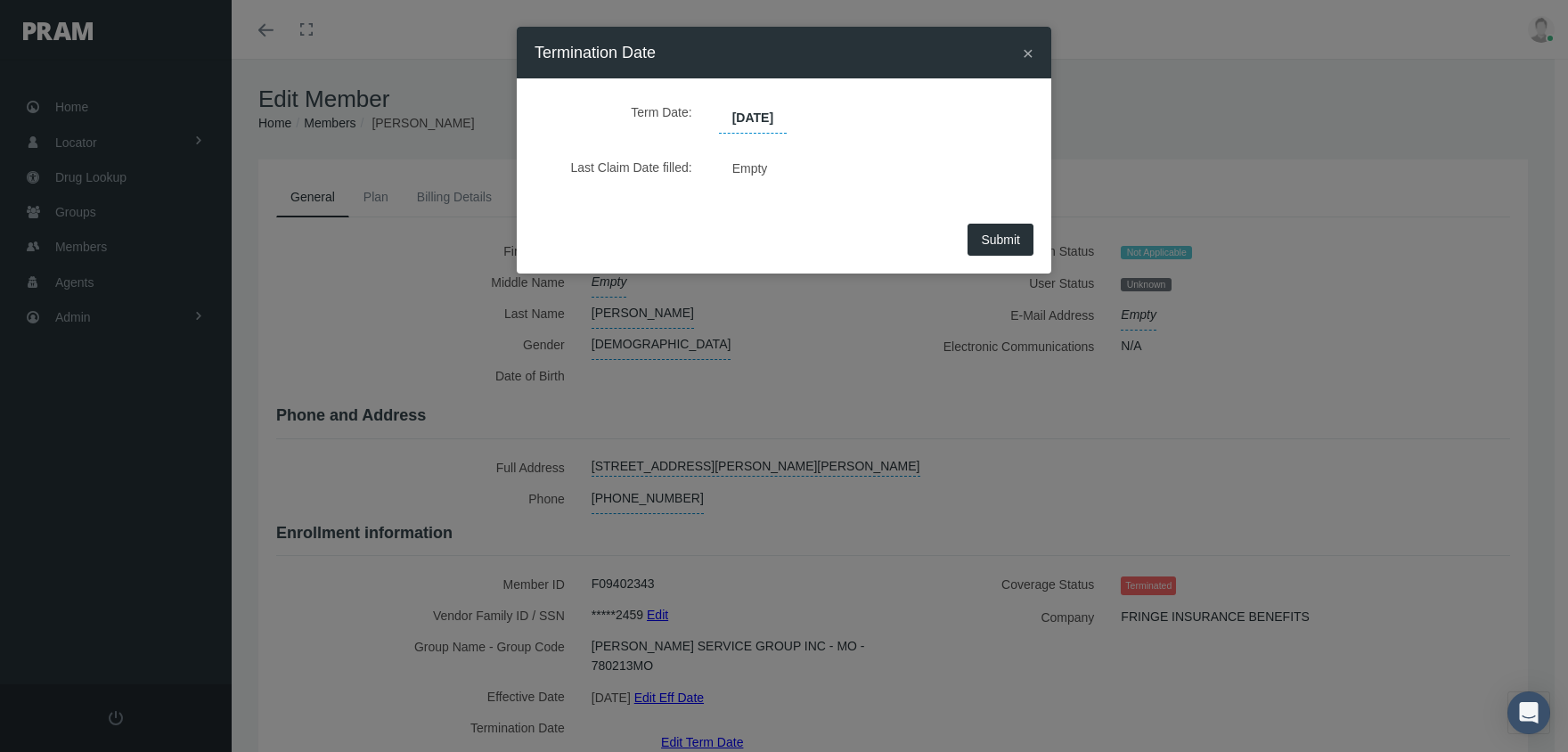
click at [1001, 236] on span "Submit" at bounding box center [1000, 239] width 39 height 15
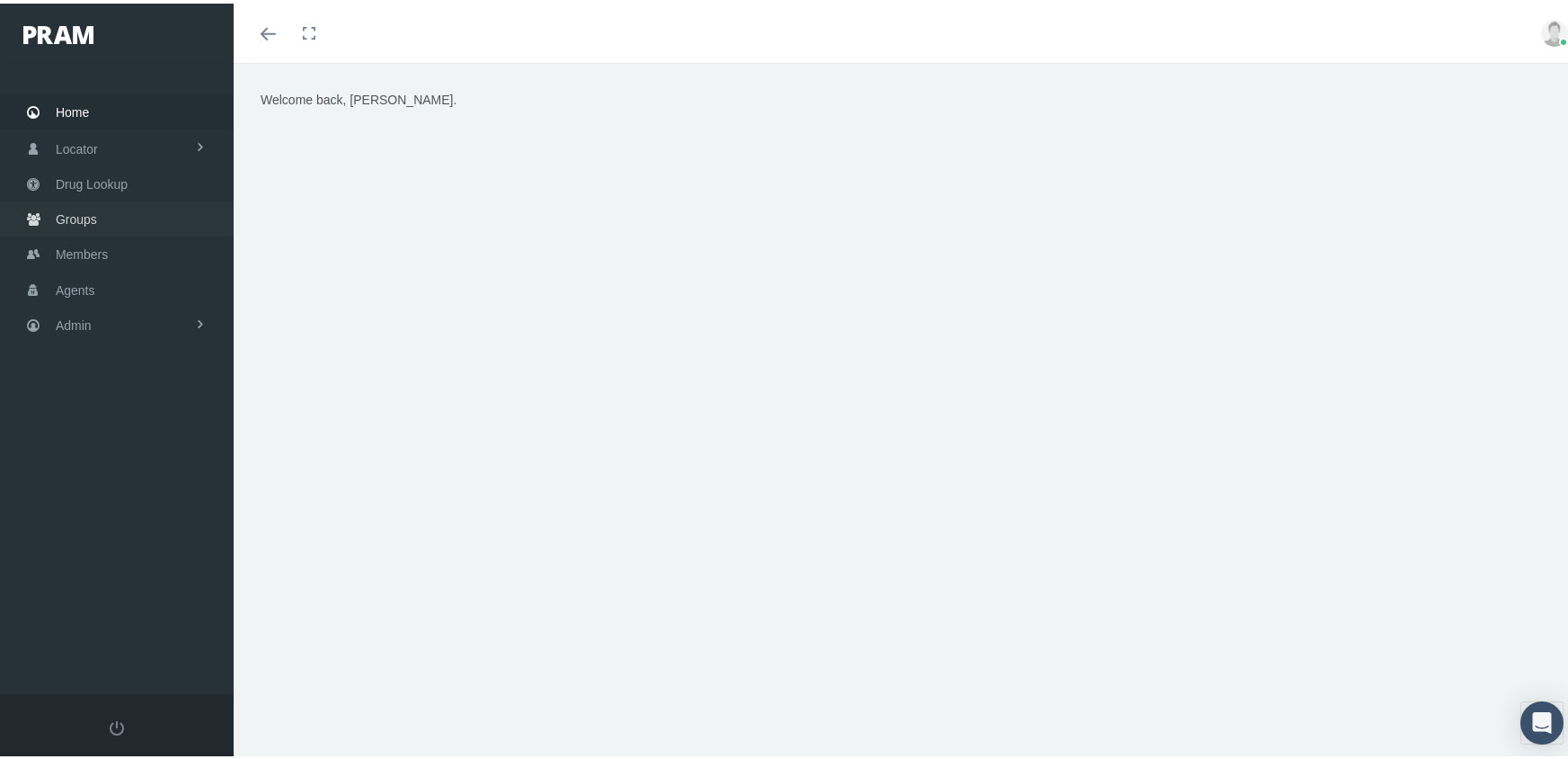
click at [57, 208] on span "Groups" at bounding box center [76, 216] width 41 height 34
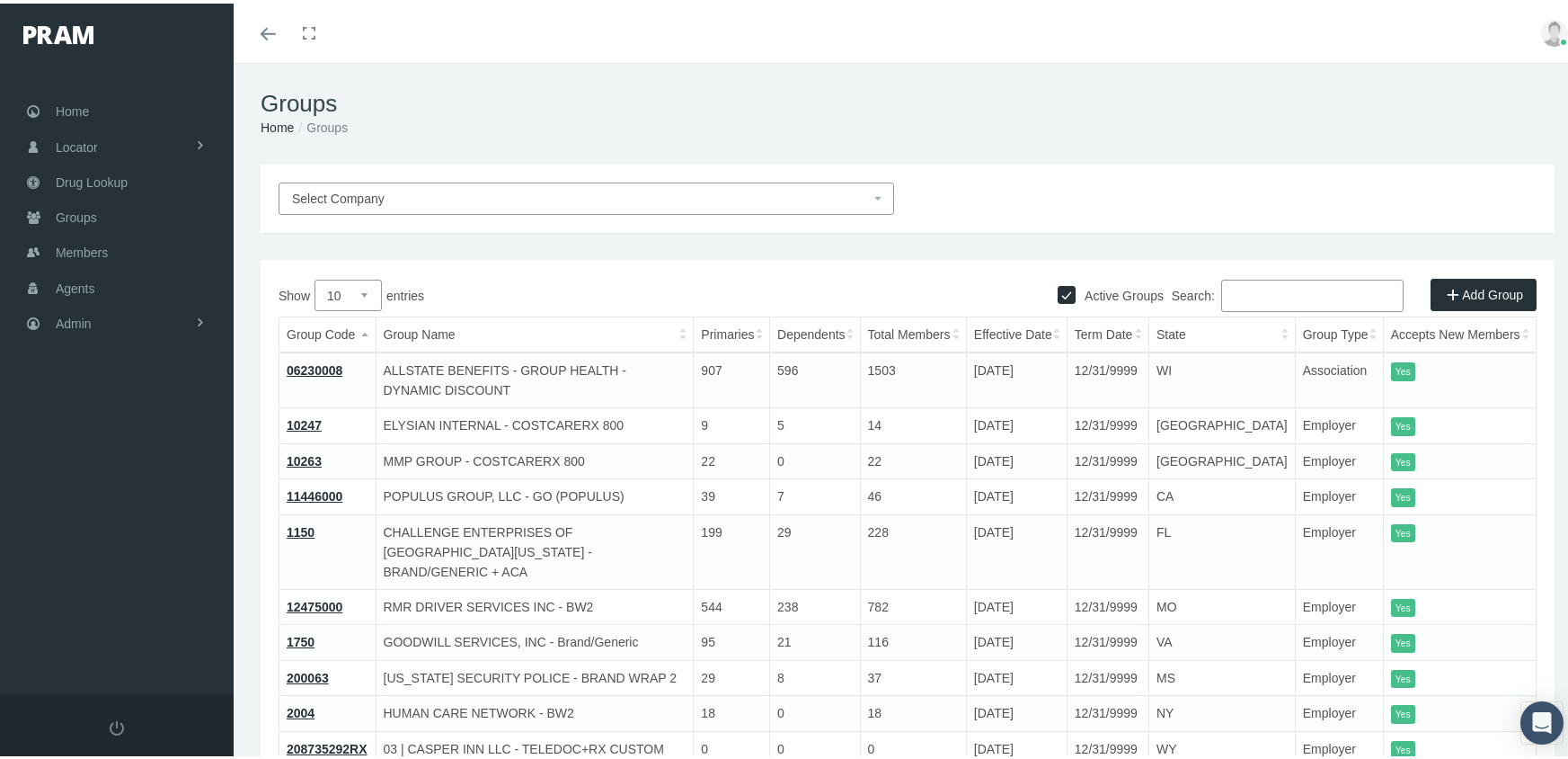
click at [1289, 286] on input "Search:" at bounding box center [1313, 291] width 182 height 32
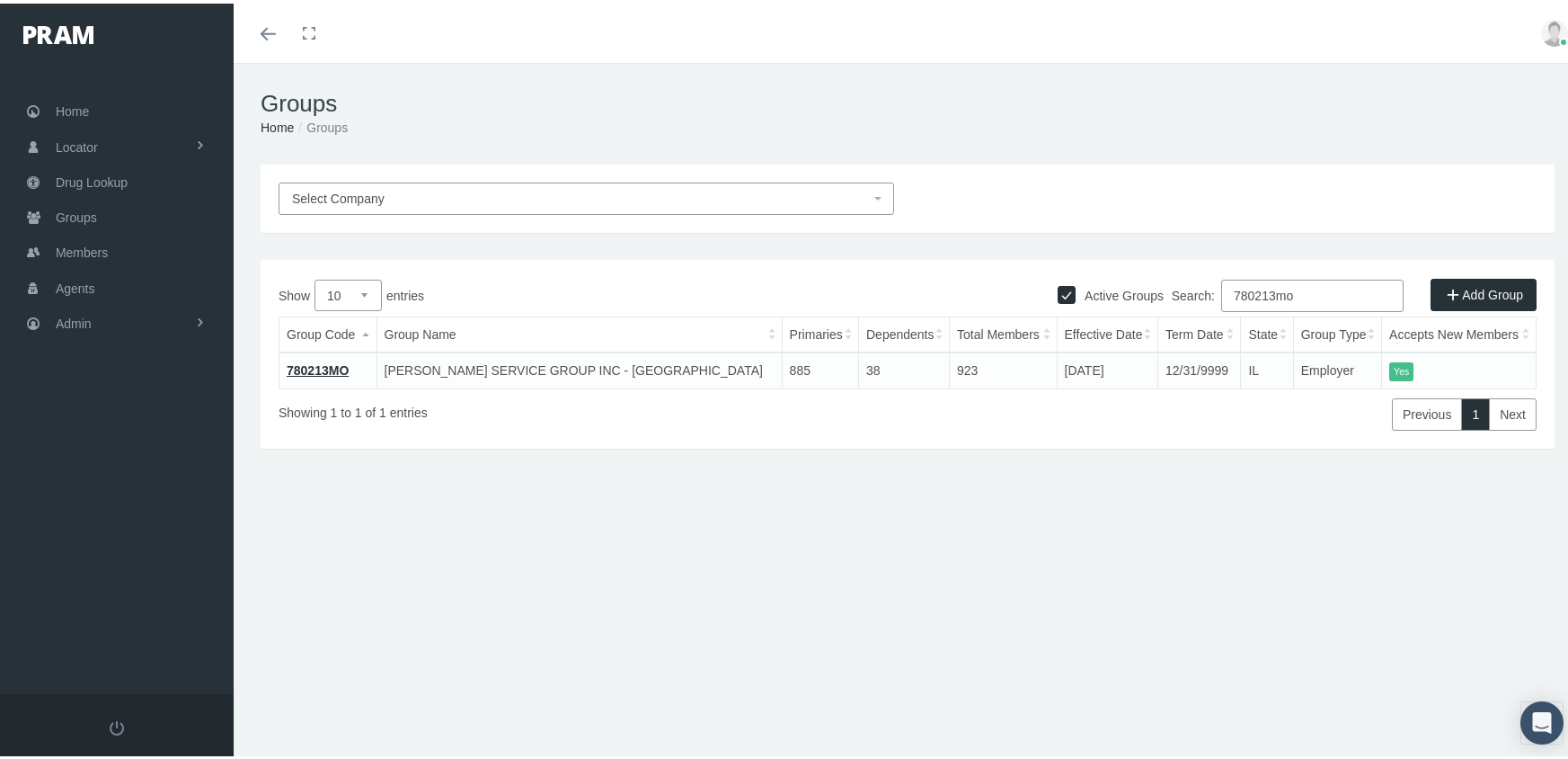
type input "780213mo"
click at [300, 364] on link "780213MO" at bounding box center [317, 367] width 62 height 15
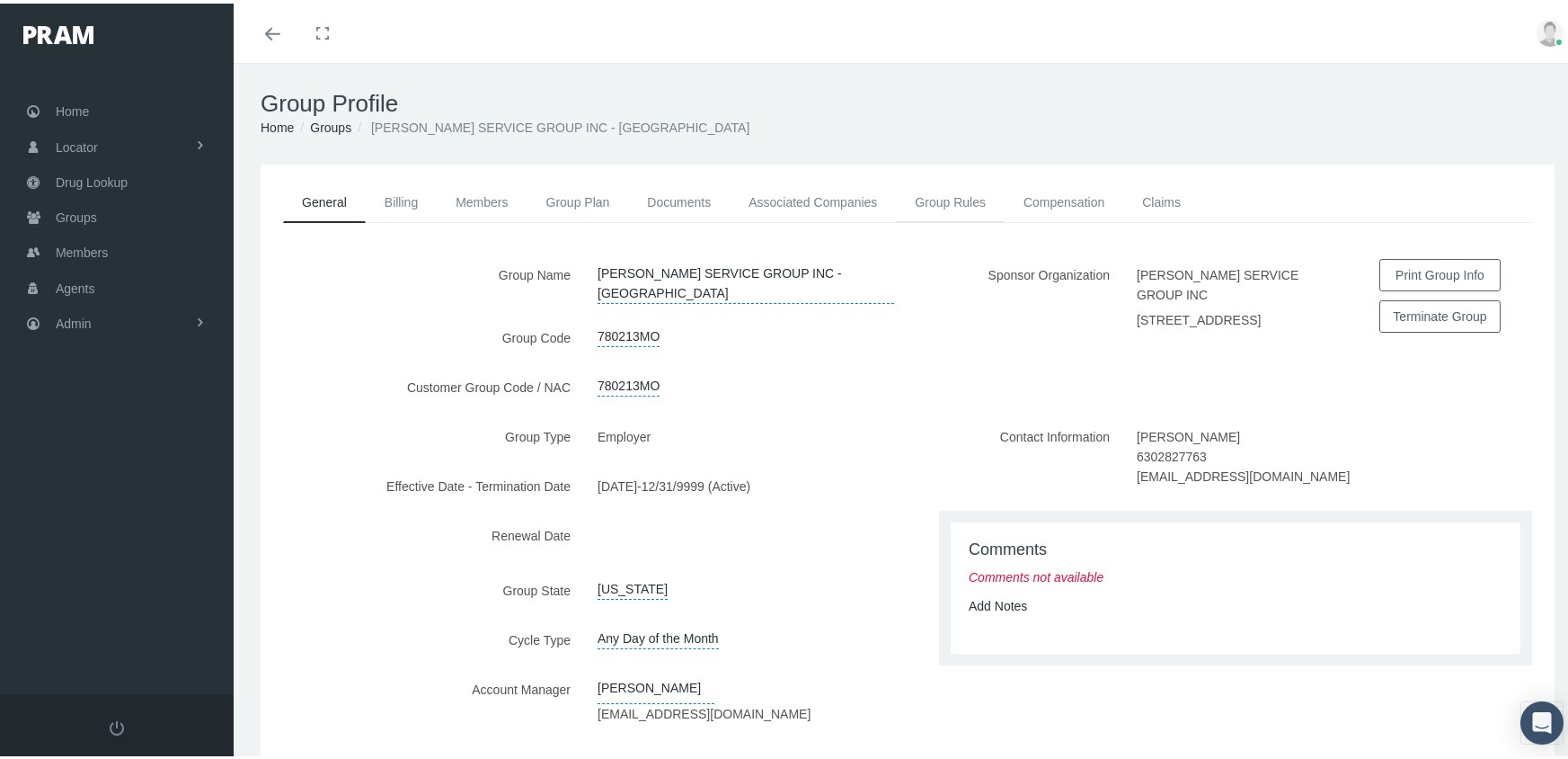
click at [959, 201] on link "Group Rules" at bounding box center [950, 198] width 109 height 39
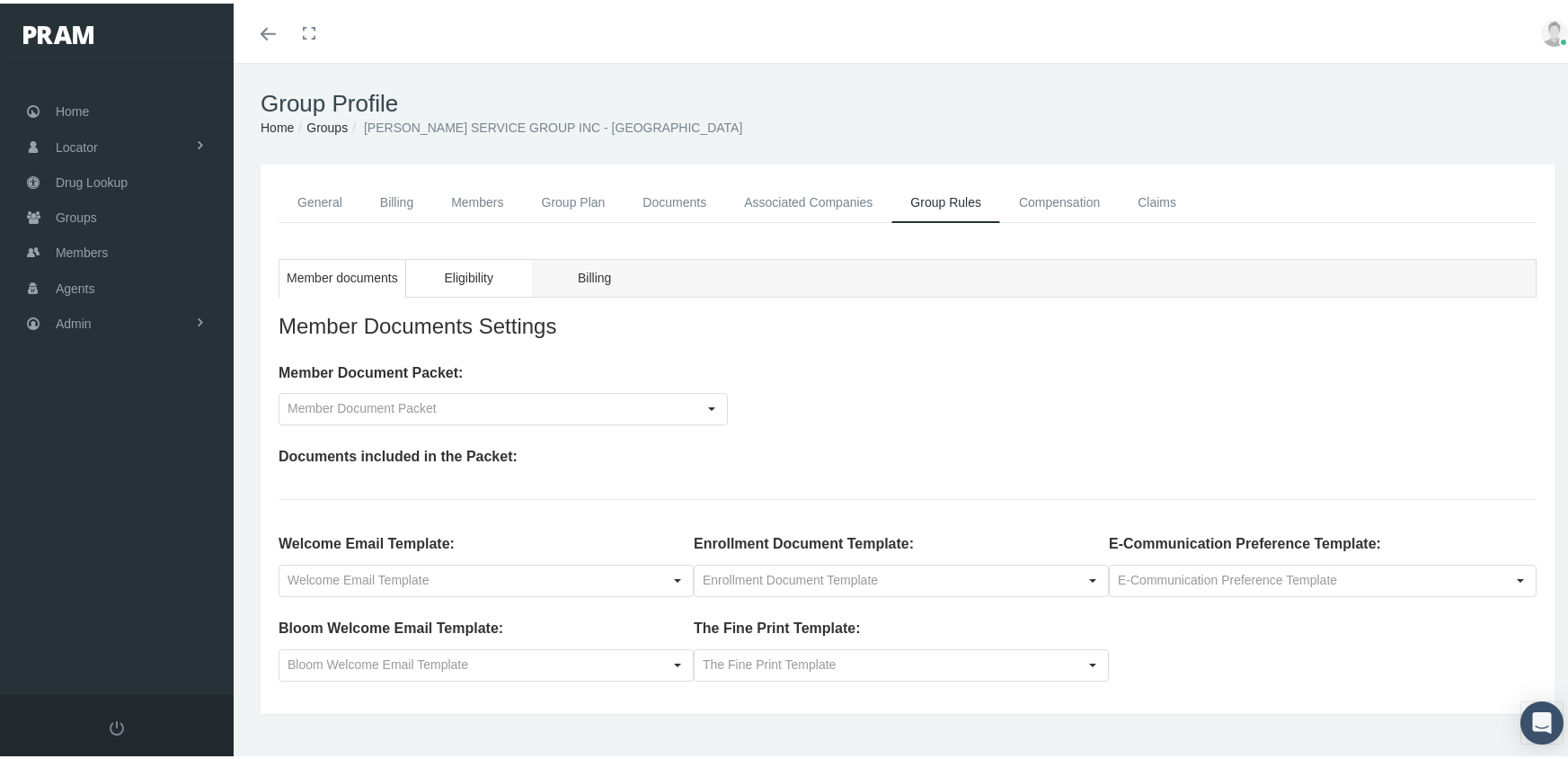
click at [487, 274] on span "Eligibility" at bounding box center [468, 275] width 48 height 23
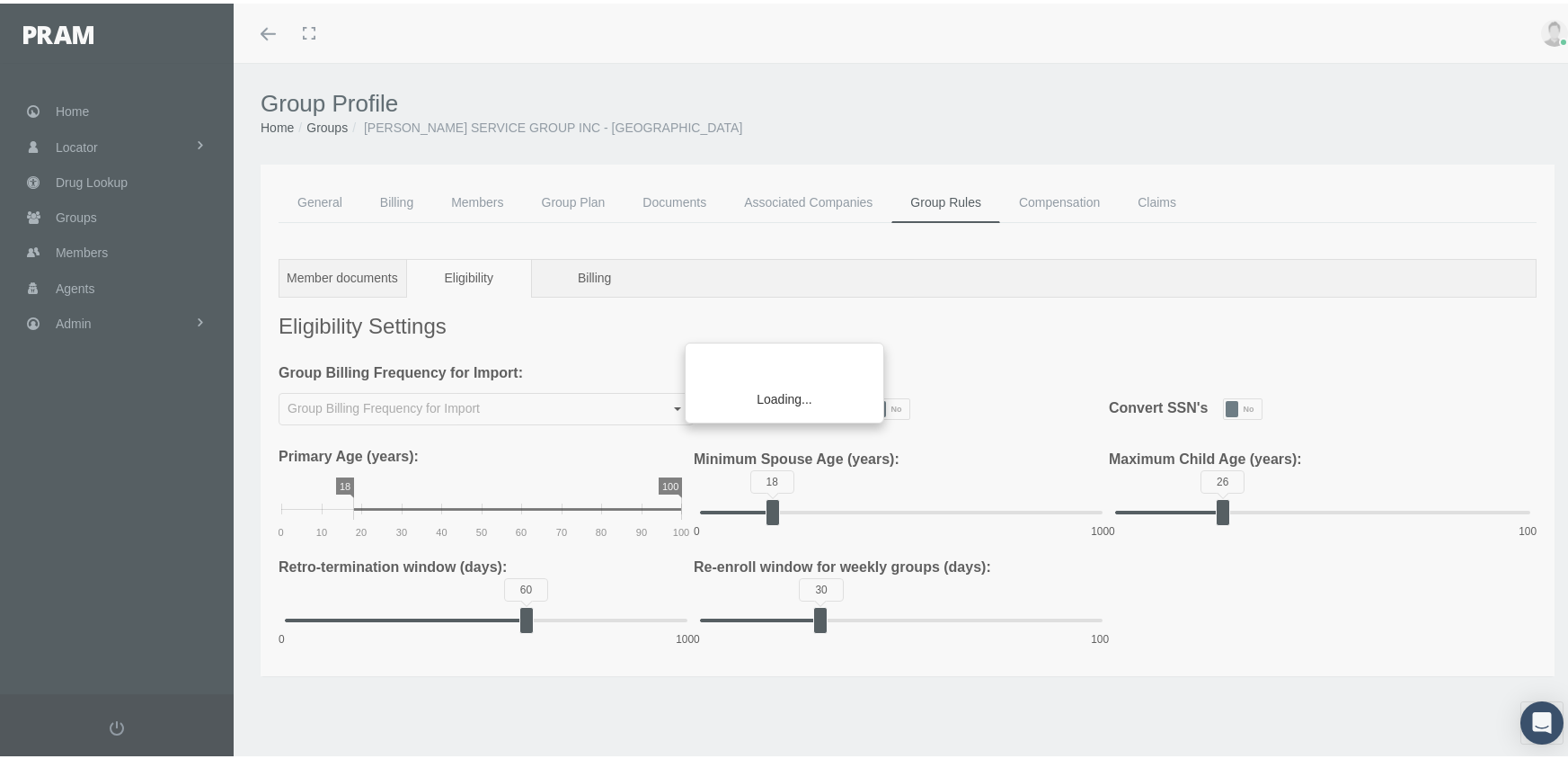
type input "Weekly"
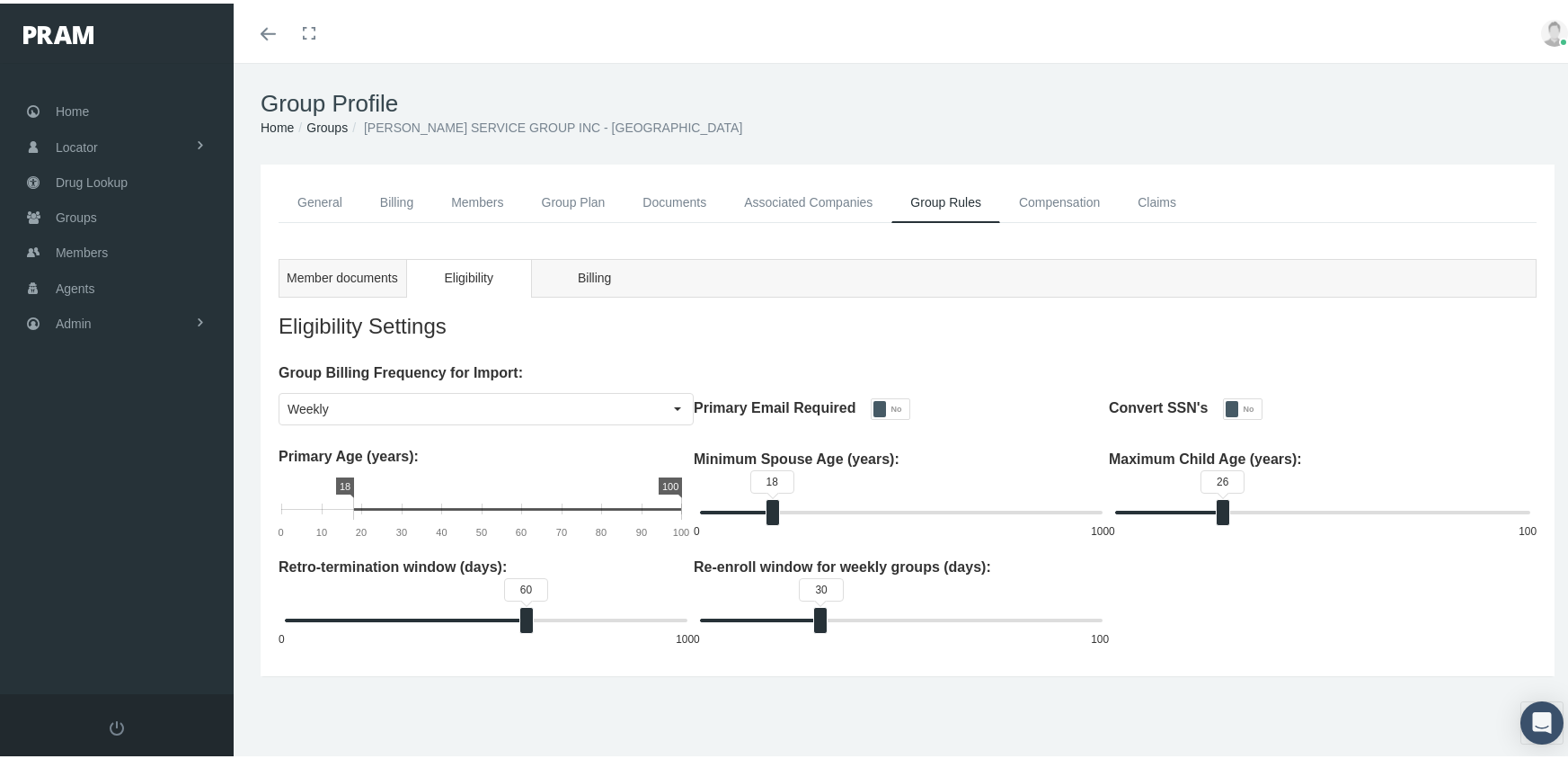
click at [744, 501] on div "18 0 100" at bounding box center [901, 507] width 415 height 25
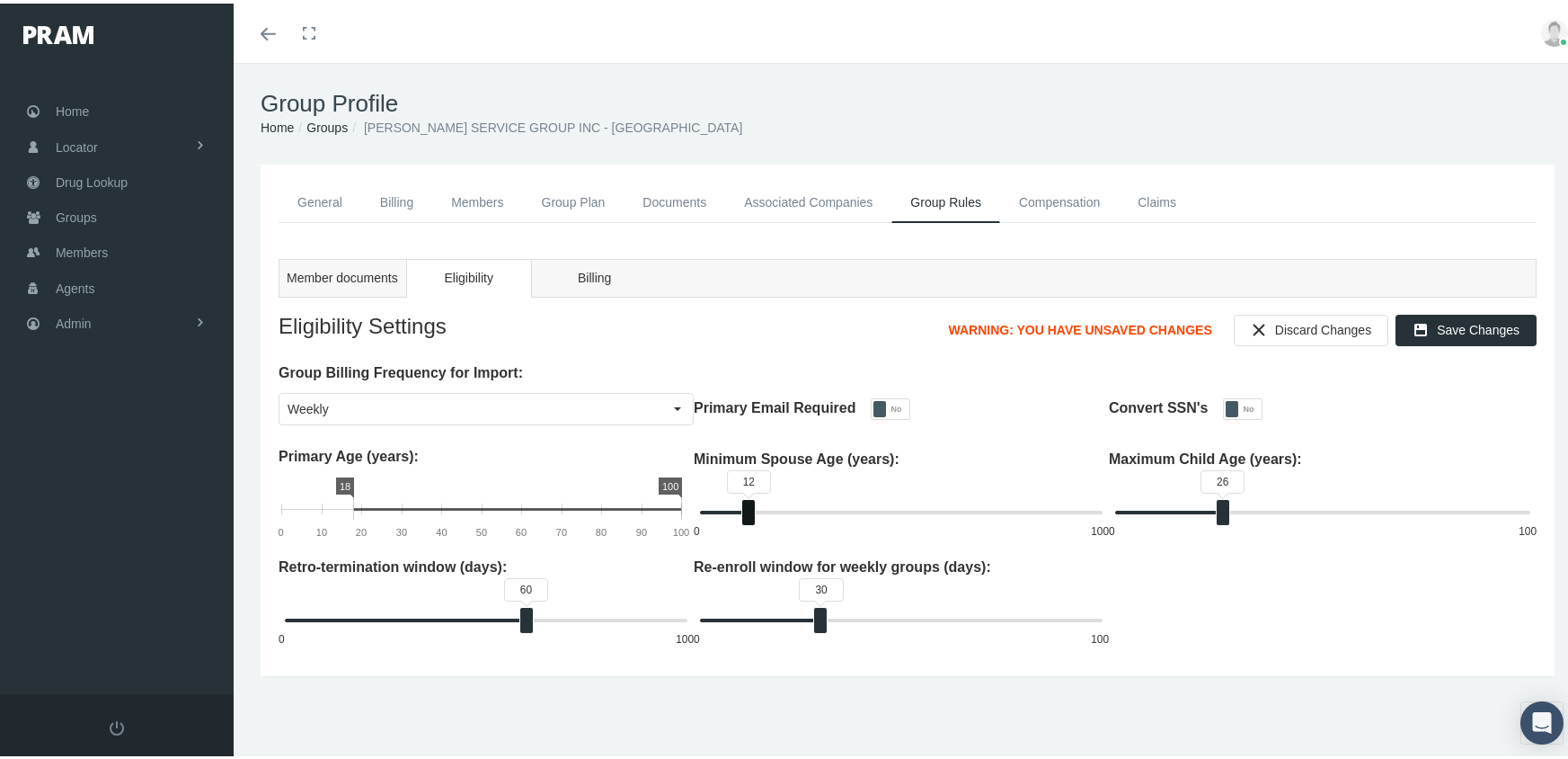
click at [753, 500] on div "12 0 100" at bounding box center [901, 507] width 415 height 25
click at [753, 500] on div "14" at bounding box center [756, 508] width 15 height 26
click at [761, 500] on div "14 0 100" at bounding box center [901, 507] width 415 height 25
click at [1442, 321] on span "Save Changes" at bounding box center [1479, 326] width 82 height 15
